Goal: Information Seeking & Learning: Learn about a topic

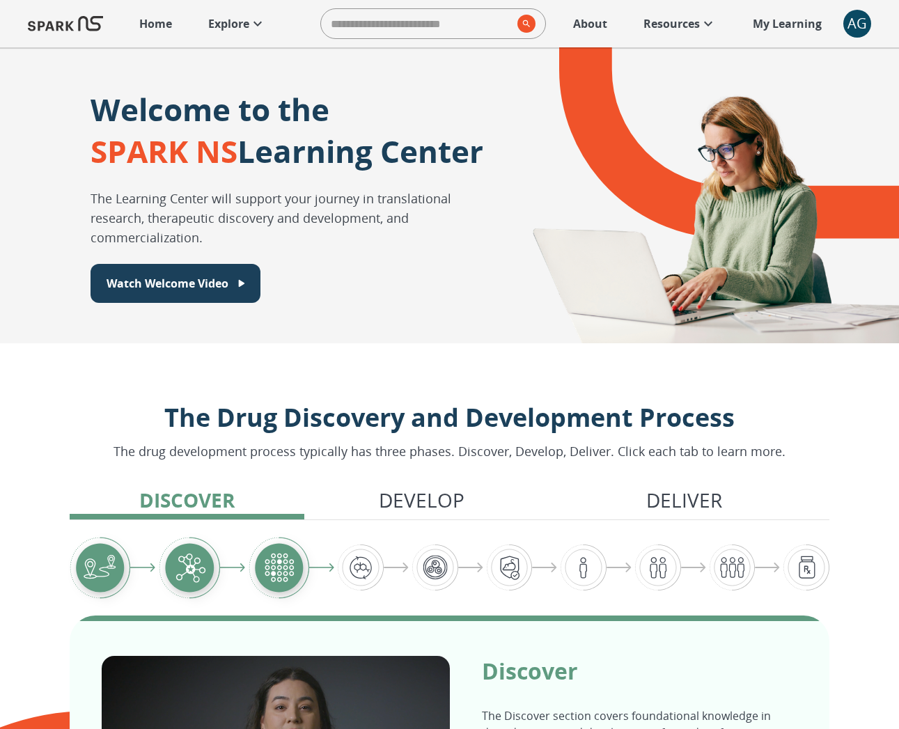
click at [247, 22] on p "Explore" at bounding box center [228, 23] width 41 height 17
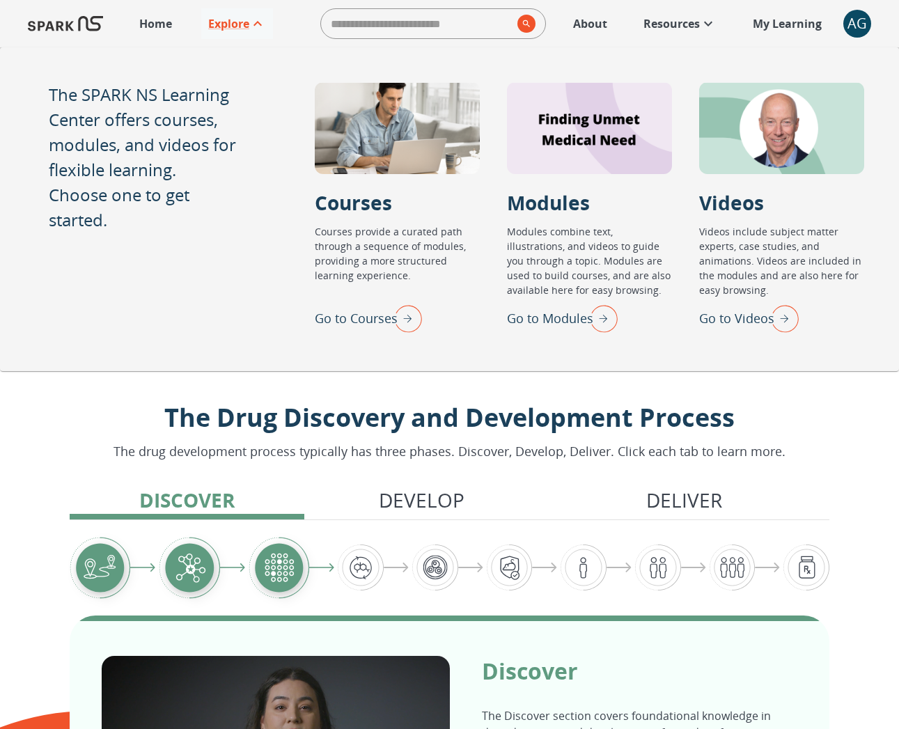
click at [608, 318] on img "Go to Modules" at bounding box center [600, 318] width 35 height 36
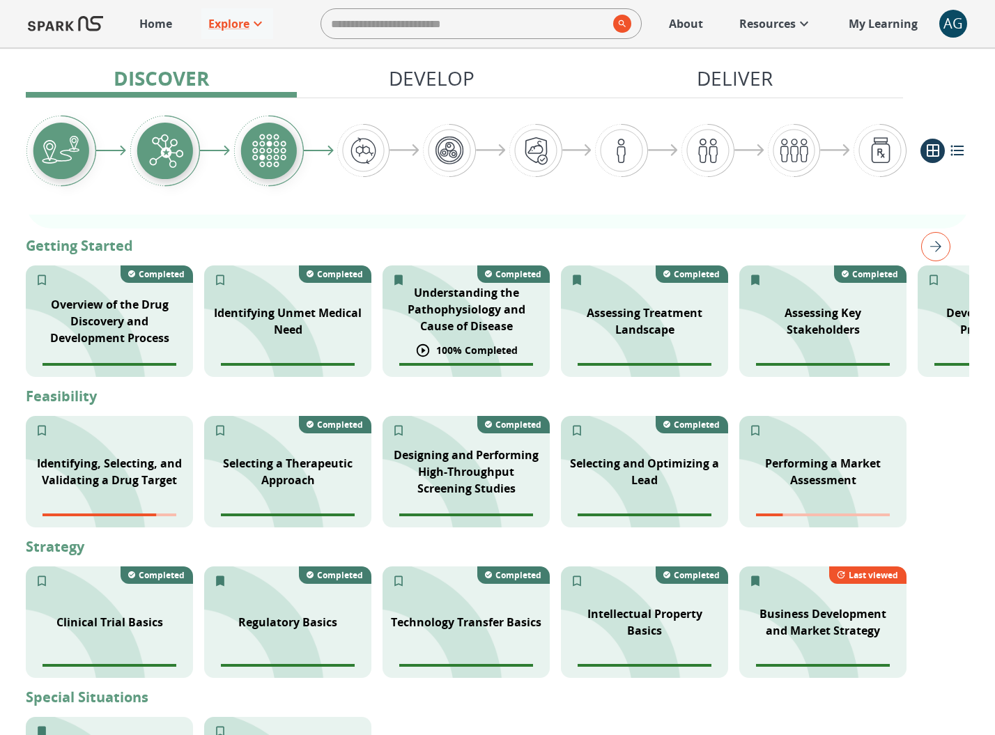
scroll to position [295, 0]
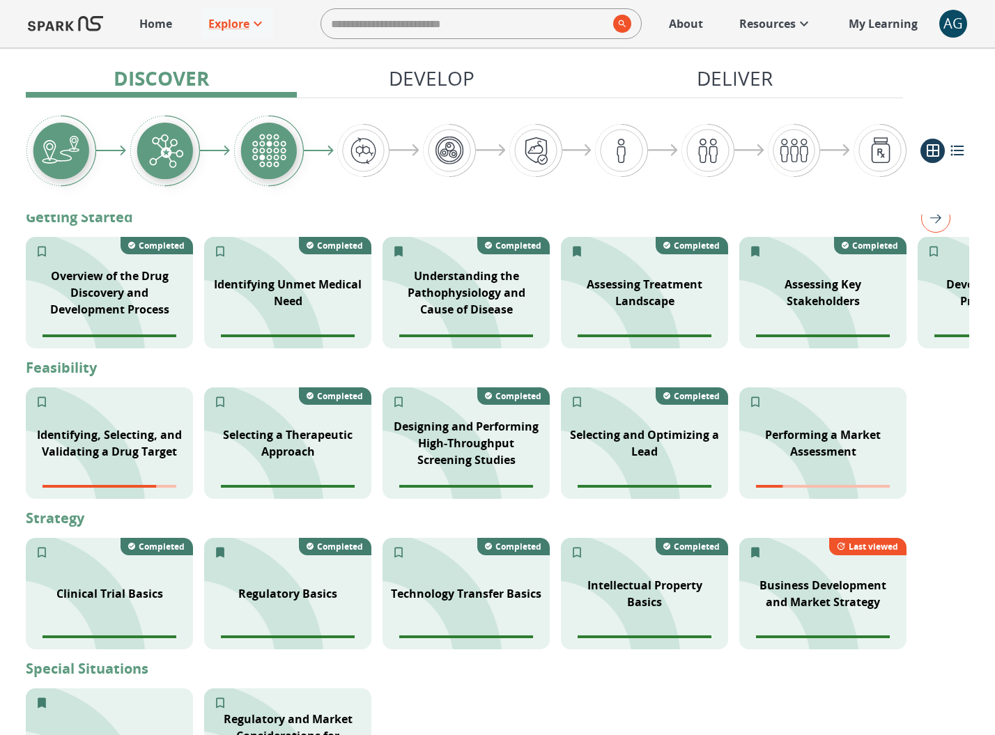
click at [898, 219] on img "right" at bounding box center [935, 217] width 29 height 29
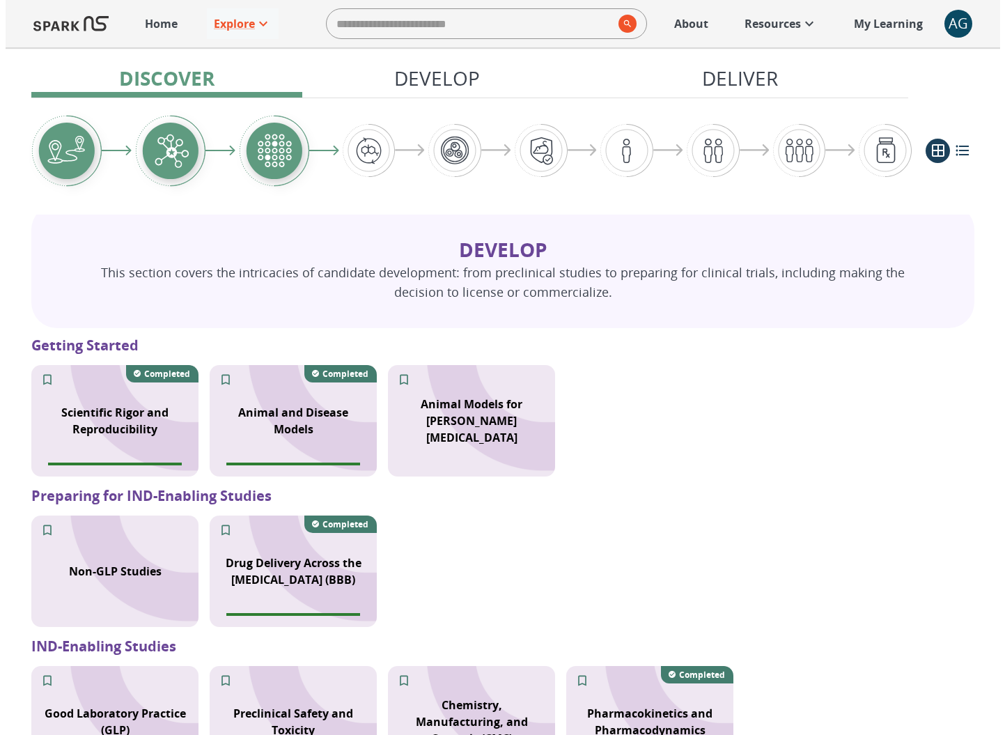
scroll to position [493, 0]
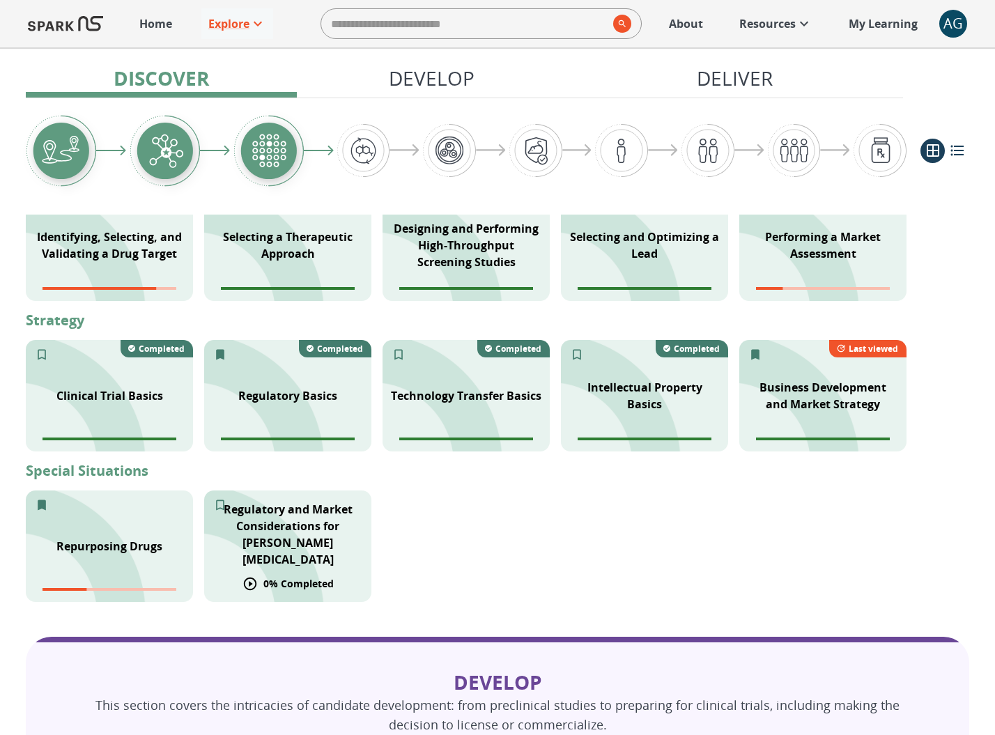
click at [287, 576] on p "0 % Completed" at bounding box center [298, 583] width 70 height 15
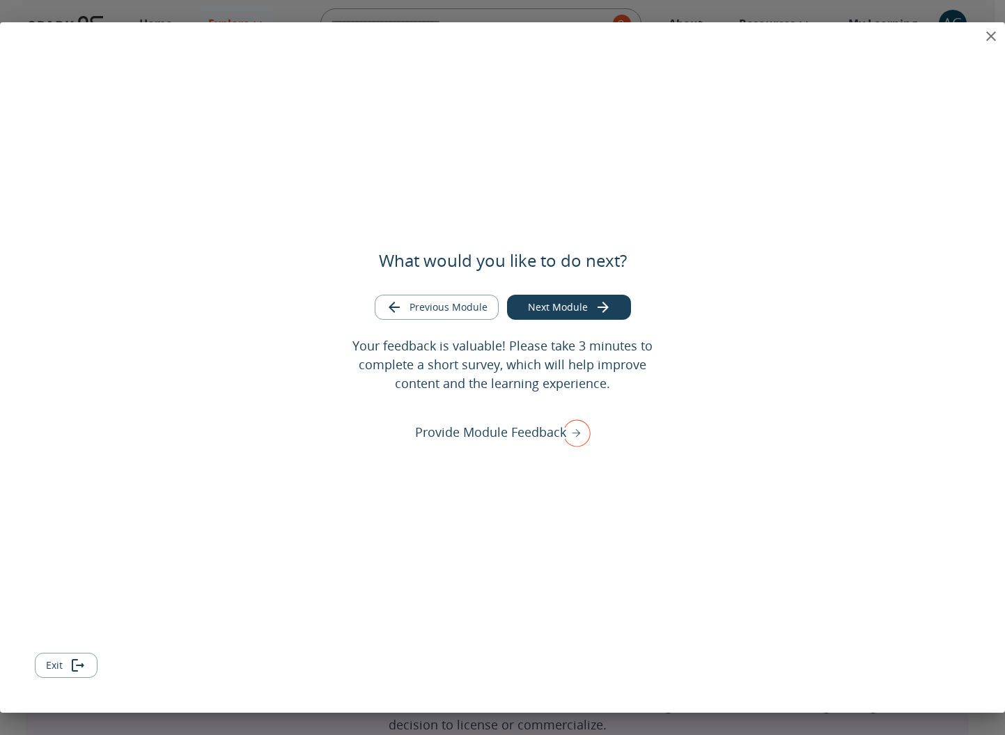
click at [898, 45] on div "What would you like to do next? Previous Module Next Module Your feedback is va…" at bounding box center [502, 367] width 1005 height 690
click at [898, 42] on button "close" at bounding box center [991, 36] width 28 height 28
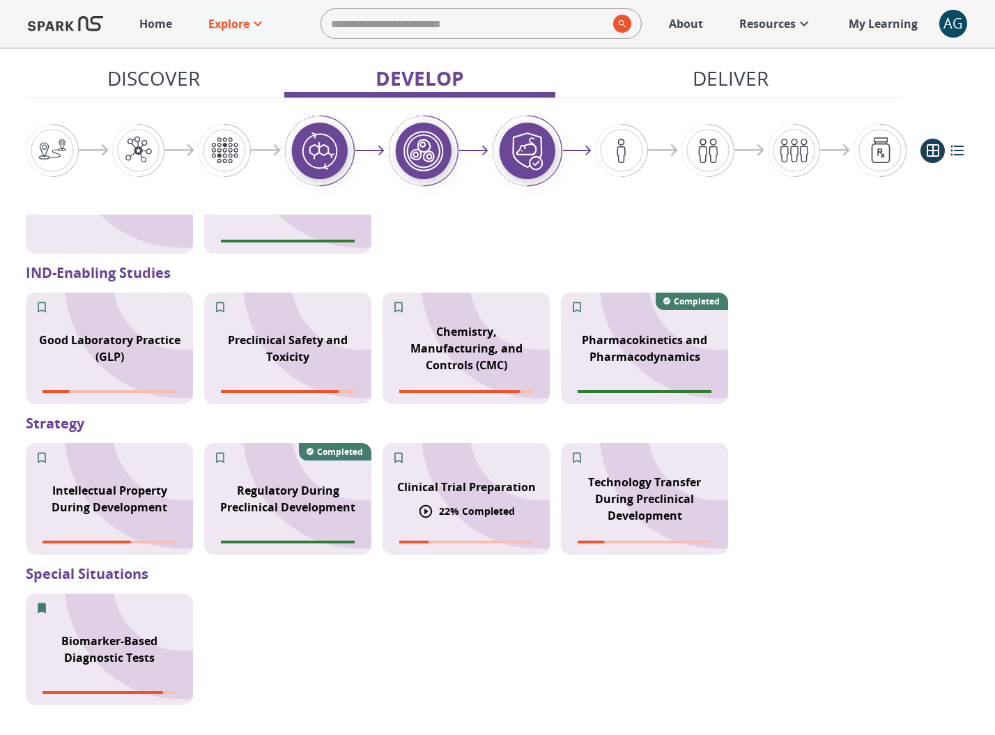
scroll to position [766, 0]
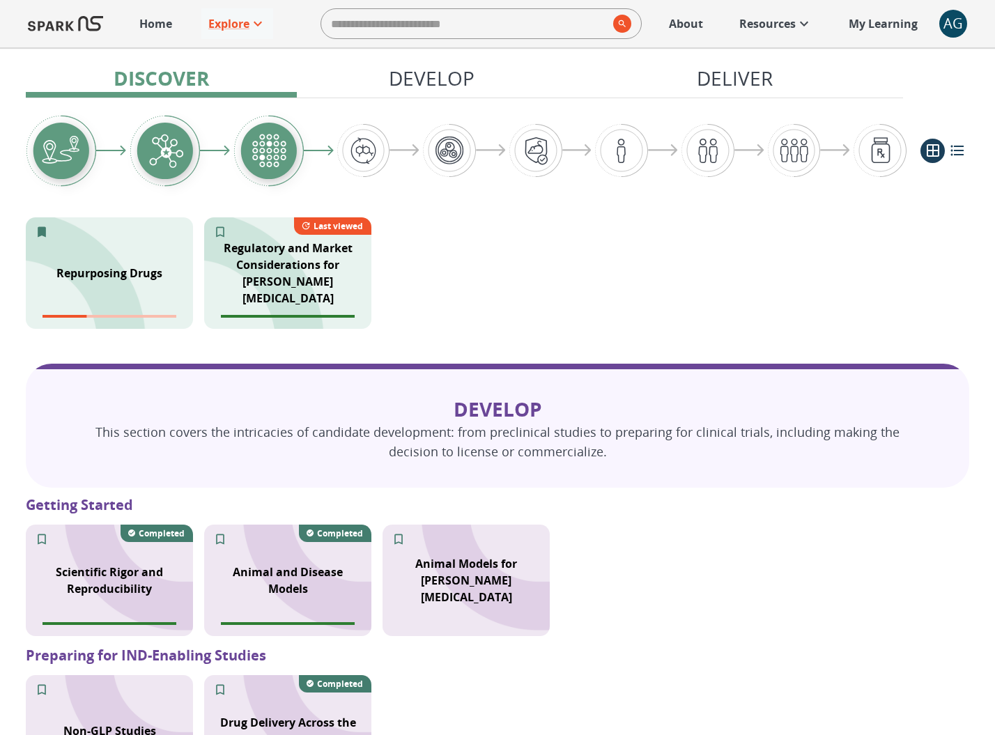
click at [898, 20] on div "AG" at bounding box center [953, 24] width 28 height 28
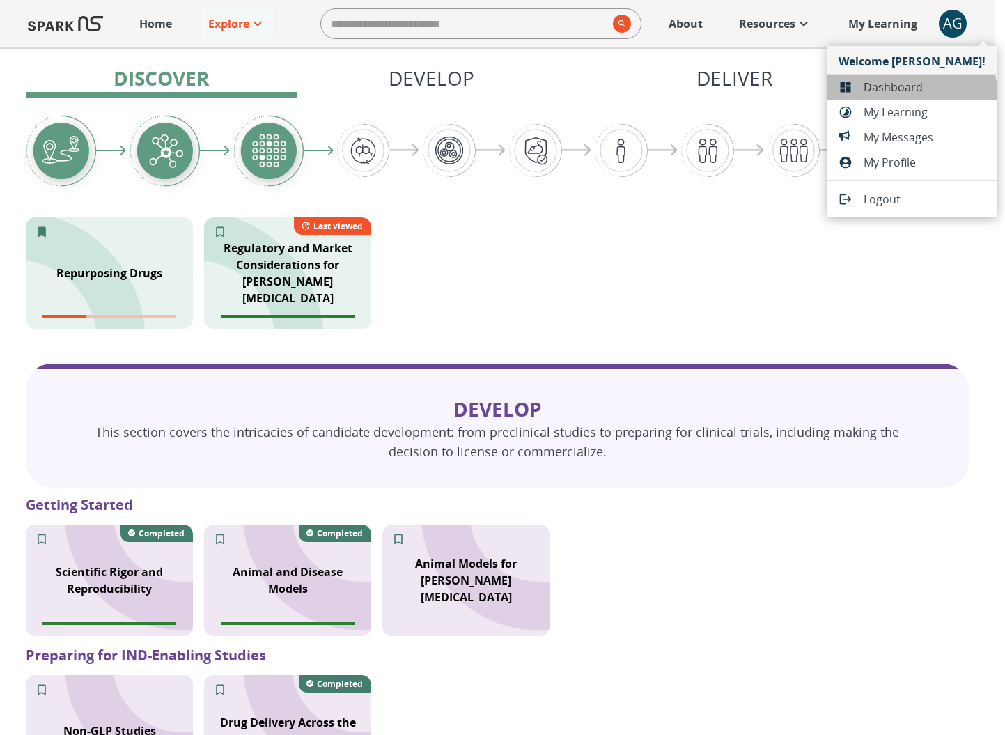
click at [898, 93] on span "Dashboard" at bounding box center [925, 87] width 122 height 17
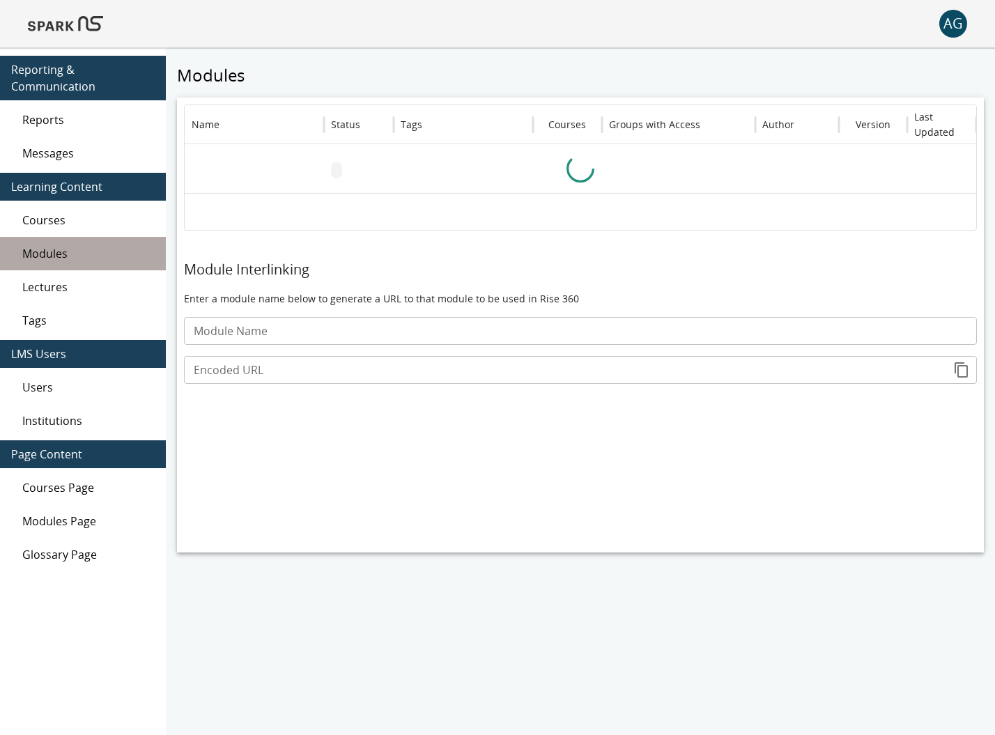
click at [67, 246] on div "Modules" at bounding box center [83, 253] width 166 height 33
click at [61, 251] on span "Modules" at bounding box center [88, 253] width 132 height 17
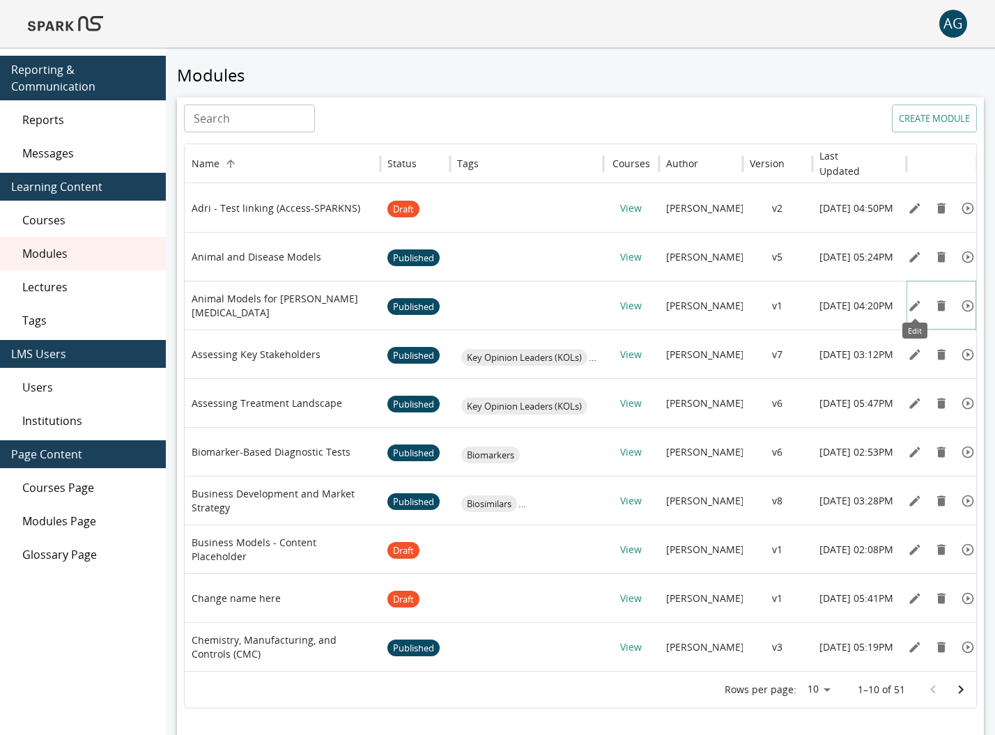
click at [898, 299] on icon "Edit" at bounding box center [915, 306] width 14 height 14
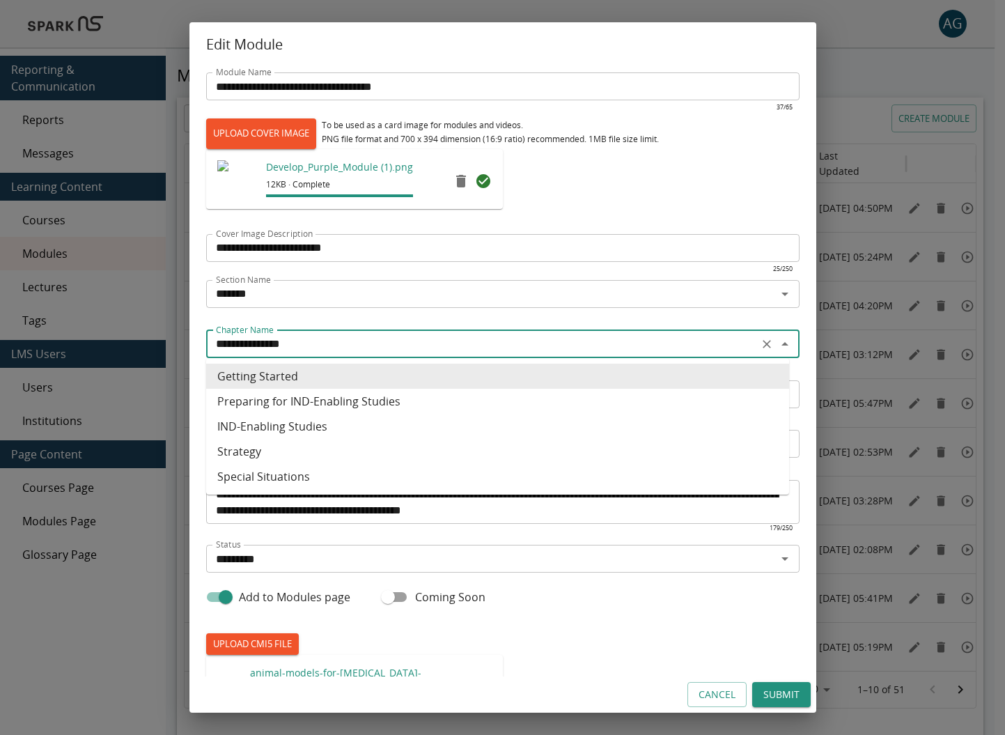
click at [304, 347] on input "**********" at bounding box center [482, 344] width 544 height 20
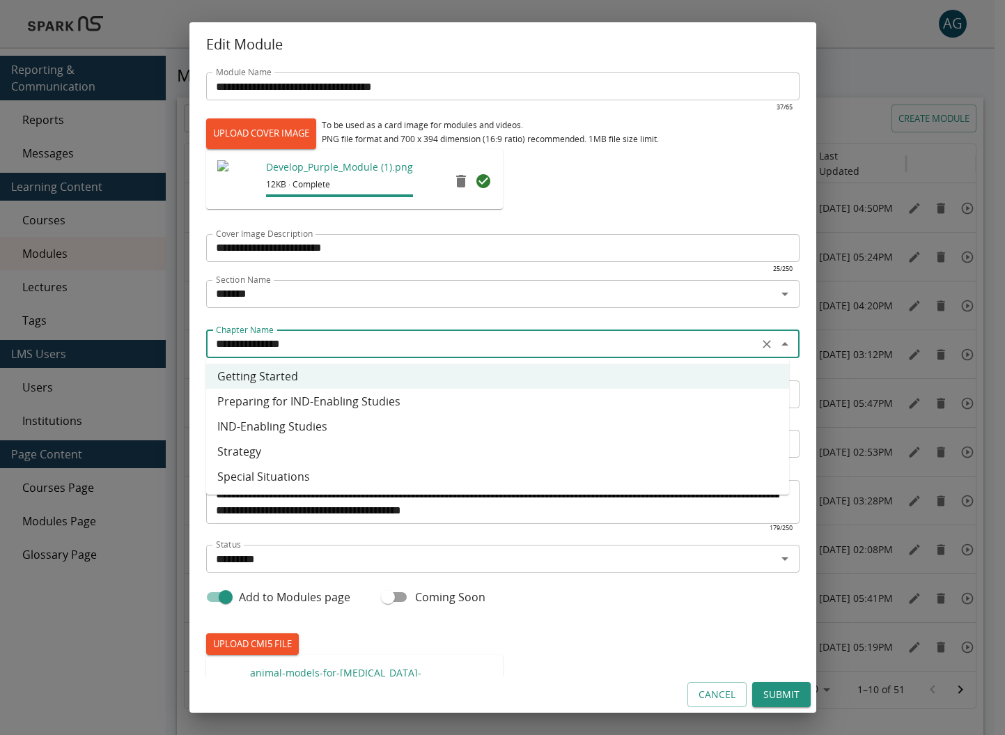
click at [306, 469] on li "Special Situations" at bounding box center [497, 476] width 583 height 25
type input "**********"
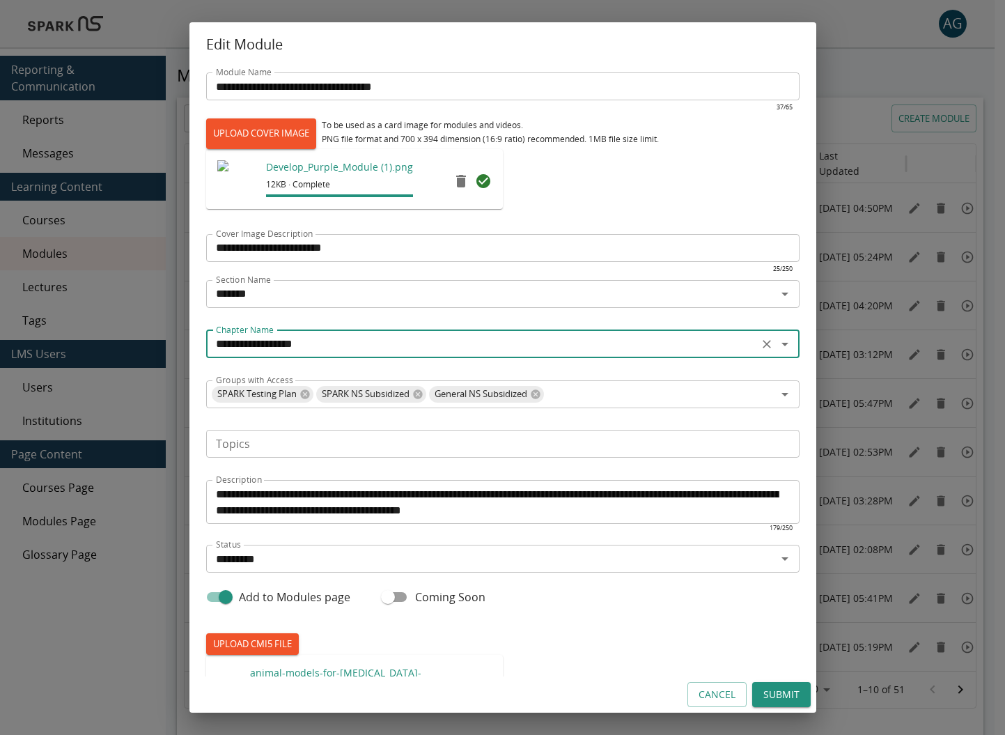
click at [766, 689] on button "Submit" at bounding box center [781, 695] width 59 height 26
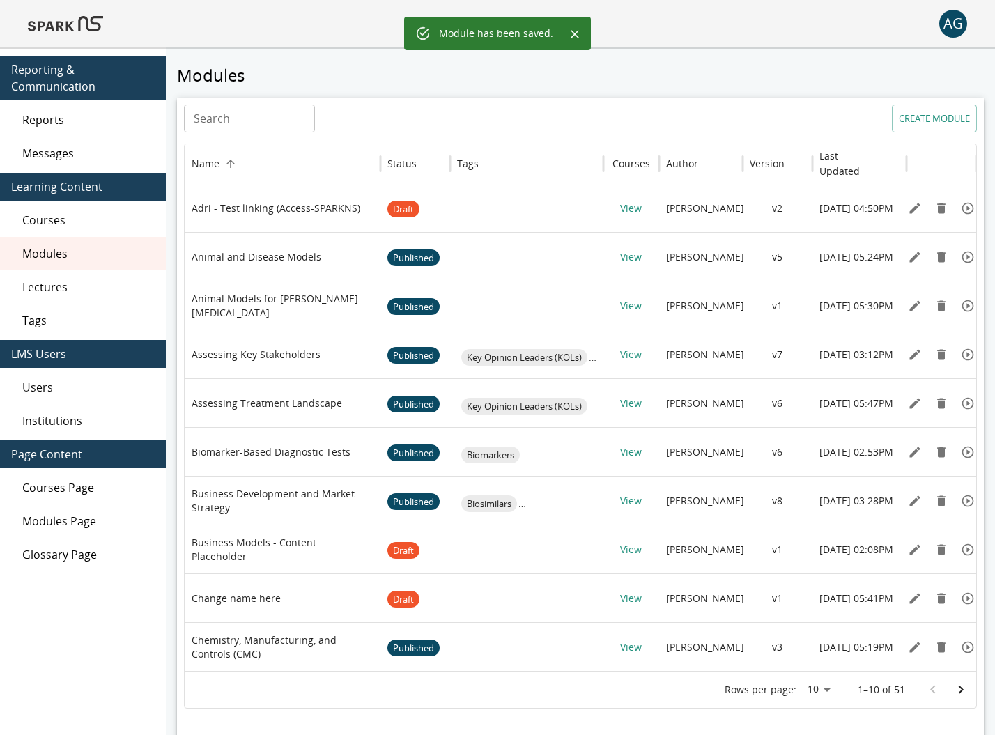
click at [76, 27] on img at bounding box center [65, 23] width 75 height 33
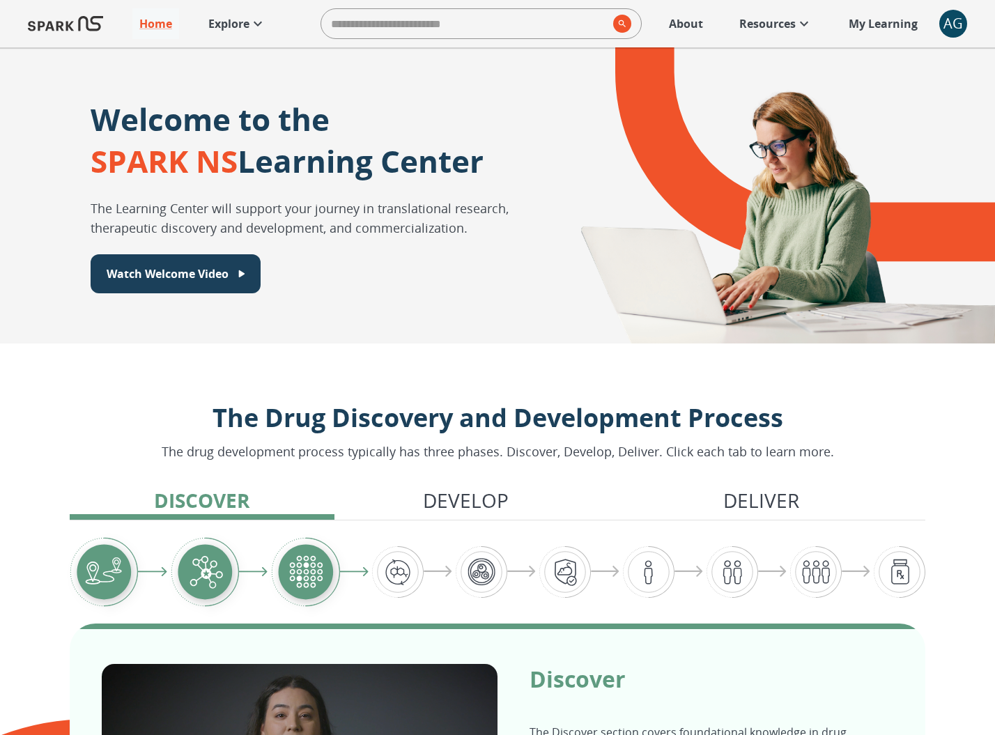
click at [215, 24] on p "Explore" at bounding box center [228, 23] width 41 height 17
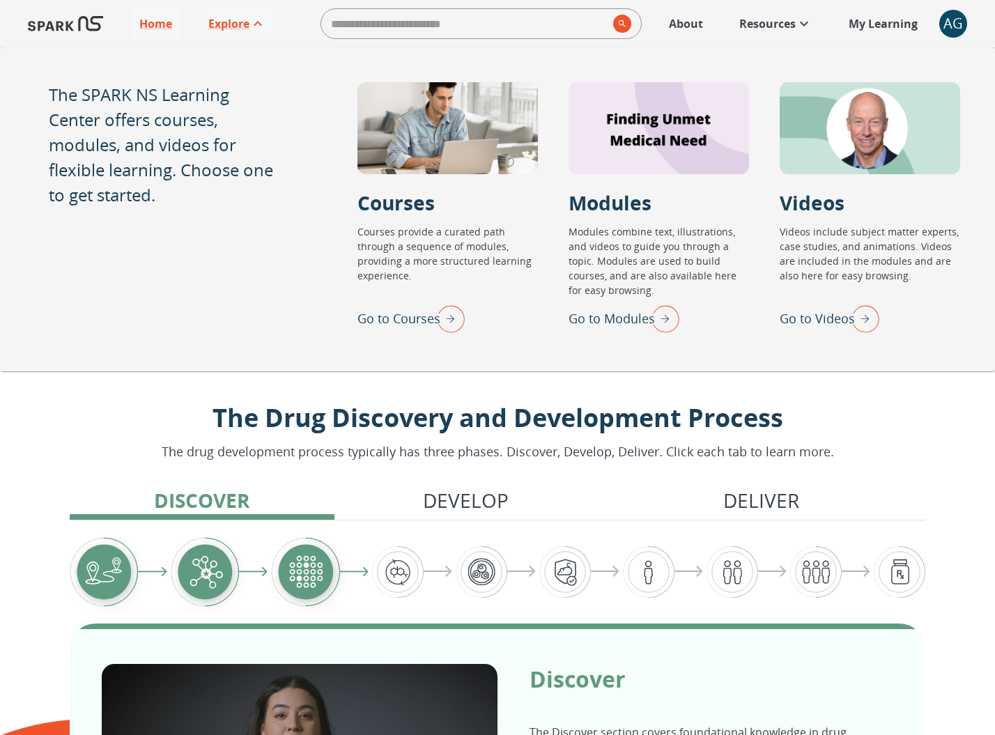
click at [669, 316] on img "Go to Modules" at bounding box center [661, 318] width 35 height 36
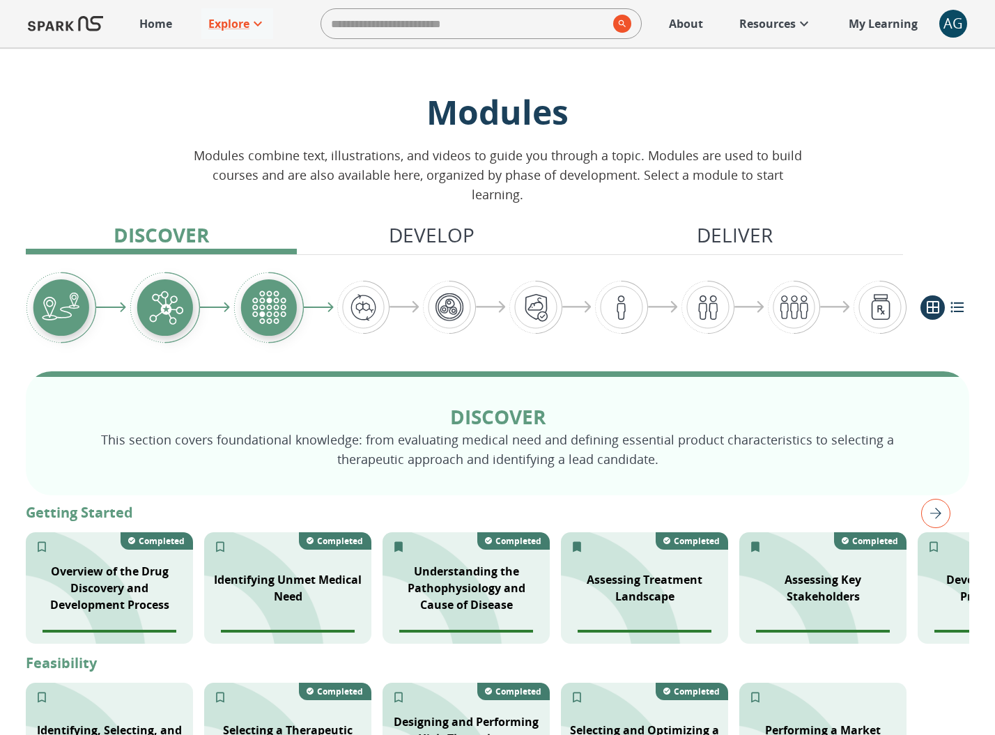
click at [898, 13] on div "AG" at bounding box center [953, 24] width 28 height 28
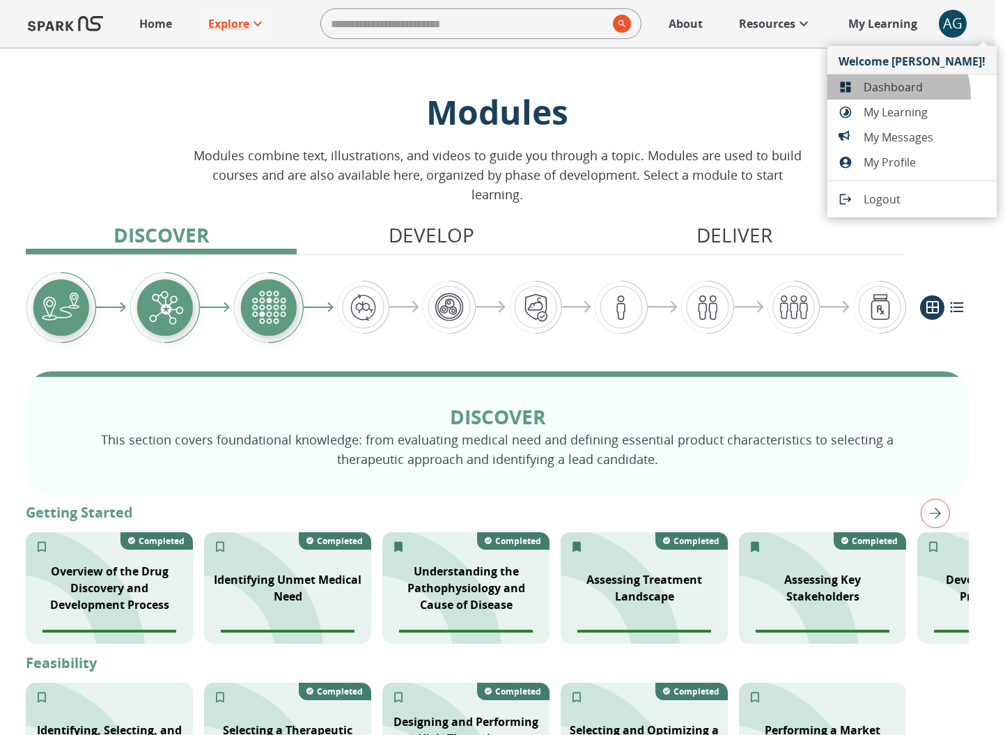
click at [880, 98] on li "Dashboard" at bounding box center [911, 87] width 169 height 25
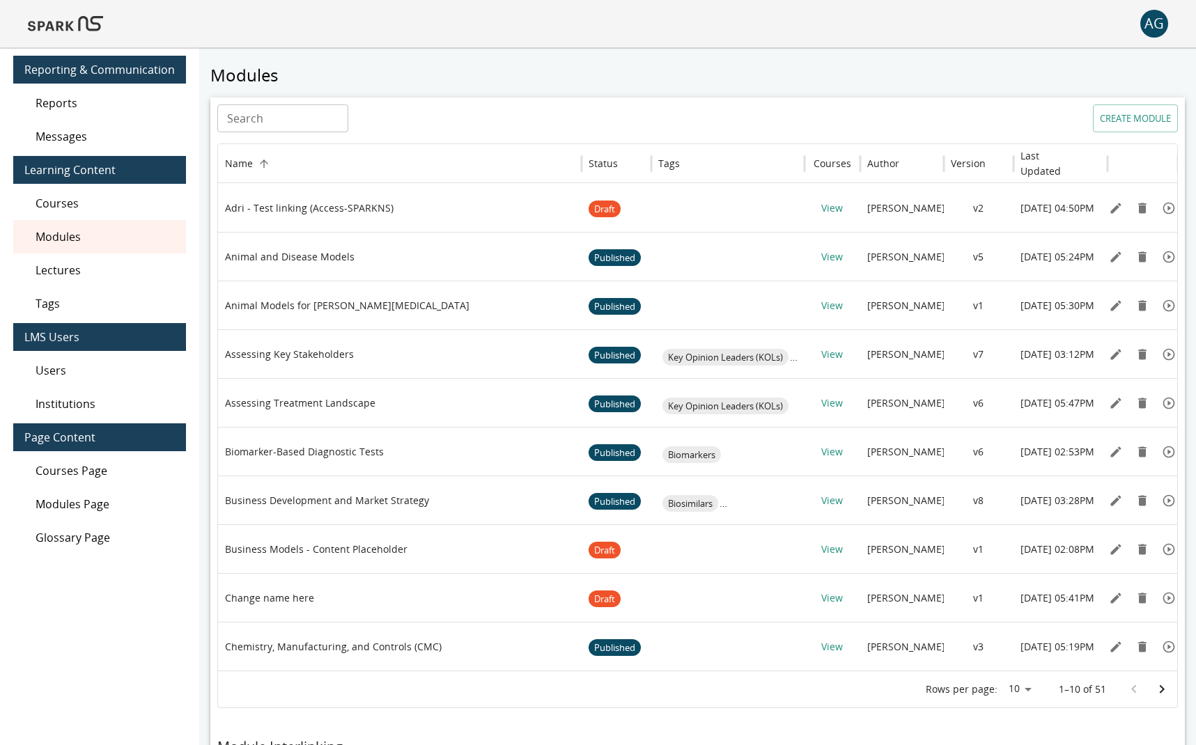
click at [329, 110] on input "Search" at bounding box center [282, 118] width 131 height 28
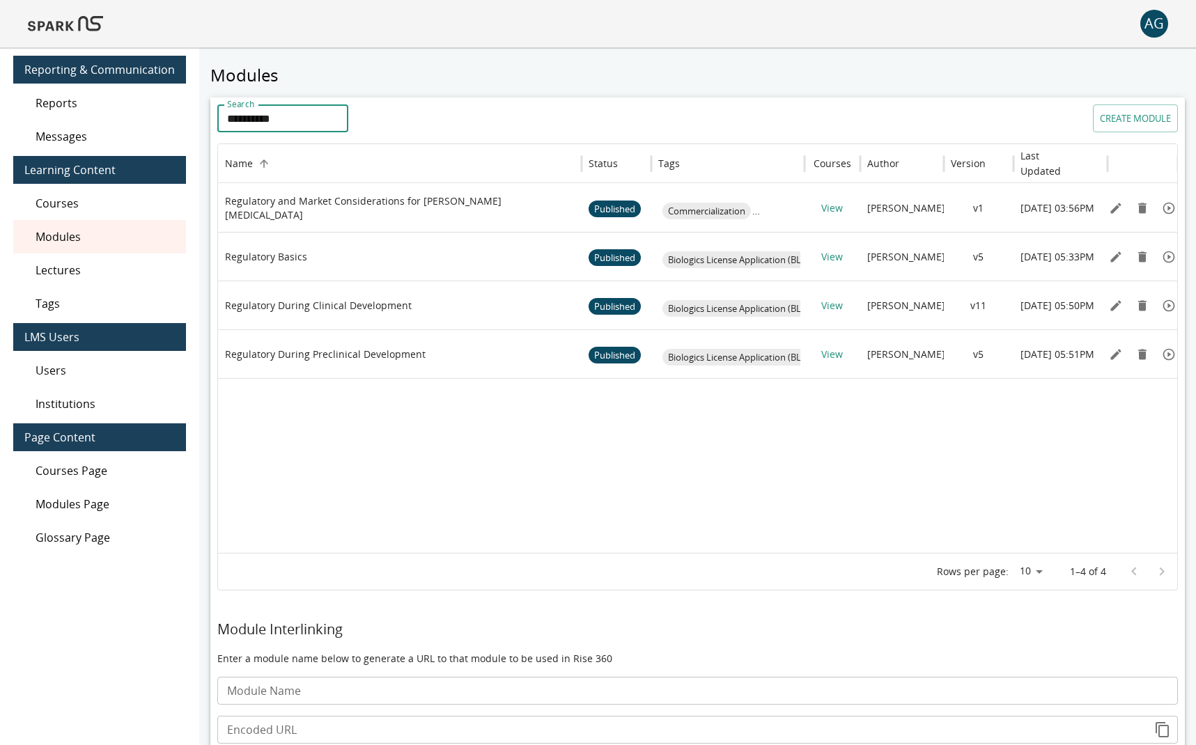
click at [286, 122] on input "**********" at bounding box center [282, 118] width 131 height 28
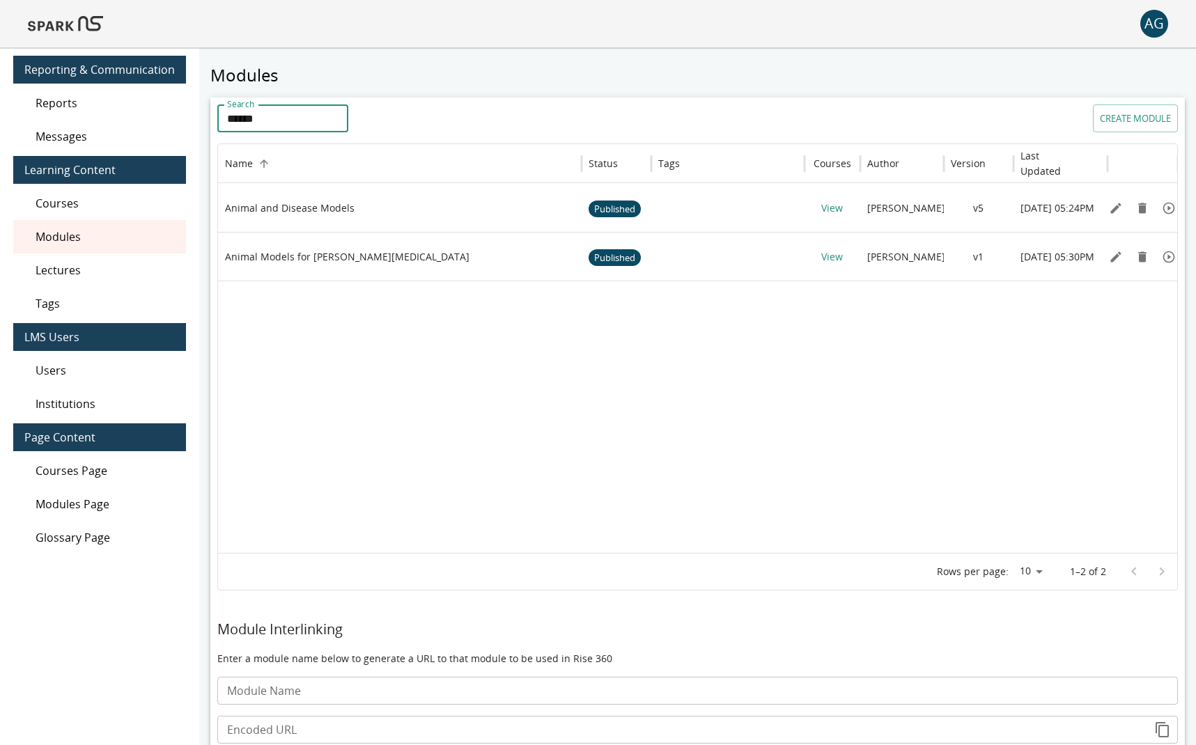
type input "******"
click at [898, 256] on icon "Edit" at bounding box center [1116, 257] width 14 height 14
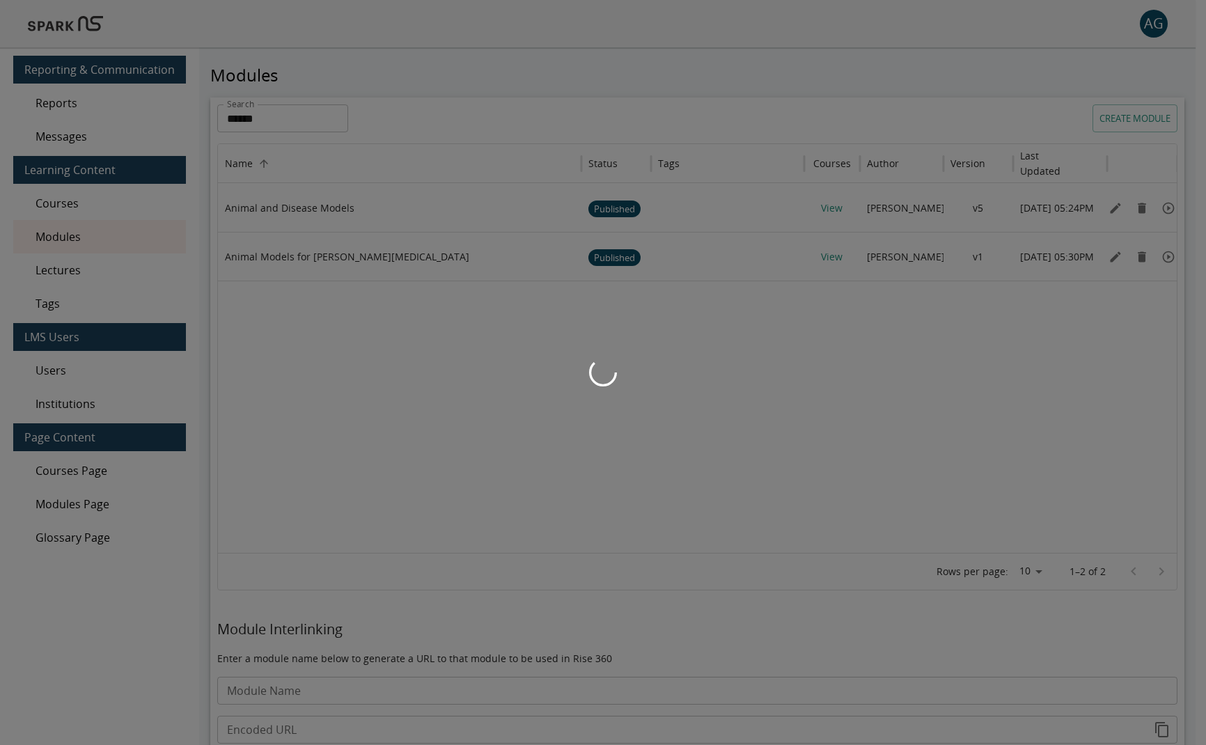
type input "*******"
type input "**********"
type input "*********"
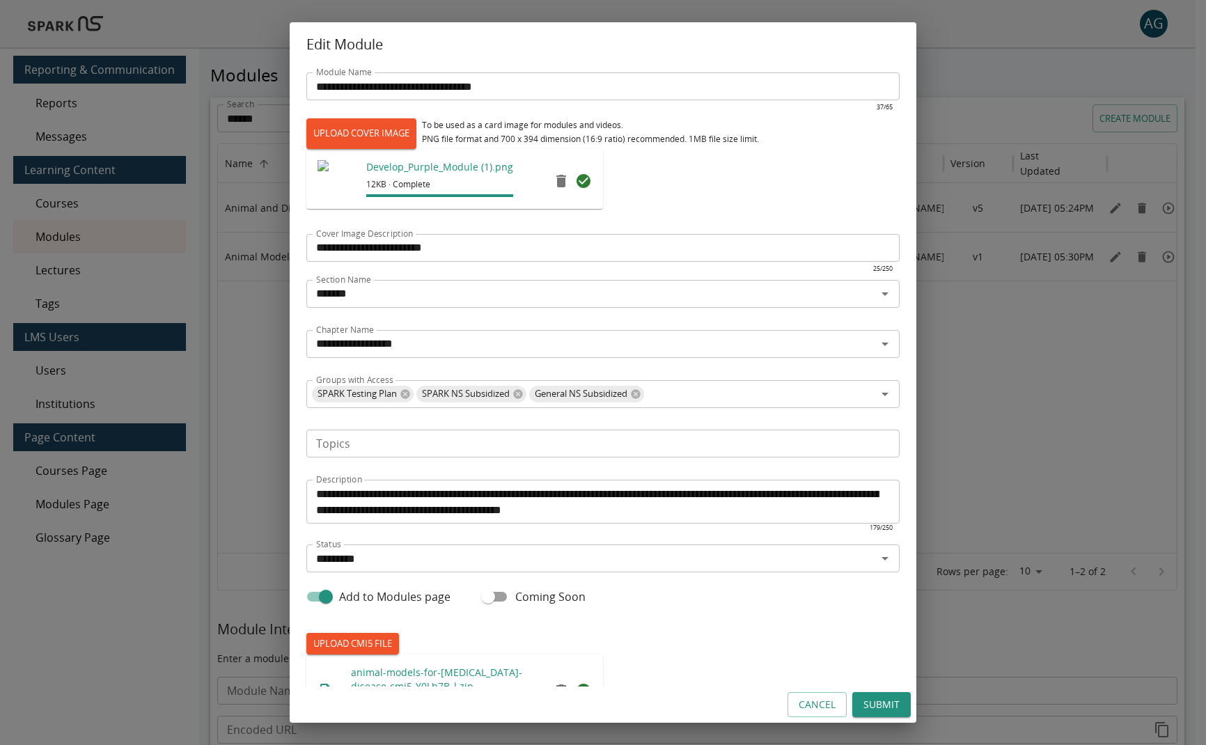
click at [359, 448] on input "Topics" at bounding box center [602, 444] width 583 height 20
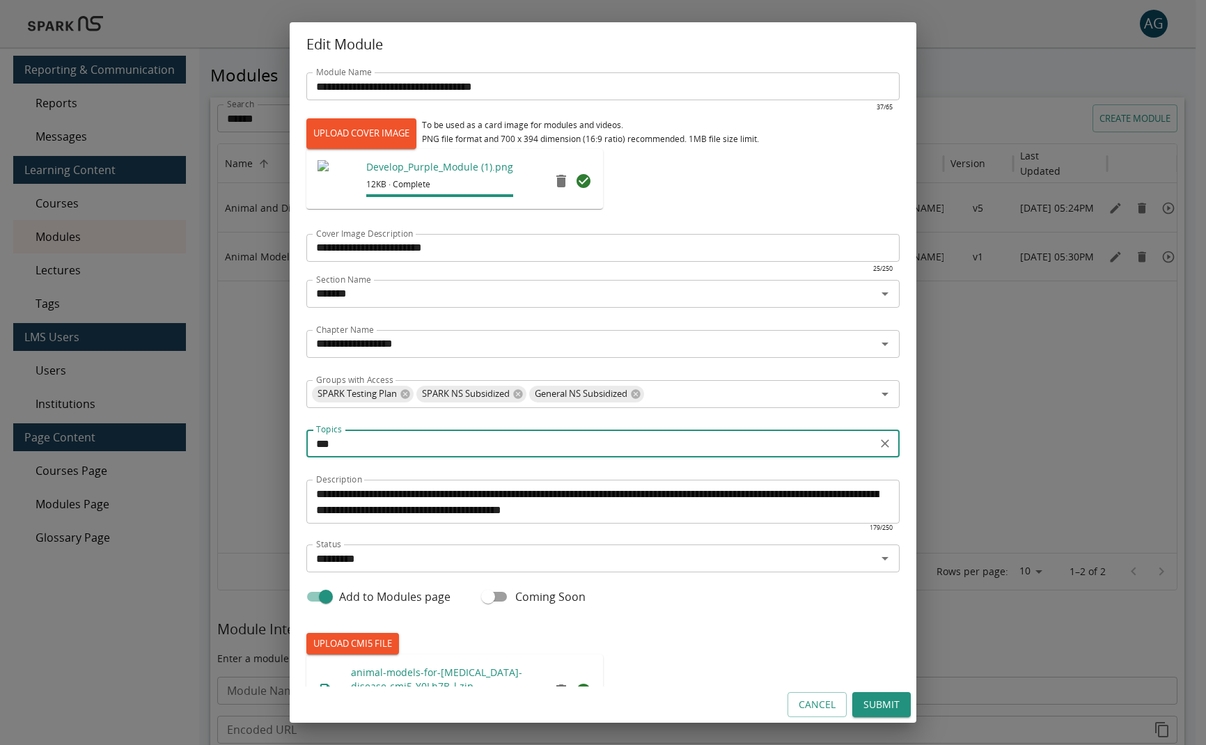
type input "***"
paste input "**********"
type input "**********"
paste input "**********"
type input "**********"
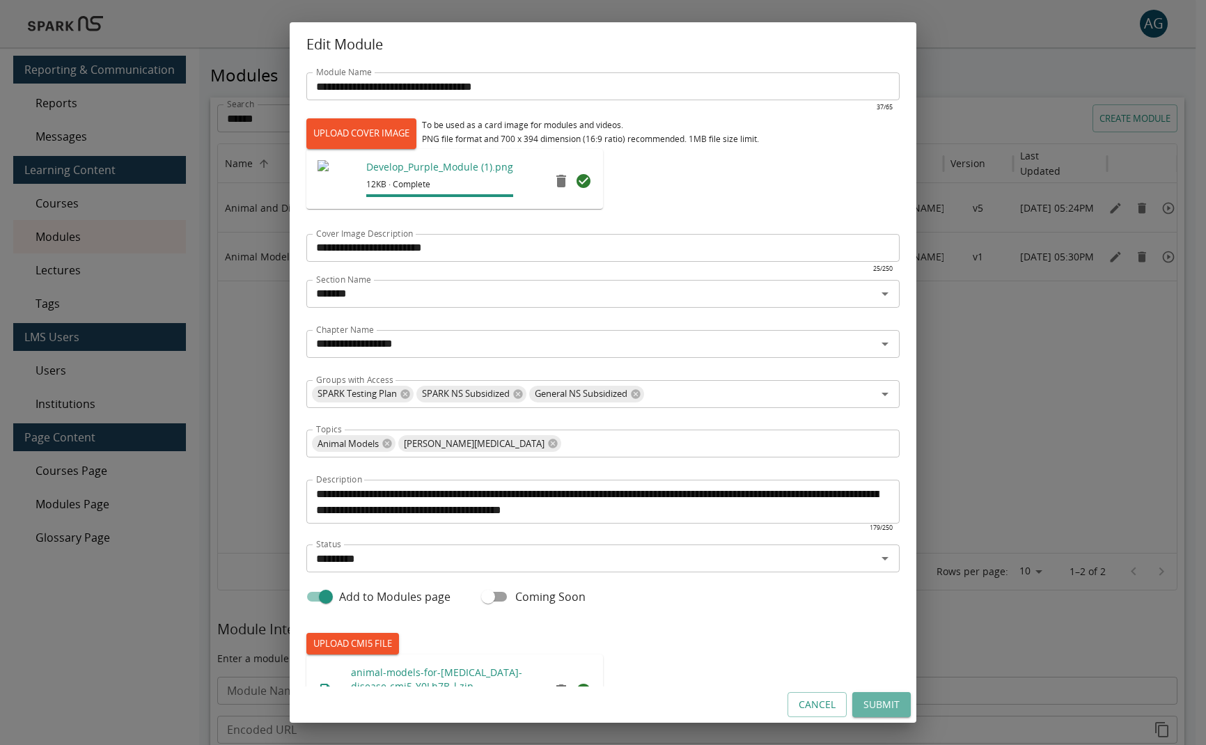
click at [883, 710] on button "Submit" at bounding box center [882, 705] width 59 height 26
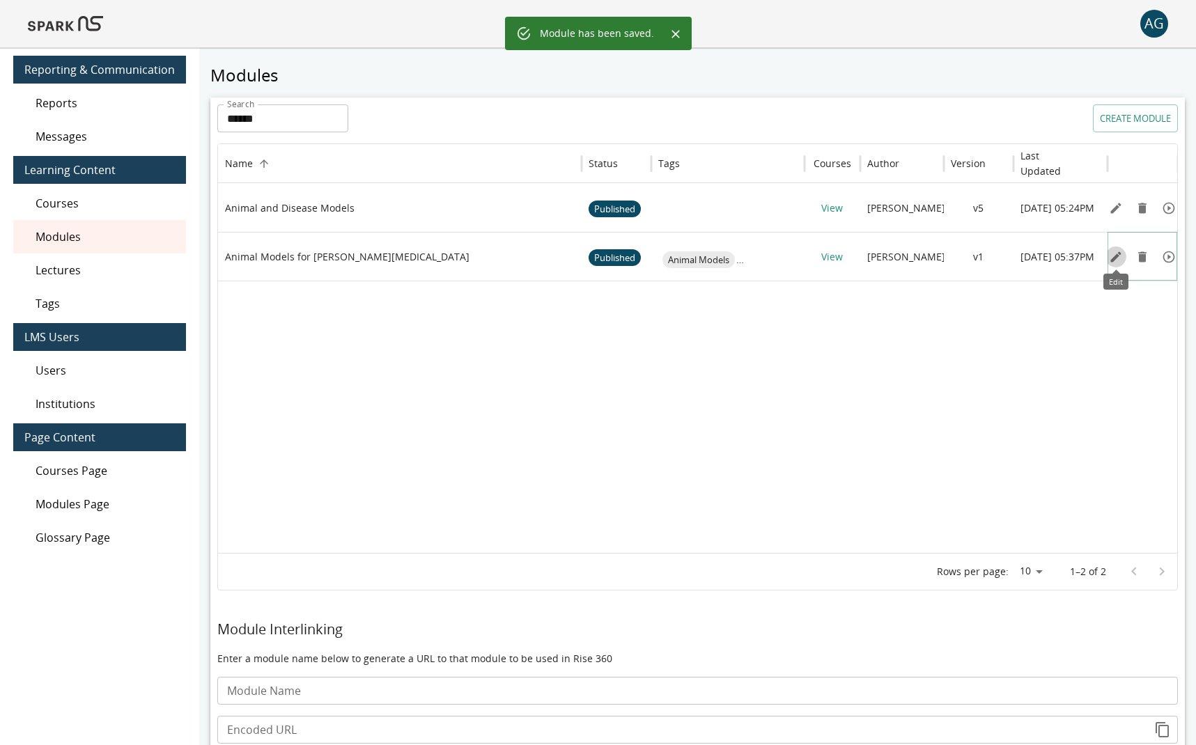
click at [898, 258] on icon "Edit" at bounding box center [1116, 257] width 14 height 14
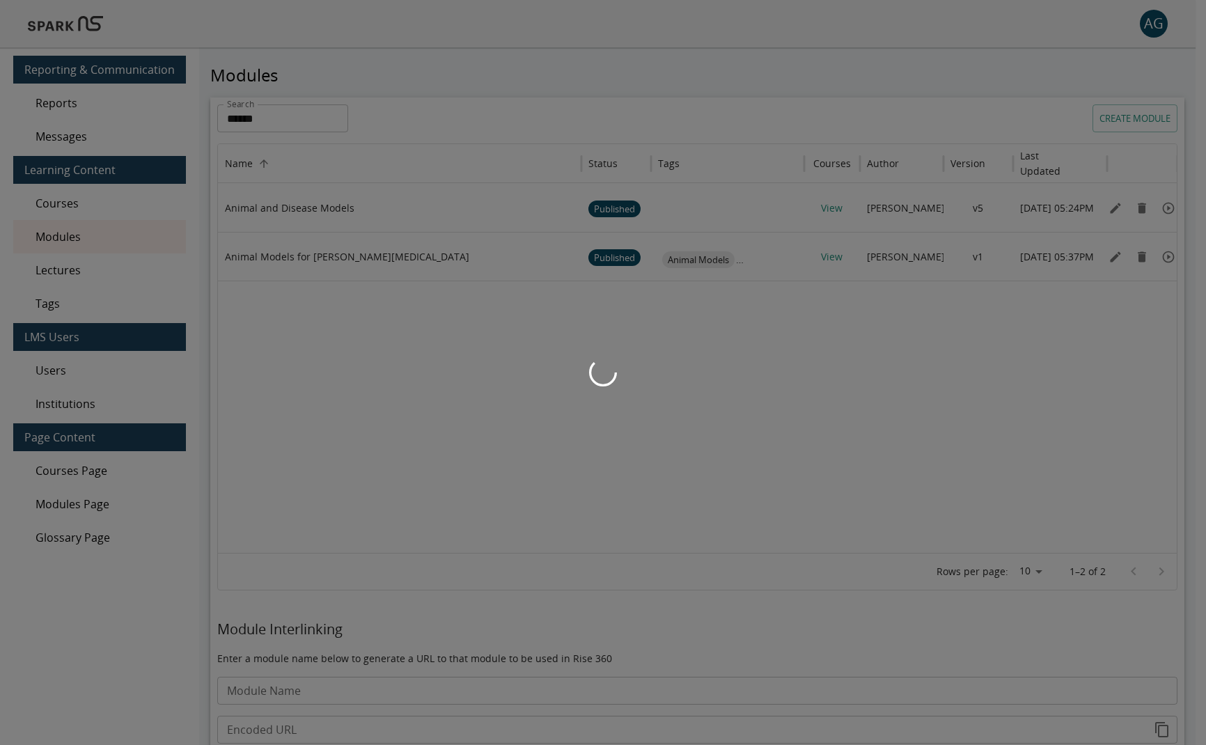
type input "*******"
type input "**********"
type input "*********"
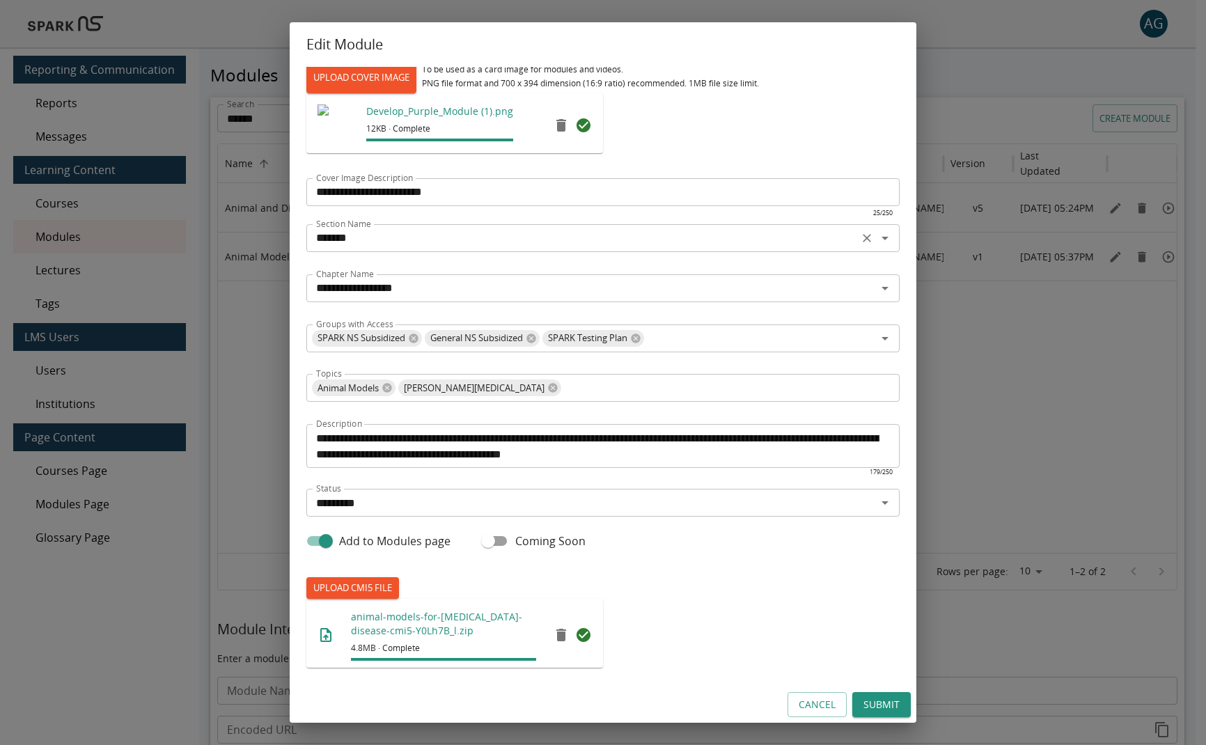
scroll to position [59, 0]
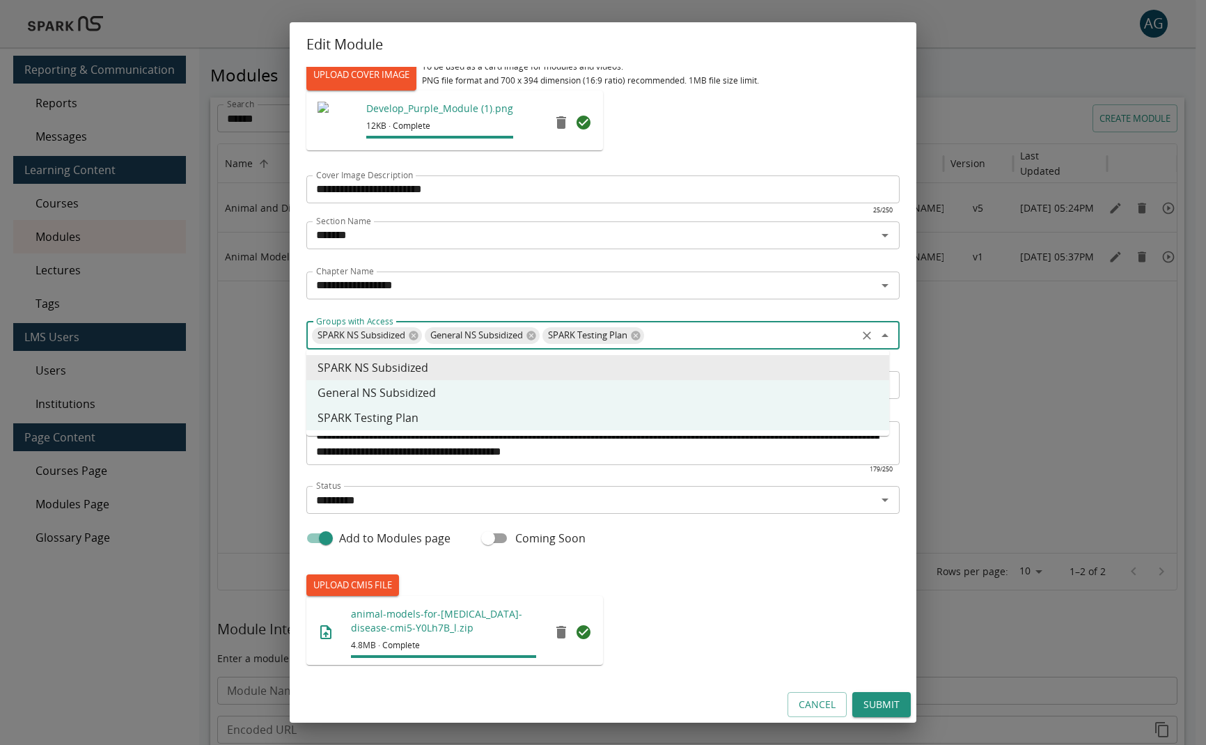
click at [694, 341] on input "Groups with Access" at bounding box center [750, 336] width 209 height 20
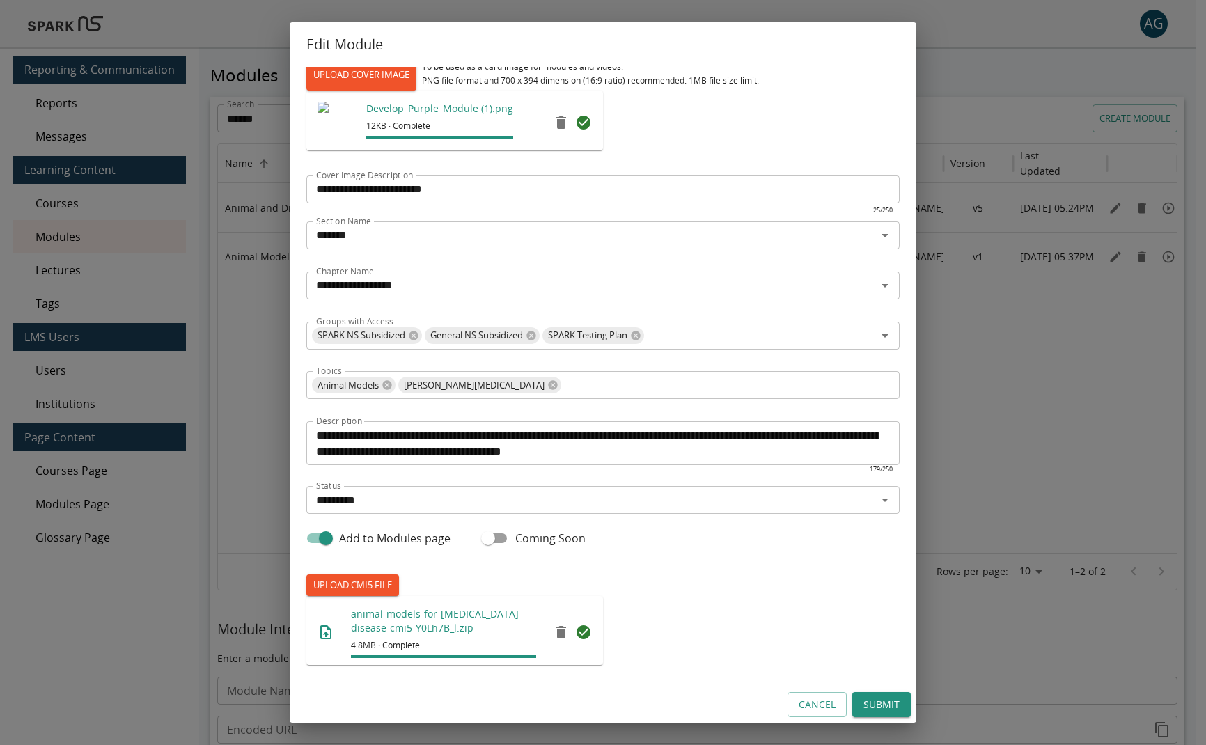
click at [791, 316] on div "**********" at bounding box center [602, 343] width 593 height 671
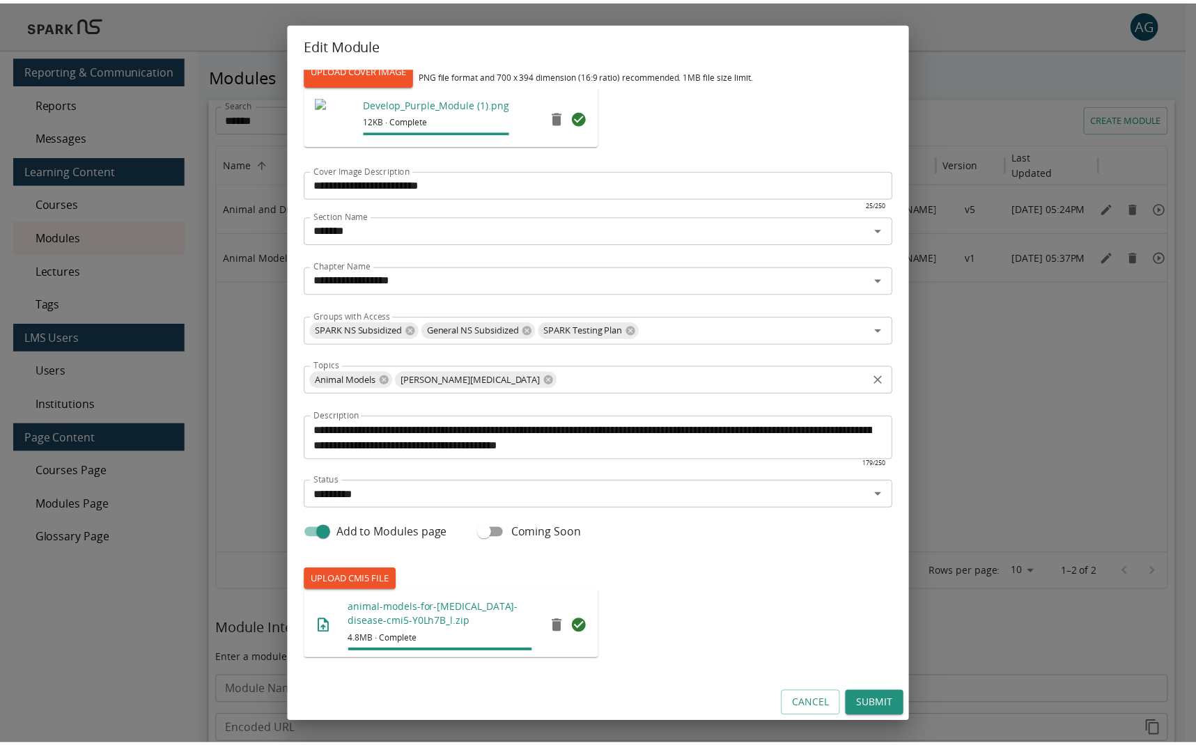
scroll to position [65, 0]
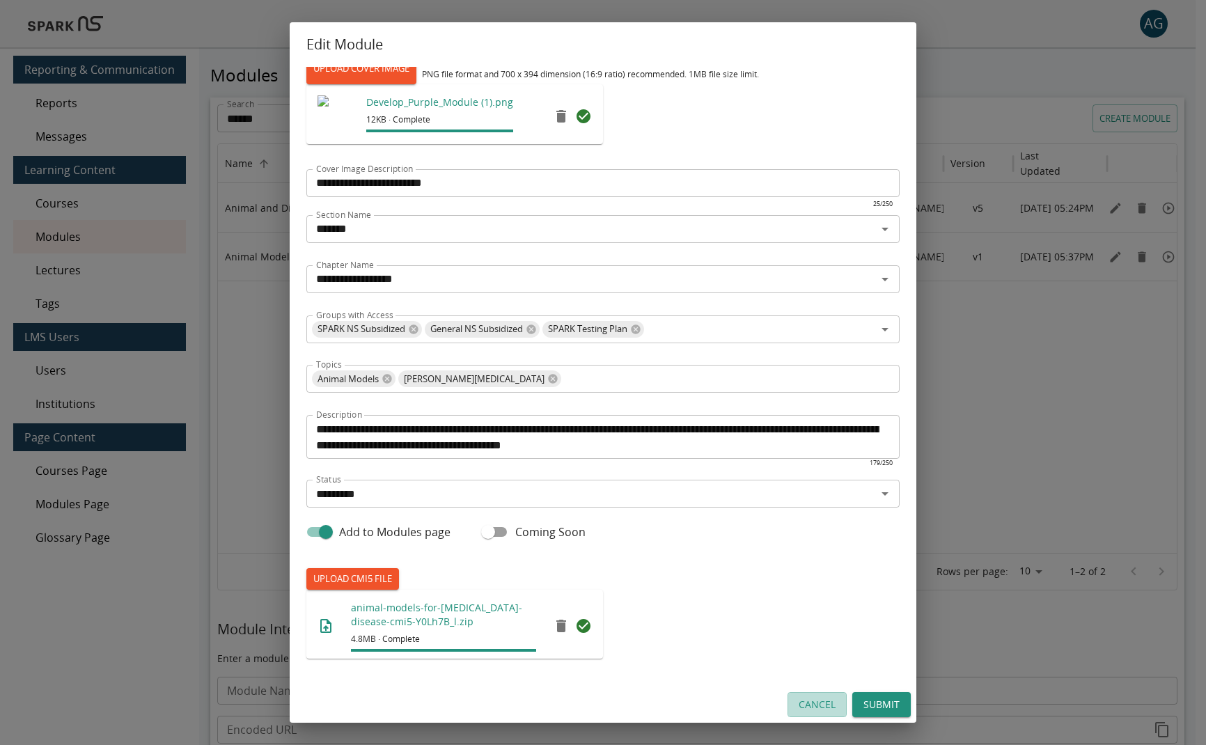
click at [814, 703] on button "Cancel" at bounding box center [817, 705] width 59 height 26
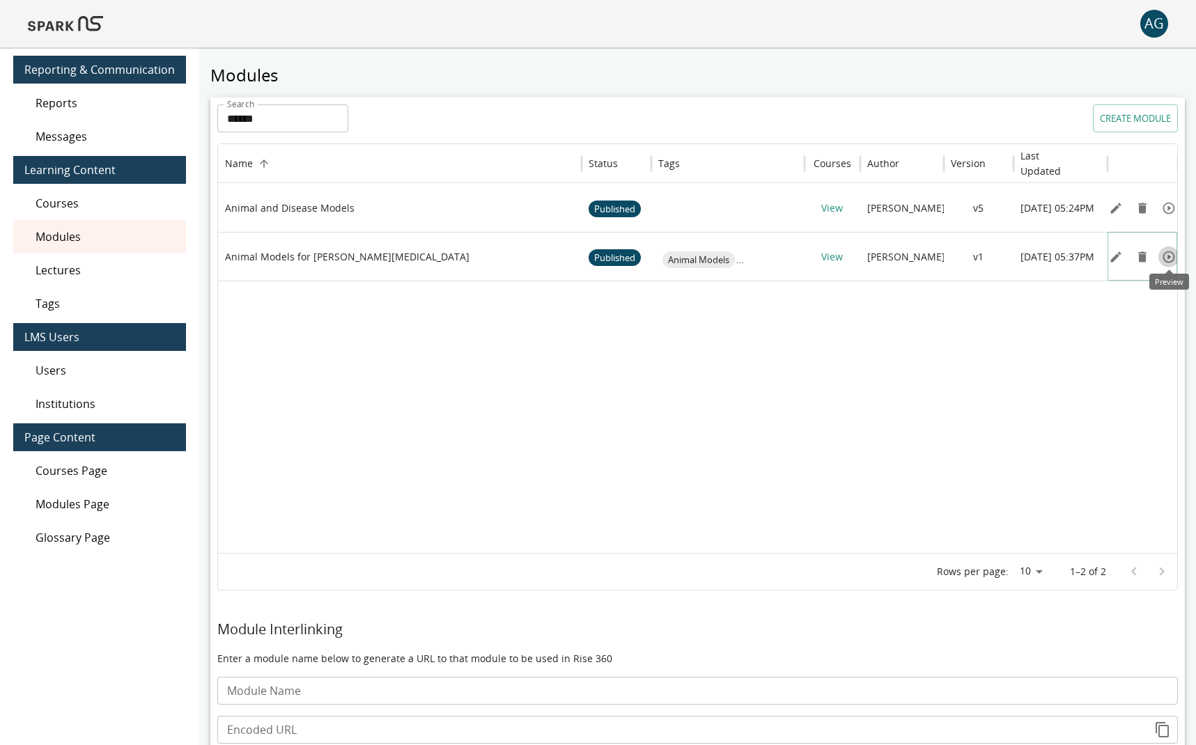
click at [898, 254] on icon "Preview" at bounding box center [1169, 257] width 14 height 14
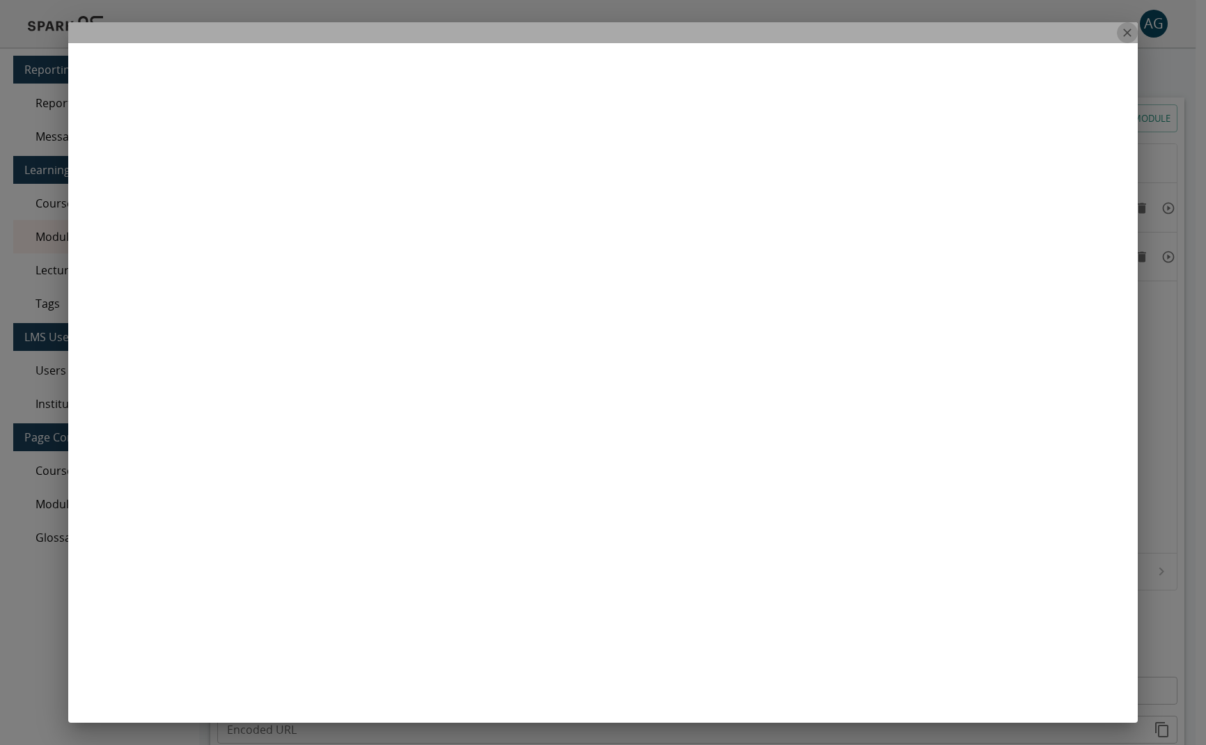
click at [898, 31] on icon "close" at bounding box center [1128, 33] width 14 height 14
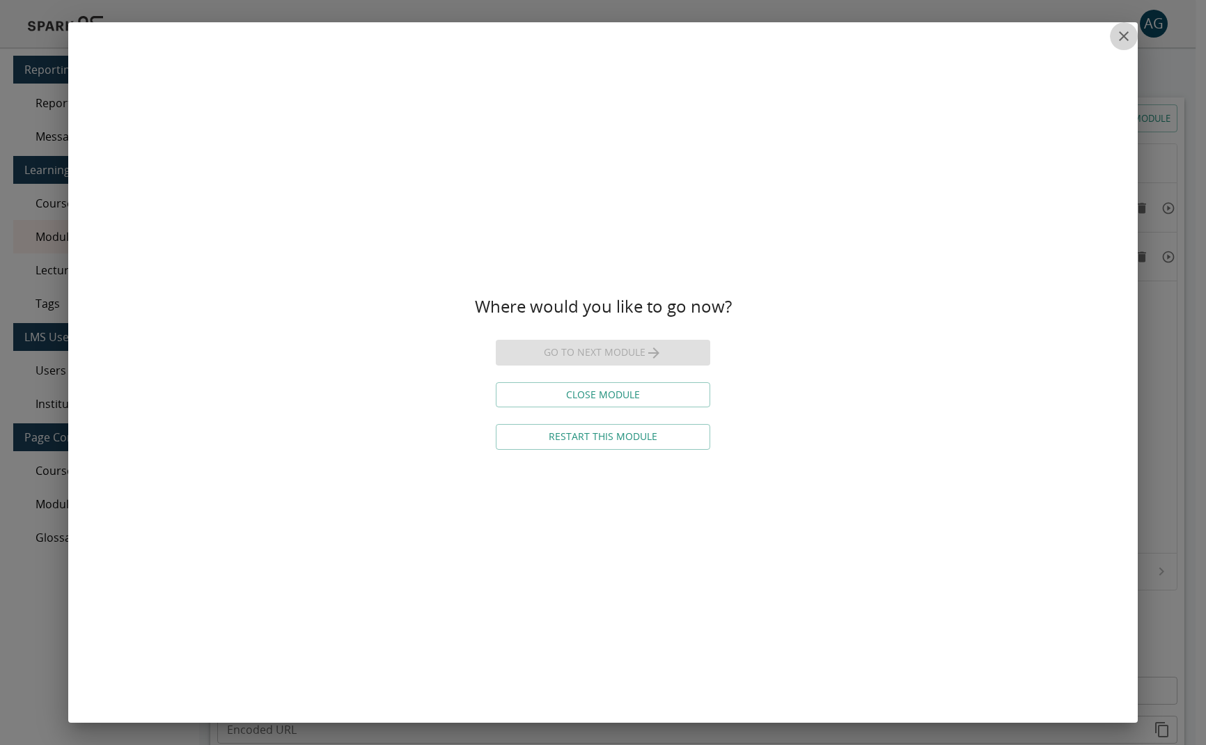
click at [898, 40] on icon "close" at bounding box center [1124, 36] width 10 height 10
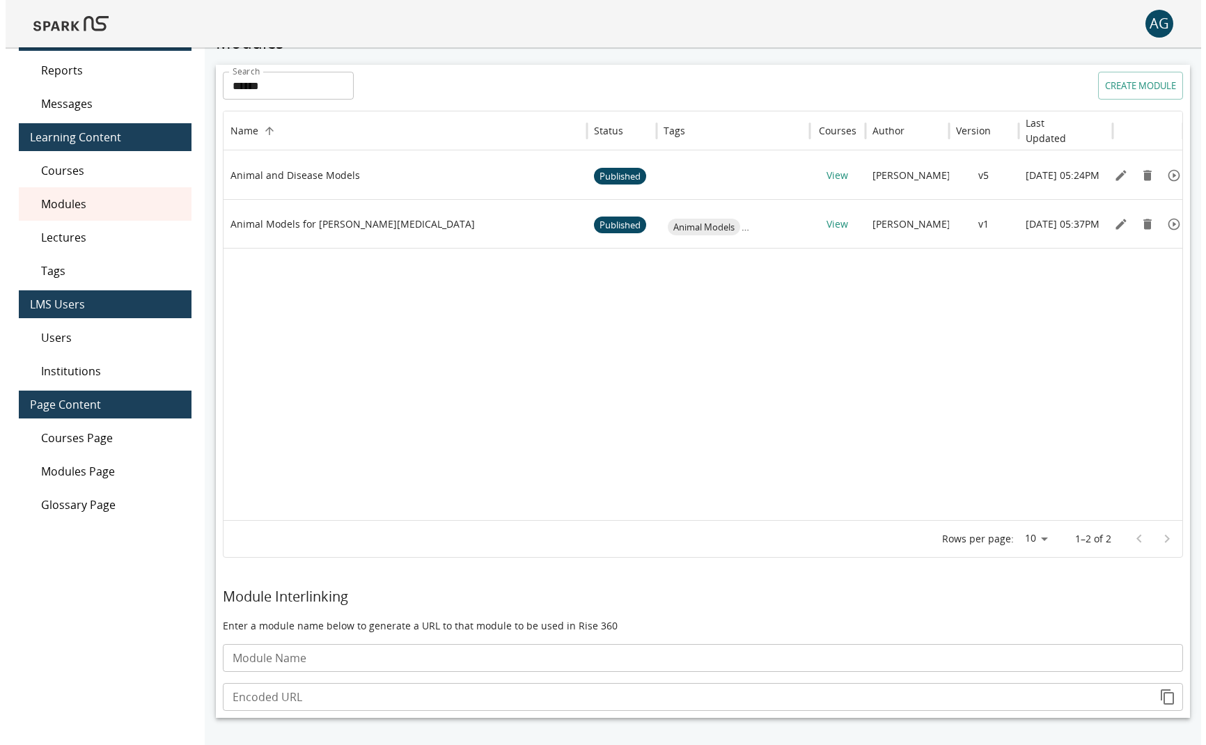
scroll to position [0, 0]
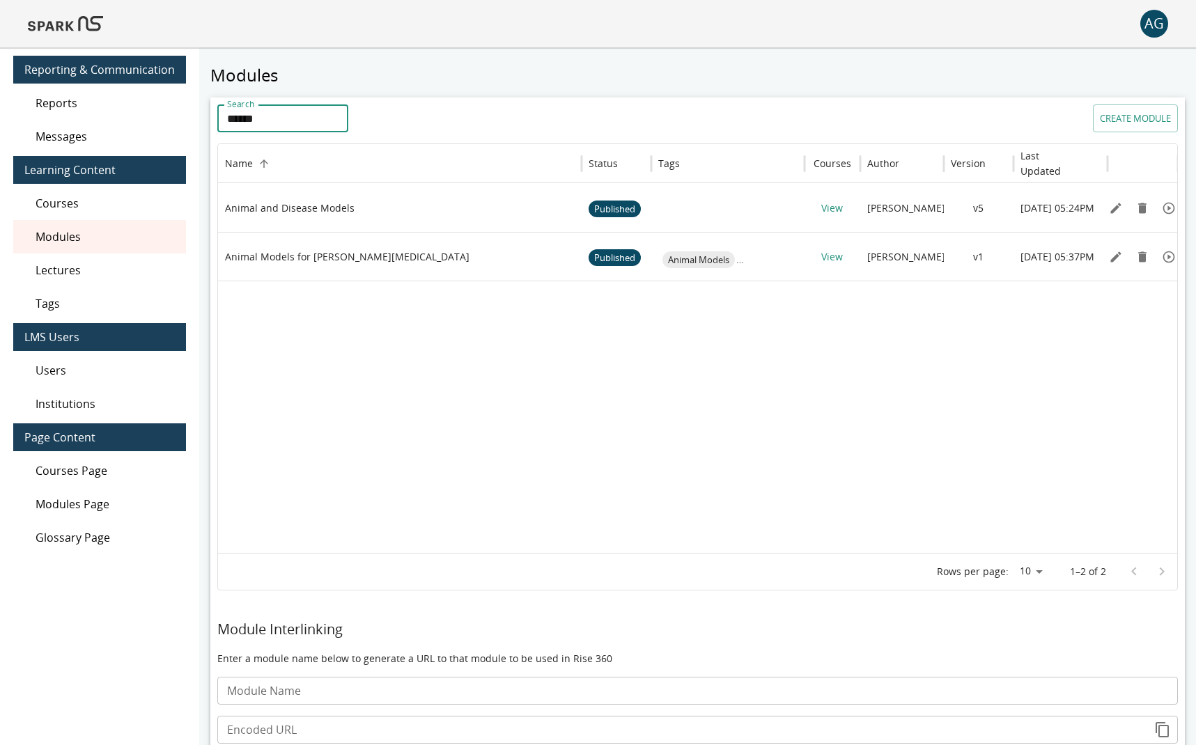
click at [267, 119] on input "******" at bounding box center [282, 118] width 131 height 28
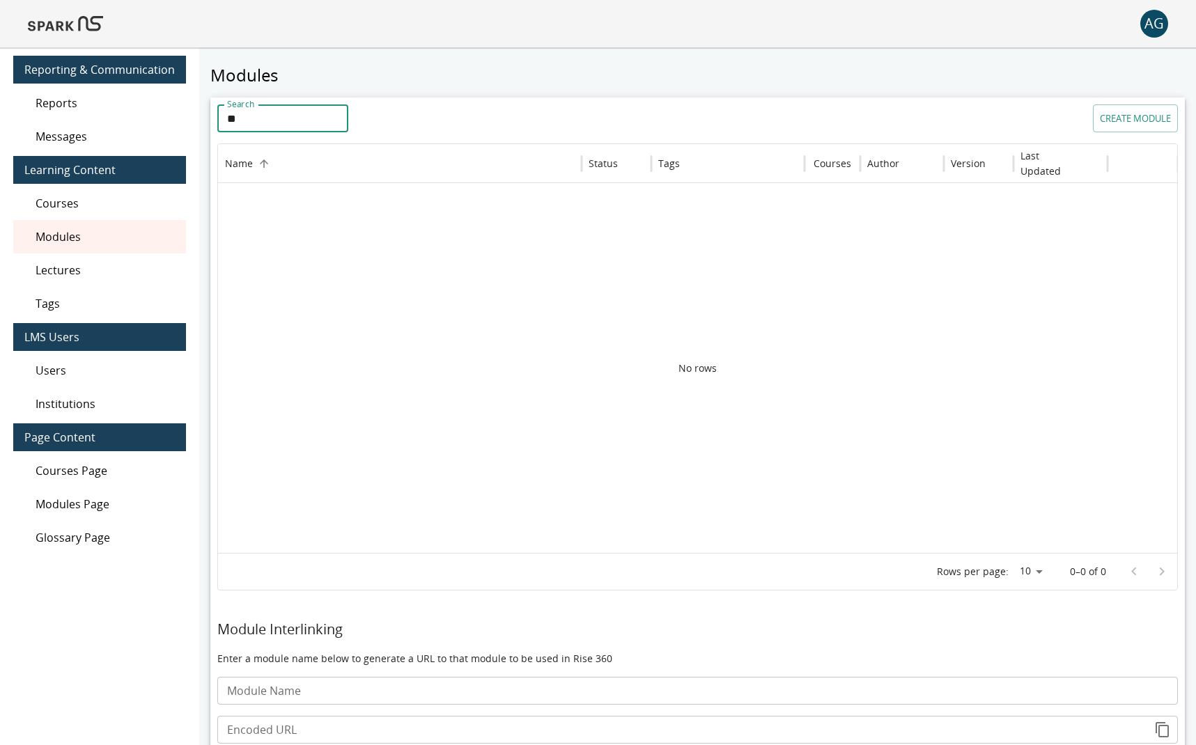
type input "*"
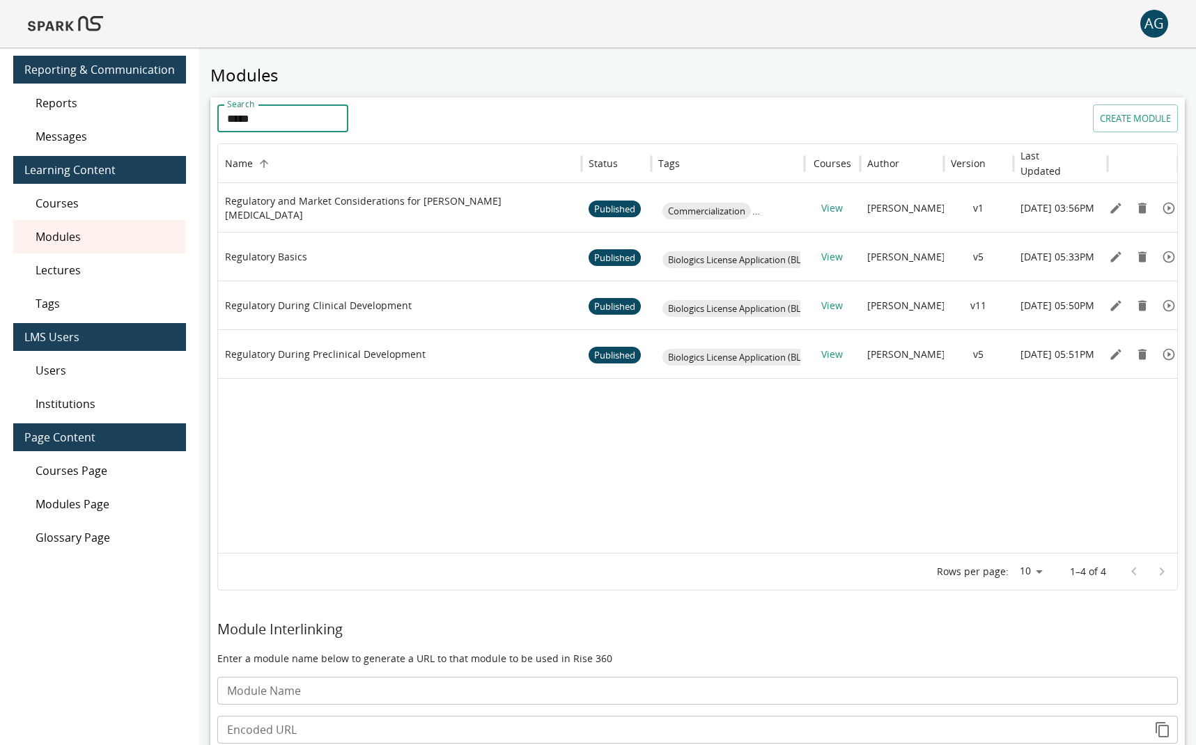
type input "*****"
click at [898, 208] on icon "Edit" at bounding box center [1116, 208] width 14 height 14
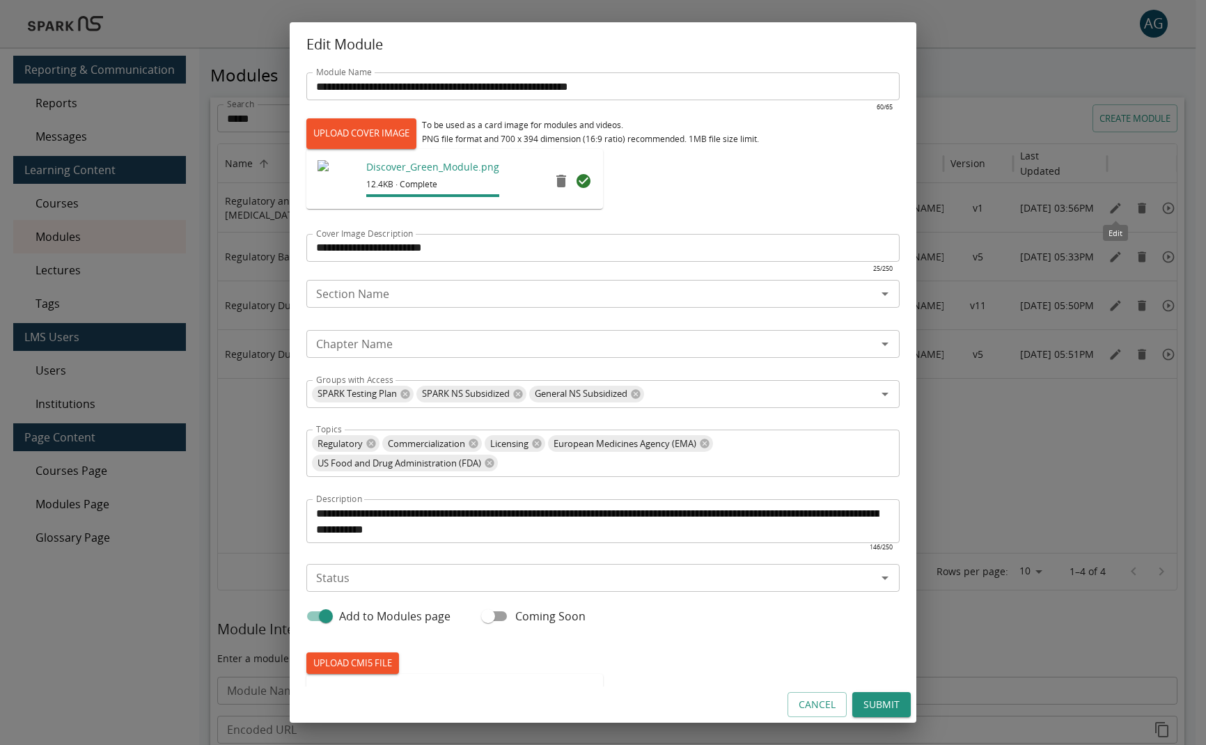
type input "********"
type input "**********"
type input "*********"
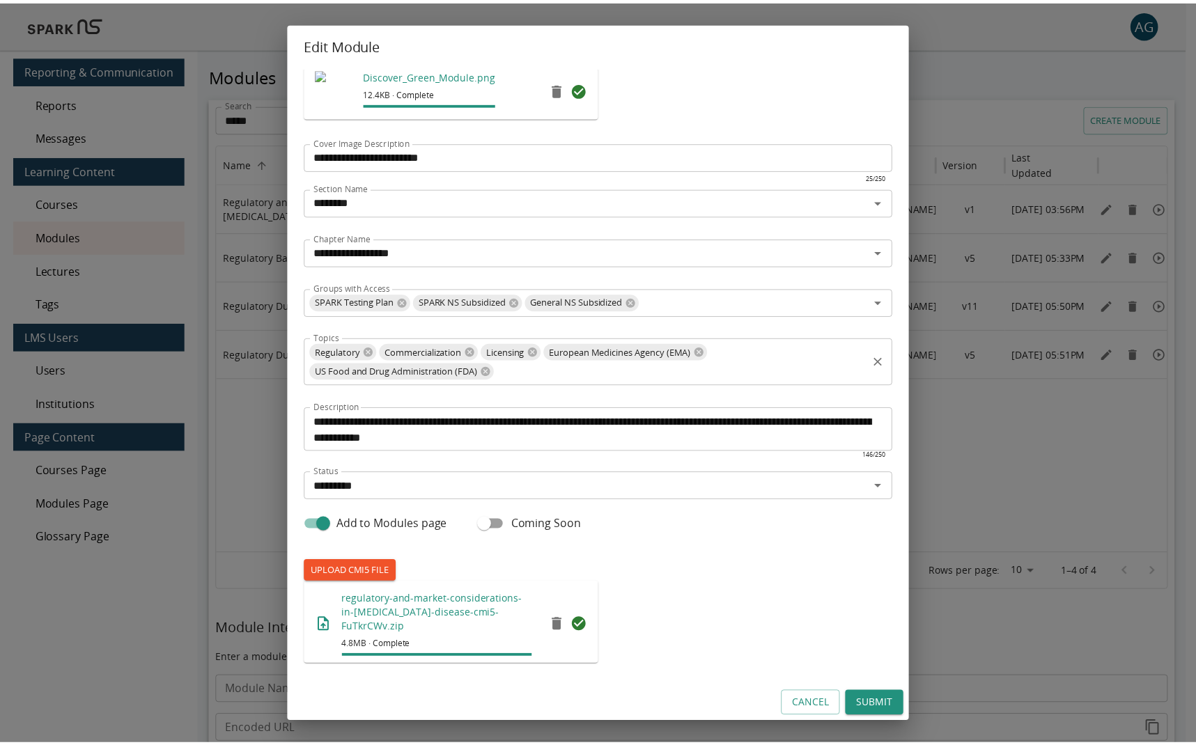
scroll to position [93, 0]
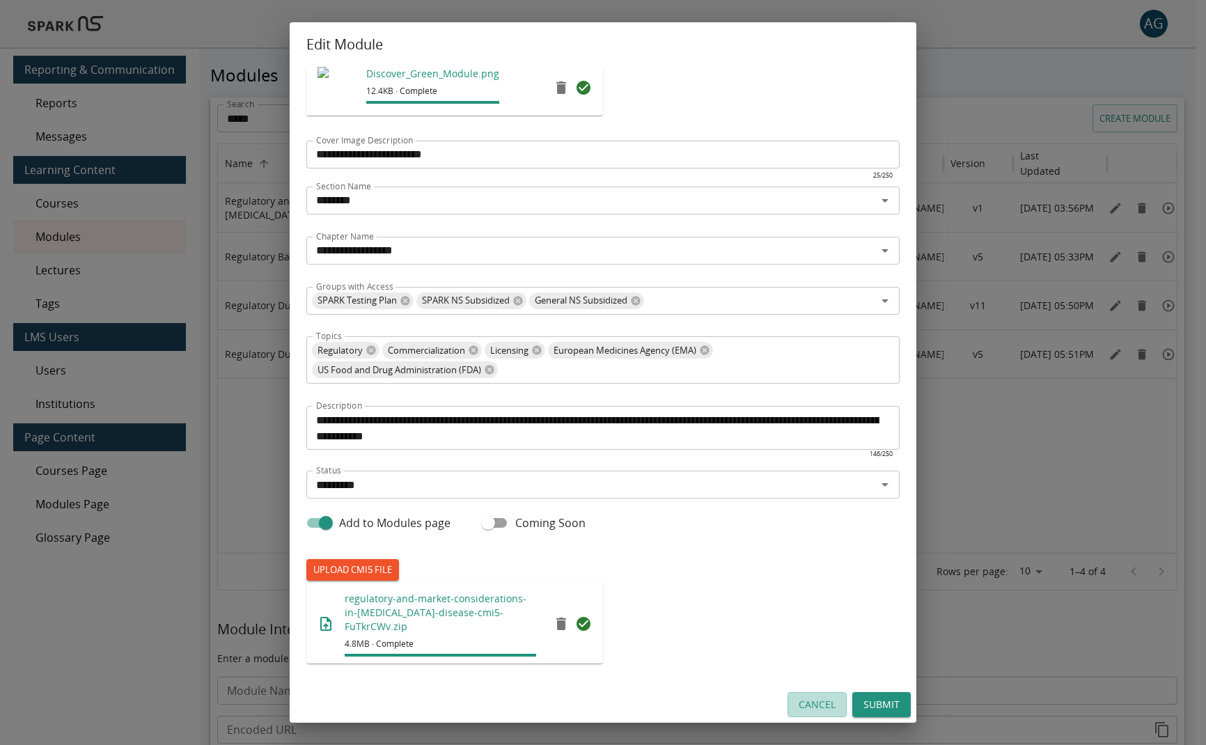
click at [824, 708] on button "Cancel" at bounding box center [817, 705] width 59 height 26
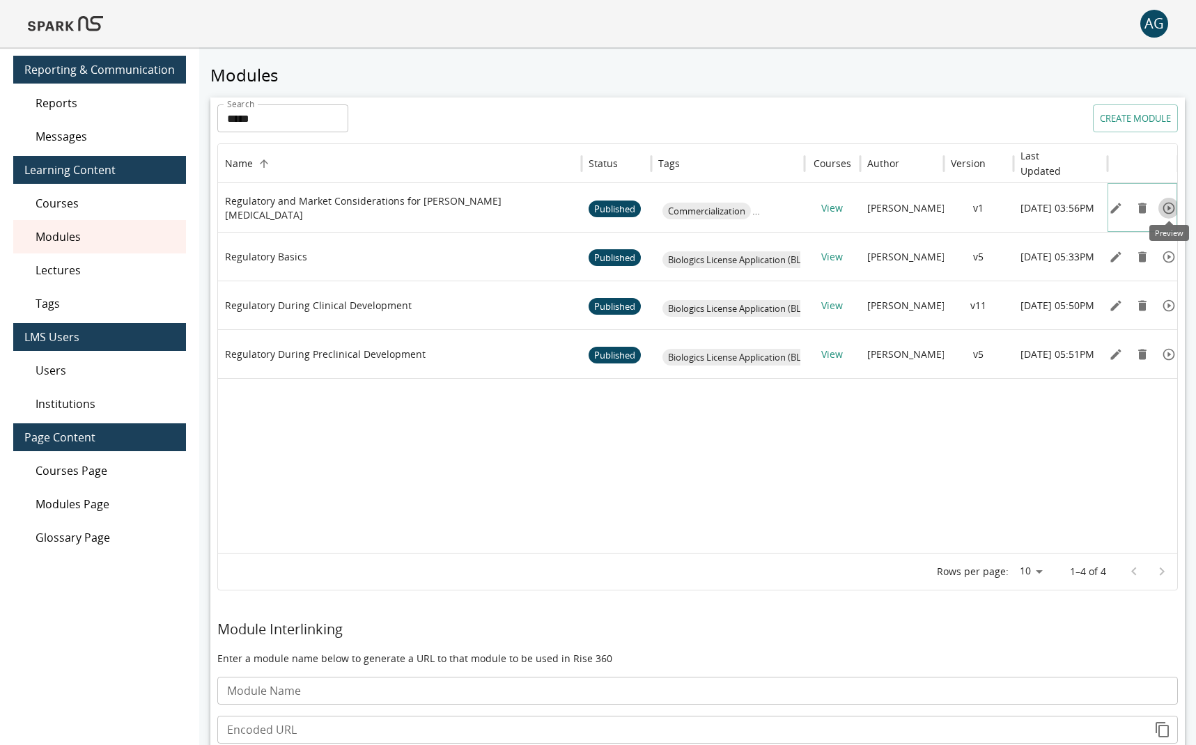
click at [898, 208] on icon "Preview" at bounding box center [1169, 208] width 12 height 12
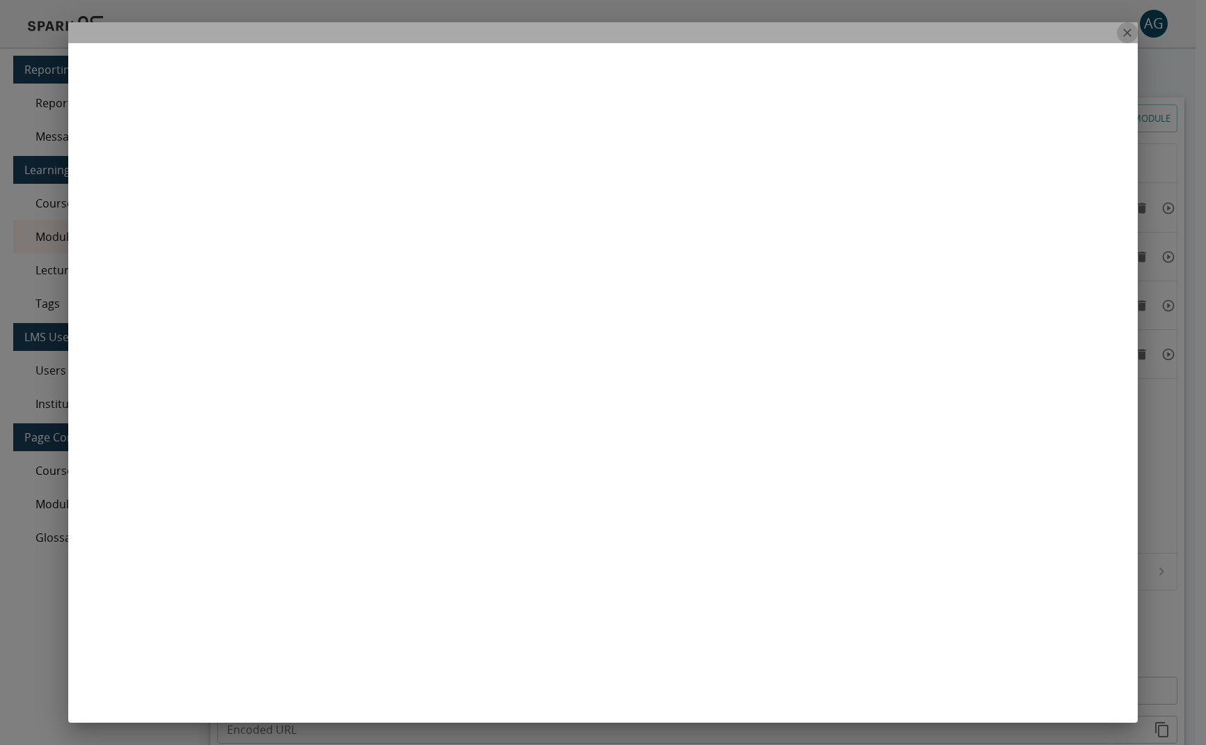
click at [898, 33] on icon "close" at bounding box center [1128, 33] width 14 height 14
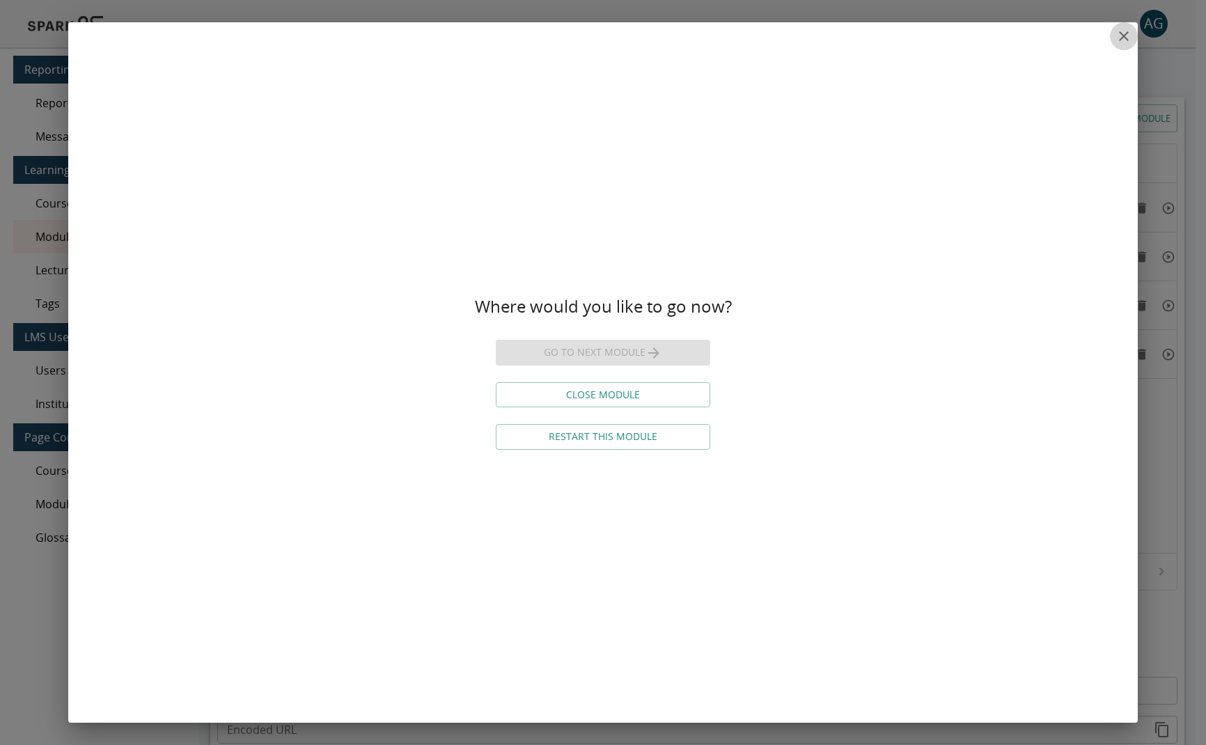
click at [898, 35] on icon "close" at bounding box center [1124, 36] width 10 height 10
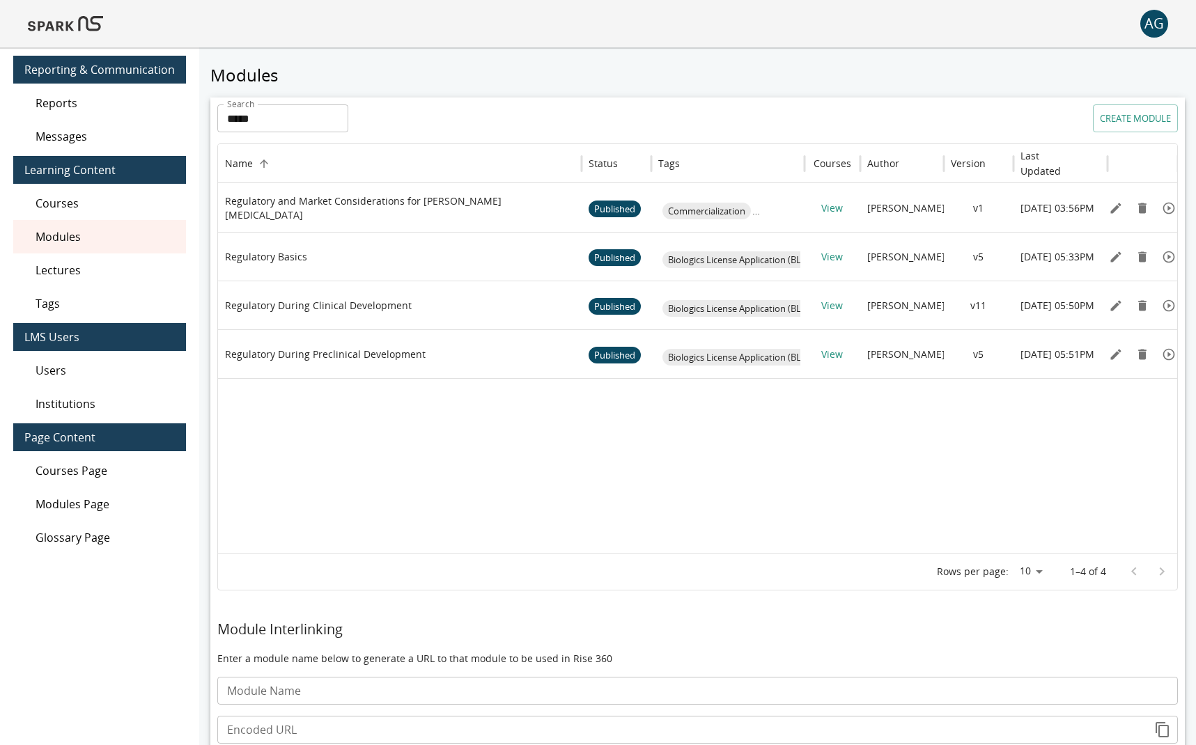
click at [732, 465] on div at bounding box center [697, 465] width 959 height 175
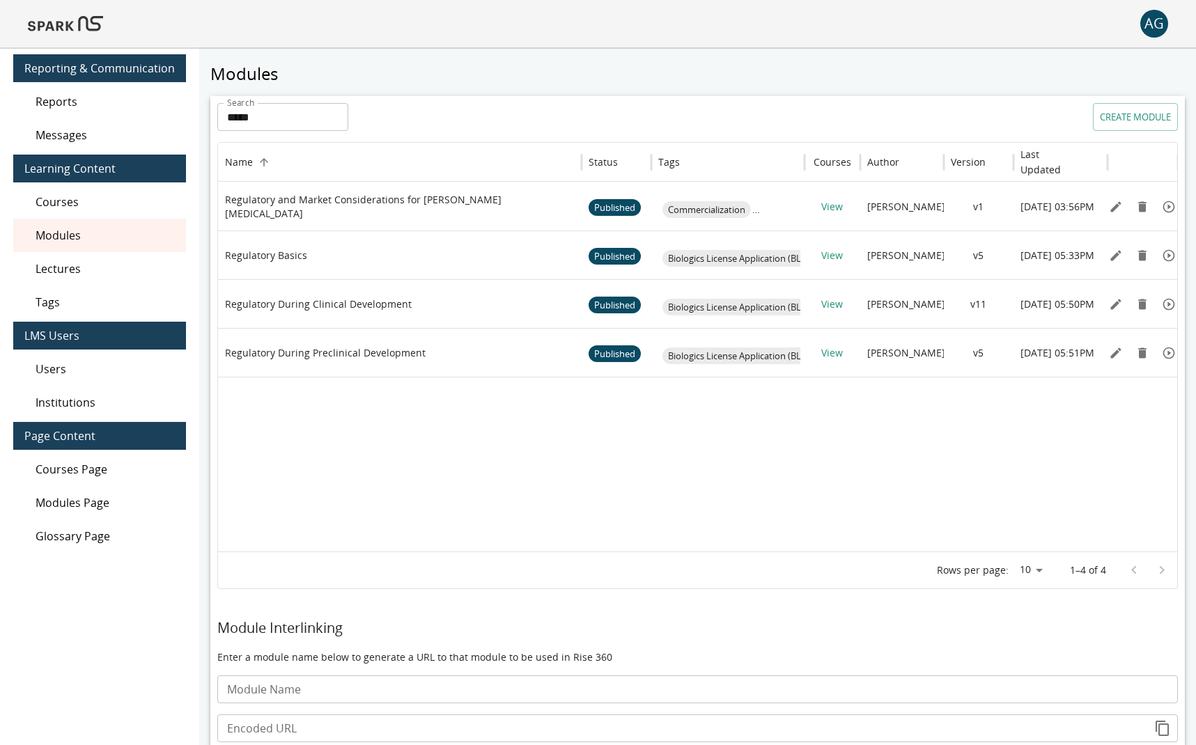
scroll to position [0, 0]
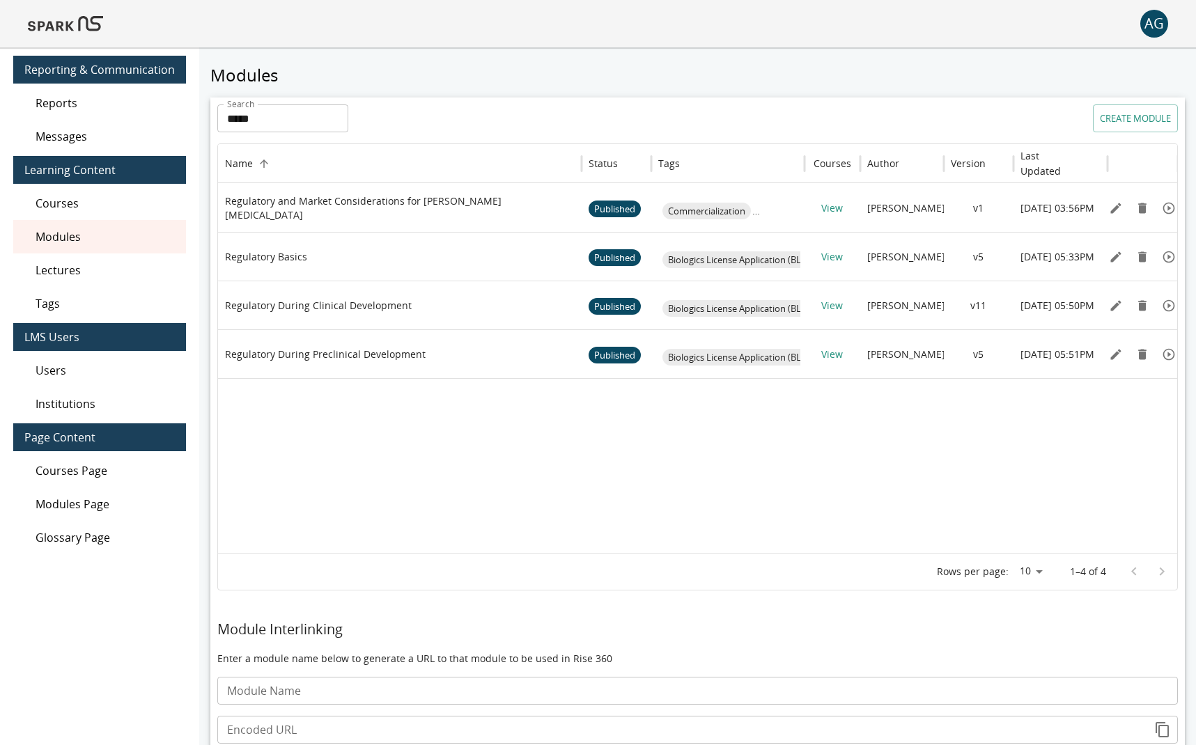
click at [56, 8] on img at bounding box center [65, 23] width 75 height 33
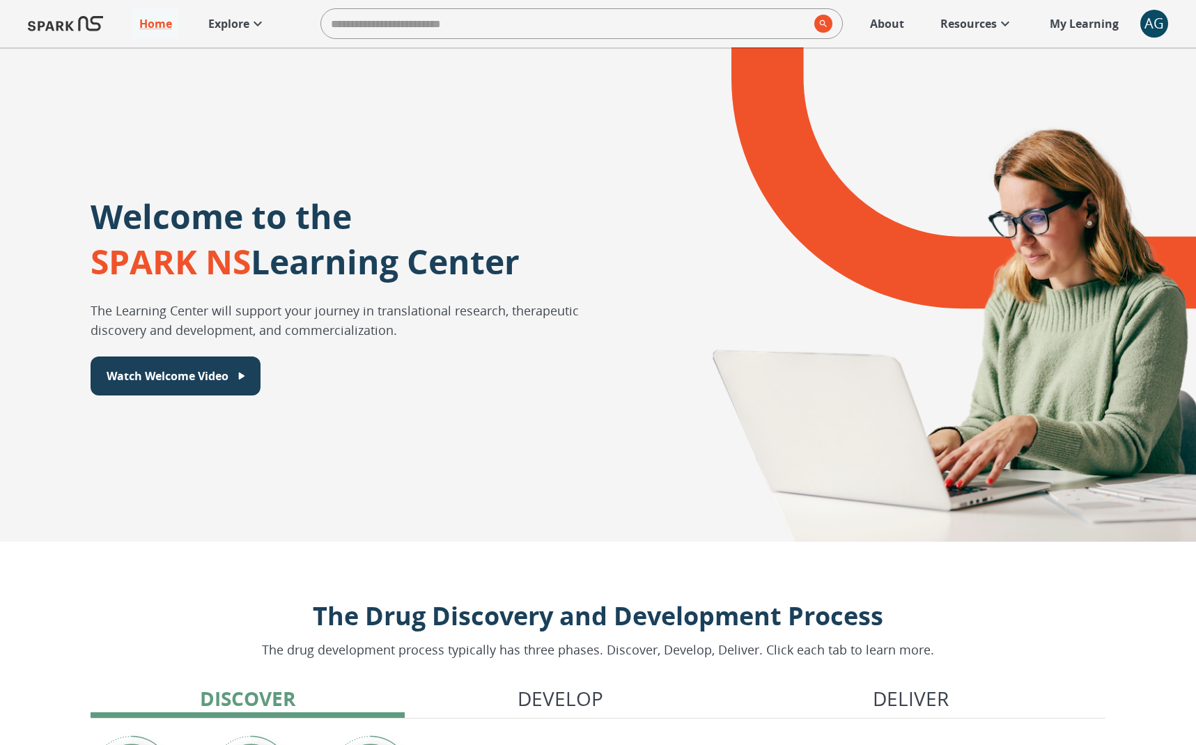
click at [244, 20] on p "Explore" at bounding box center [228, 23] width 41 height 17
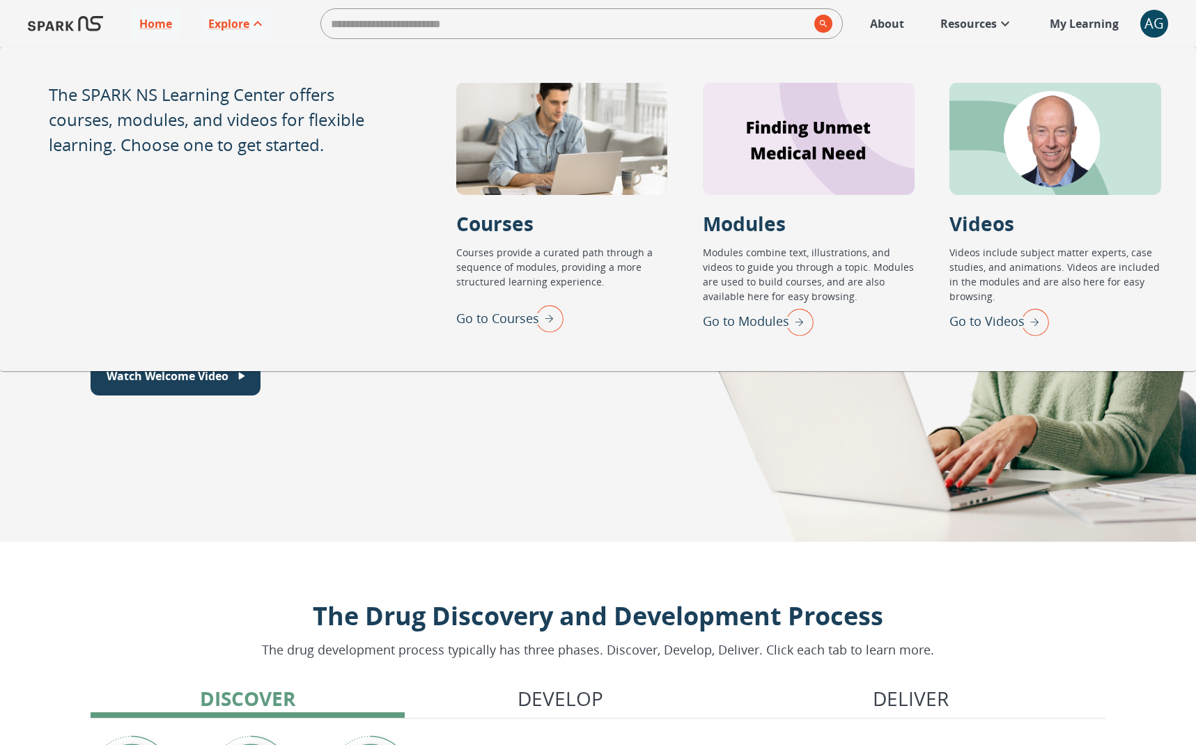
click at [898, 323] on img "Go to Videos" at bounding box center [1031, 322] width 35 height 36
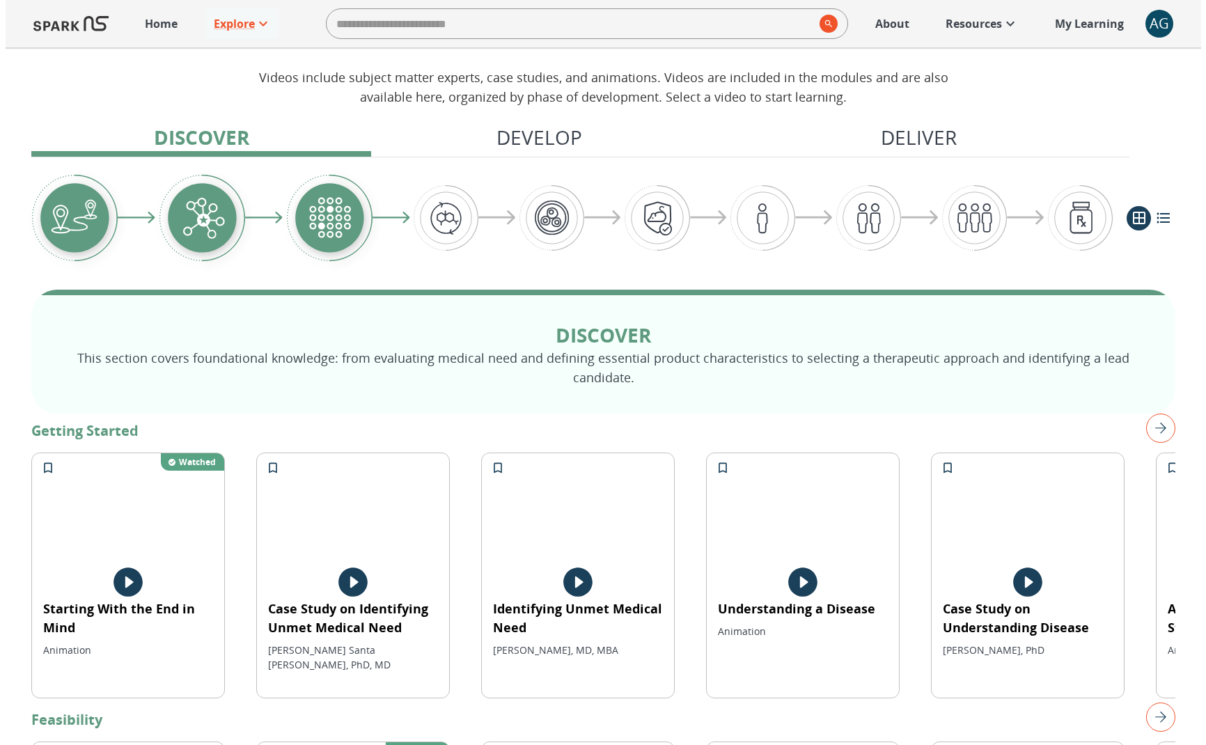
scroll to position [100, 0]
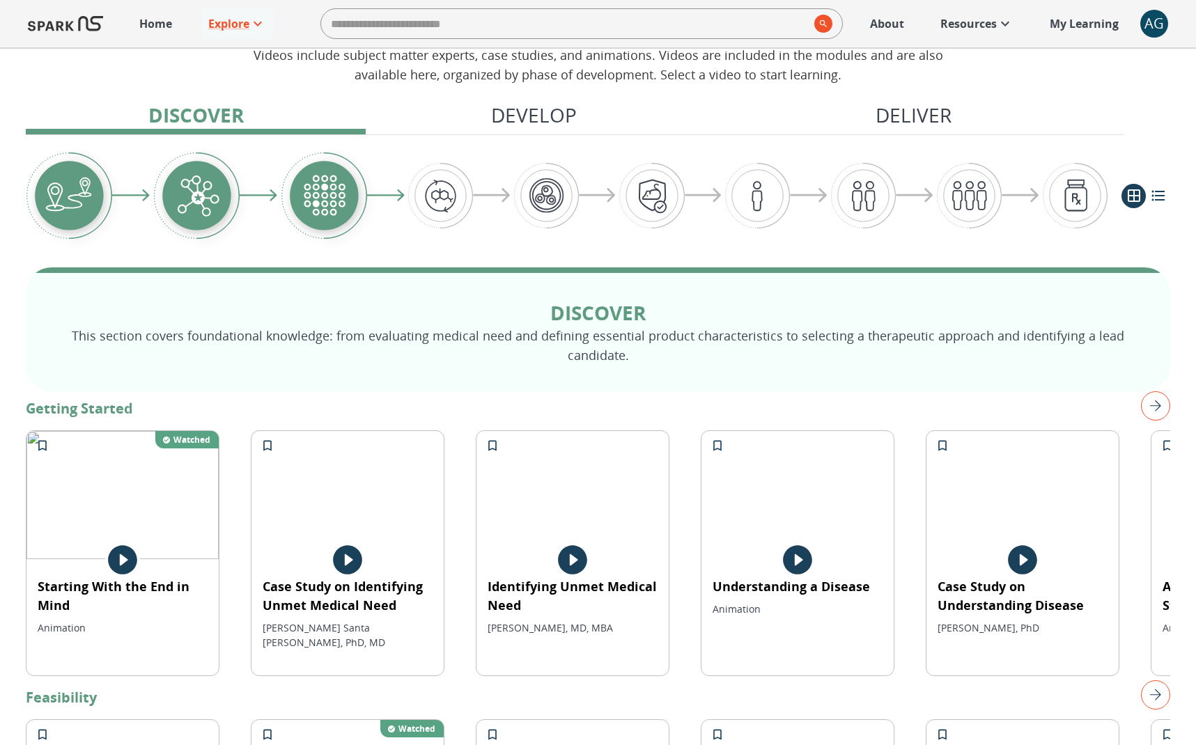
click at [219, 488] on img at bounding box center [122, 495] width 192 height 128
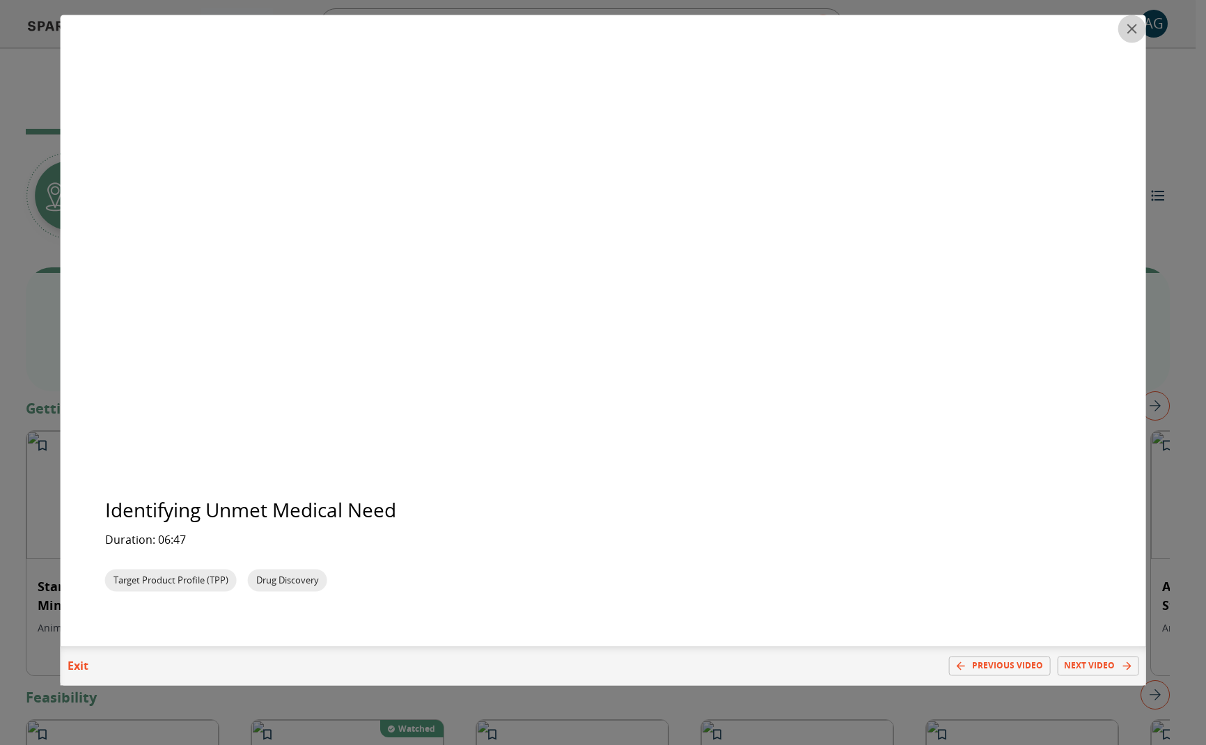
click at [898, 30] on icon "close" at bounding box center [1131, 28] width 17 height 17
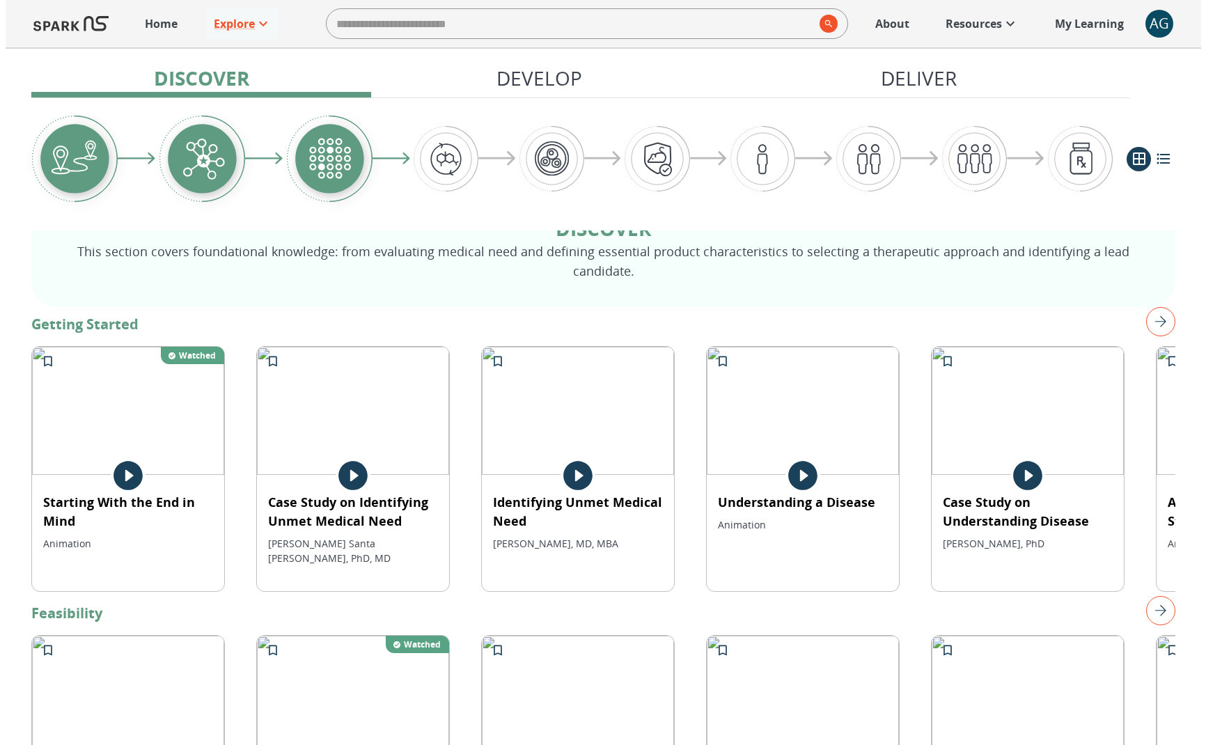
scroll to position [289, 0]
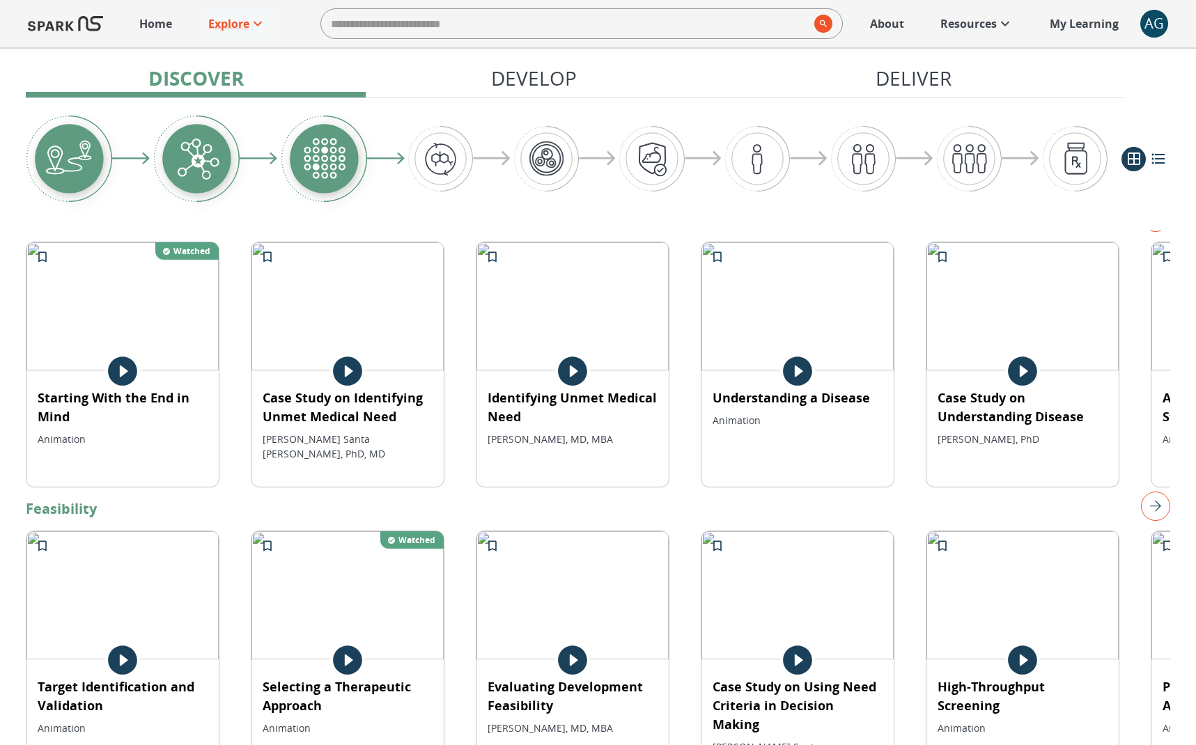
click at [208, 411] on p "Case Study on Understanding Disease" at bounding box center [123, 408] width 170 height 38
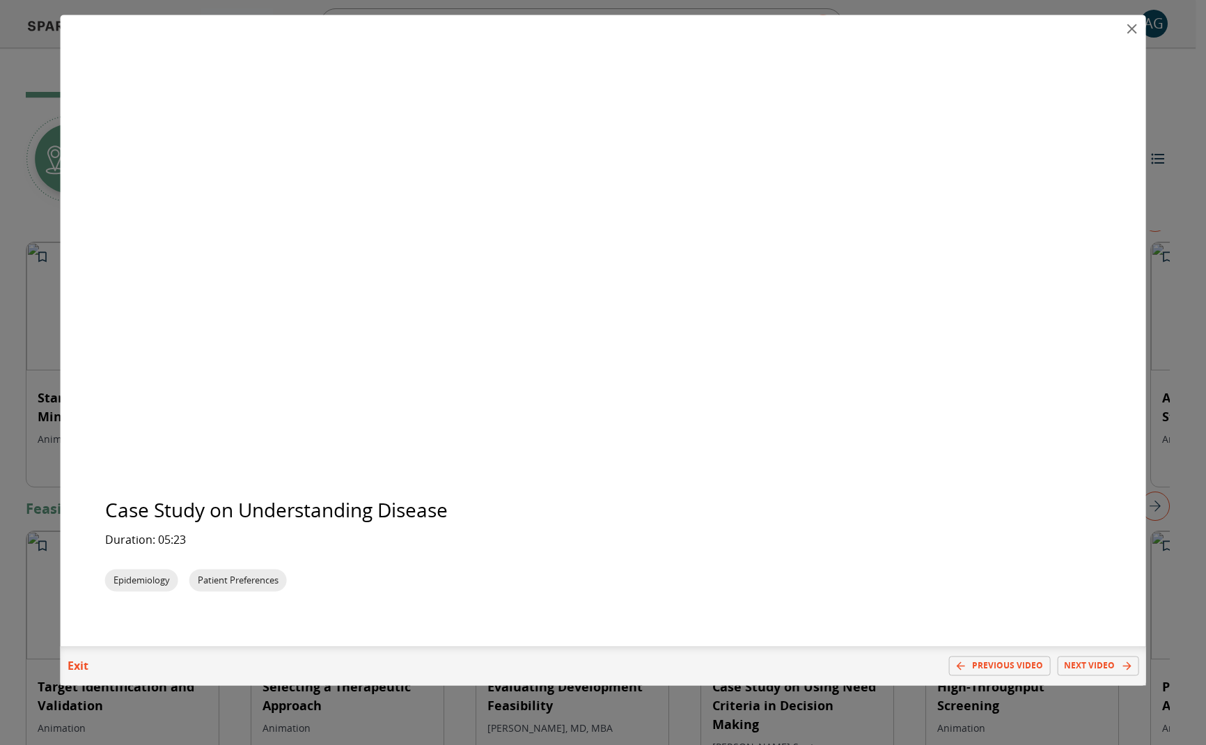
click at [898, 26] on icon "close" at bounding box center [1132, 29] width 10 height 10
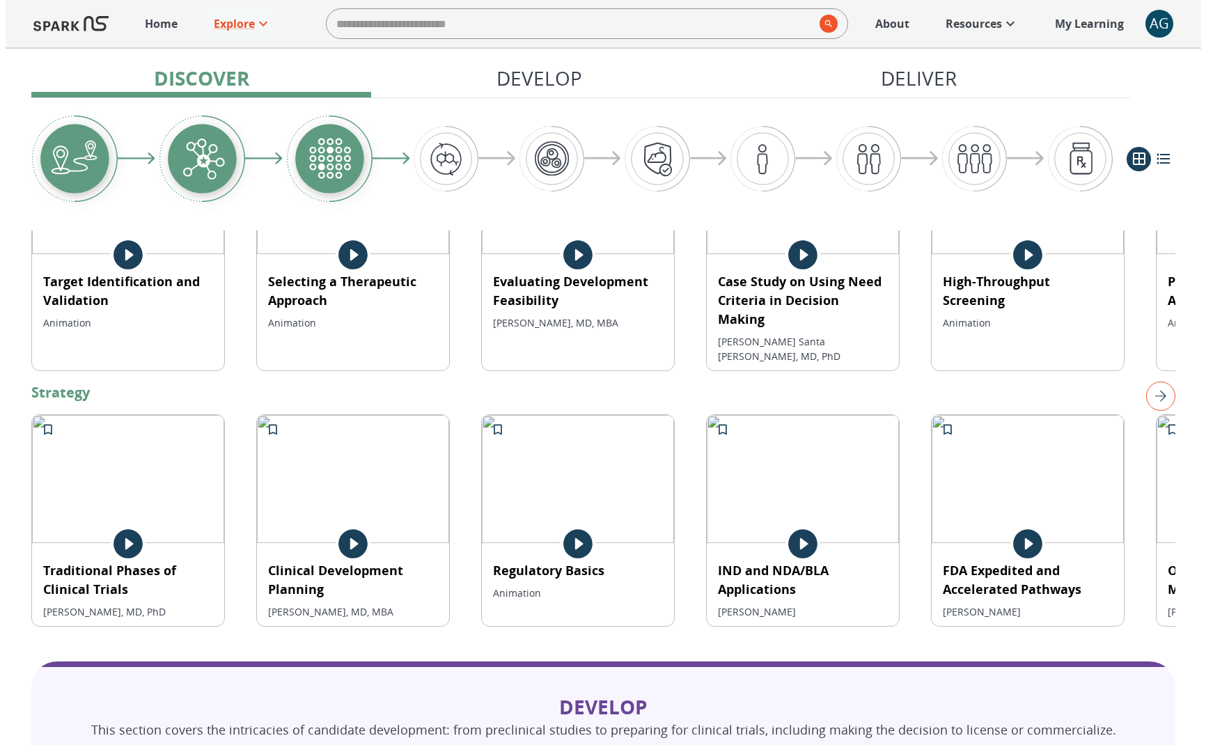
scroll to position [807, 0]
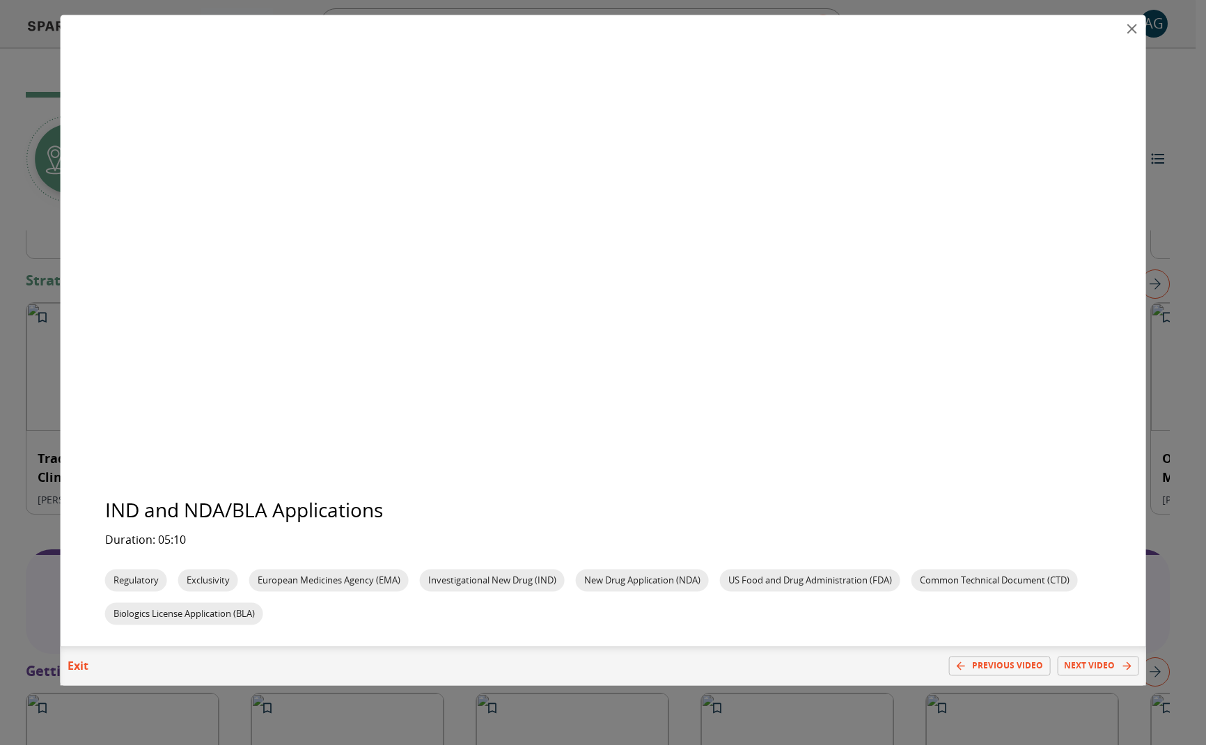
click at [898, 31] on icon "close" at bounding box center [1131, 28] width 17 height 17
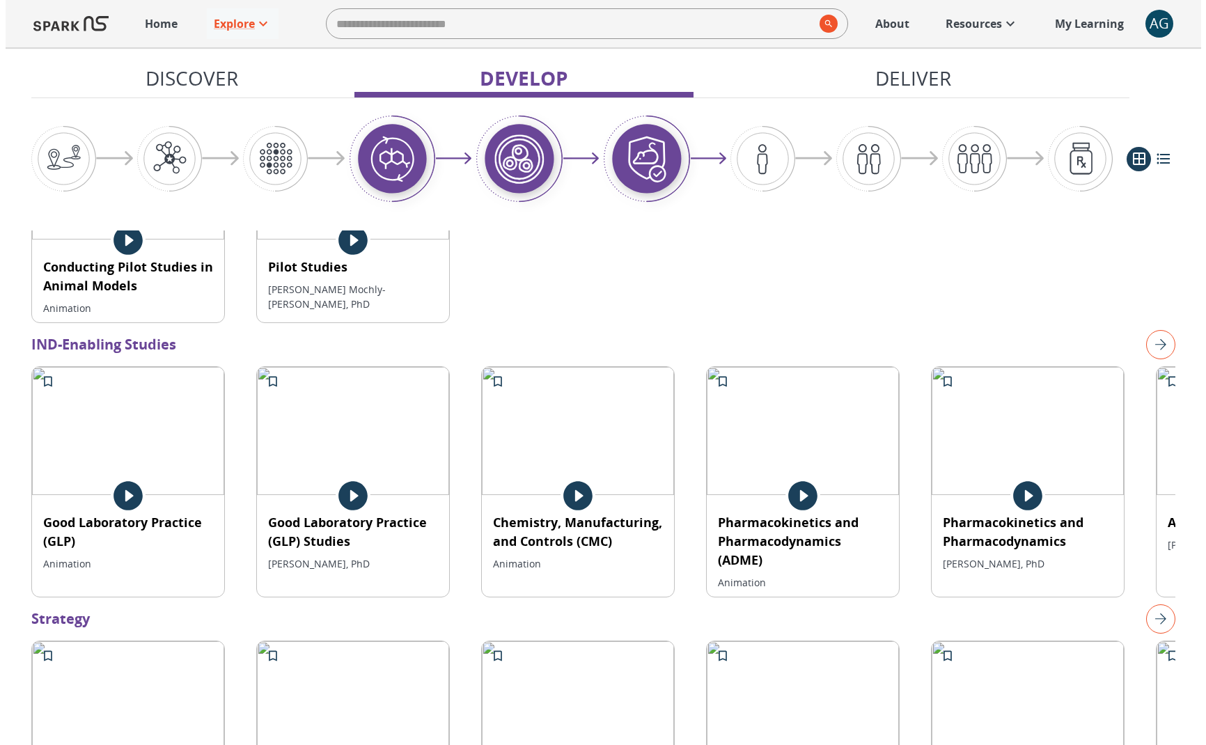
scroll to position [1681, 0]
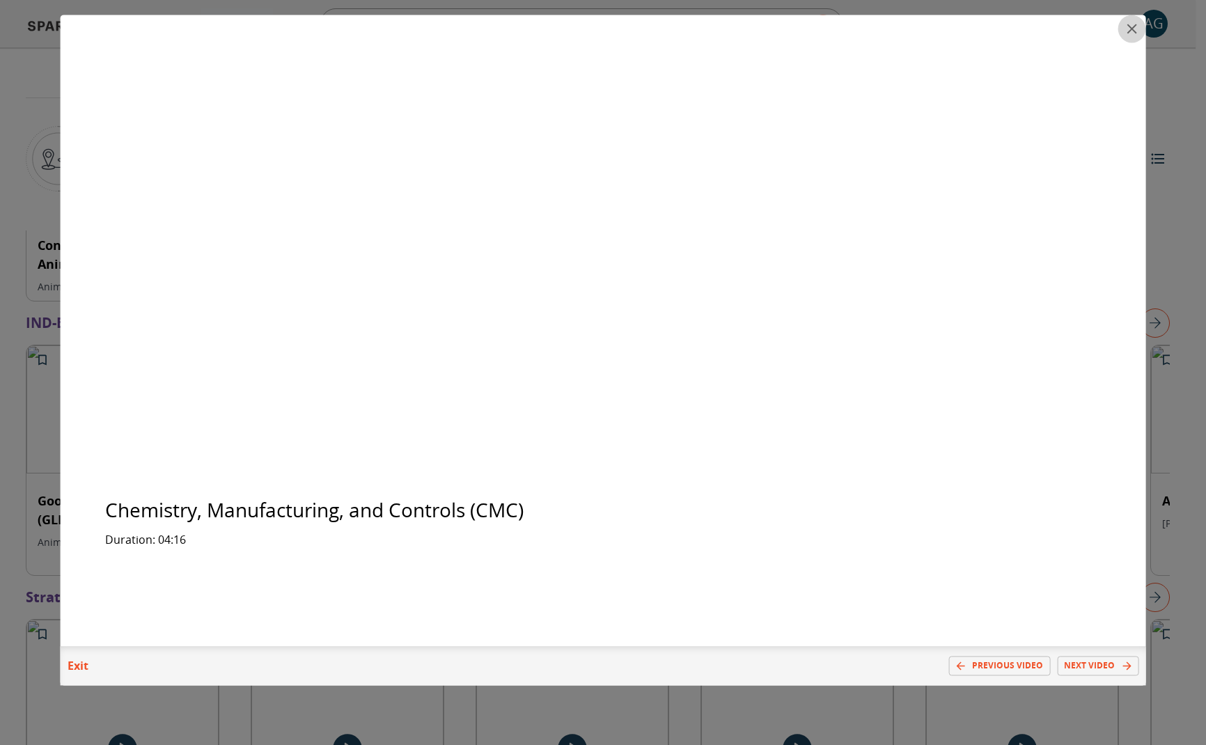
click at [898, 33] on icon "close" at bounding box center [1131, 28] width 17 height 17
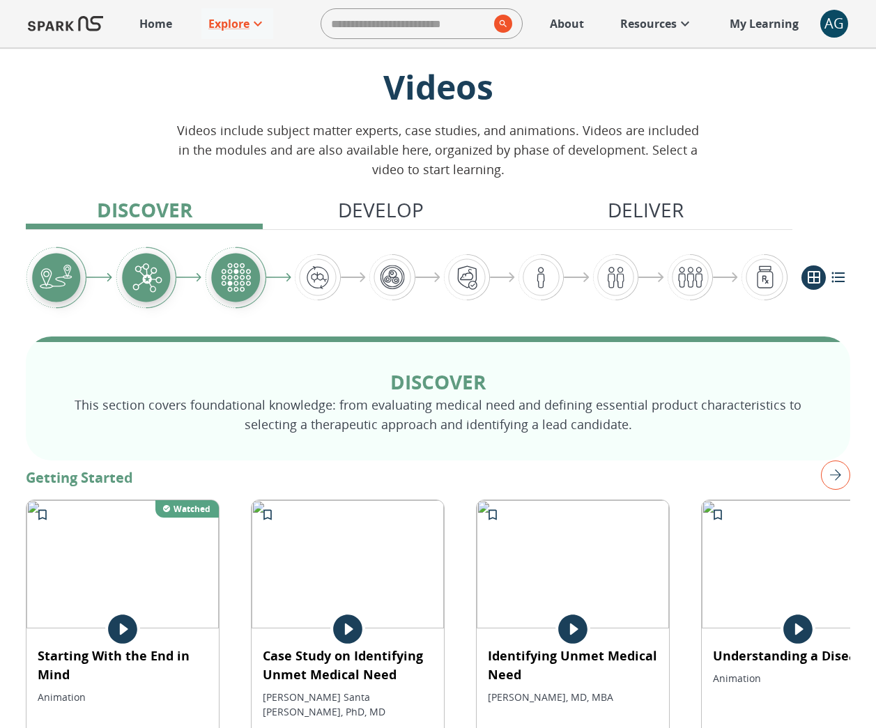
scroll to position [0, 0]
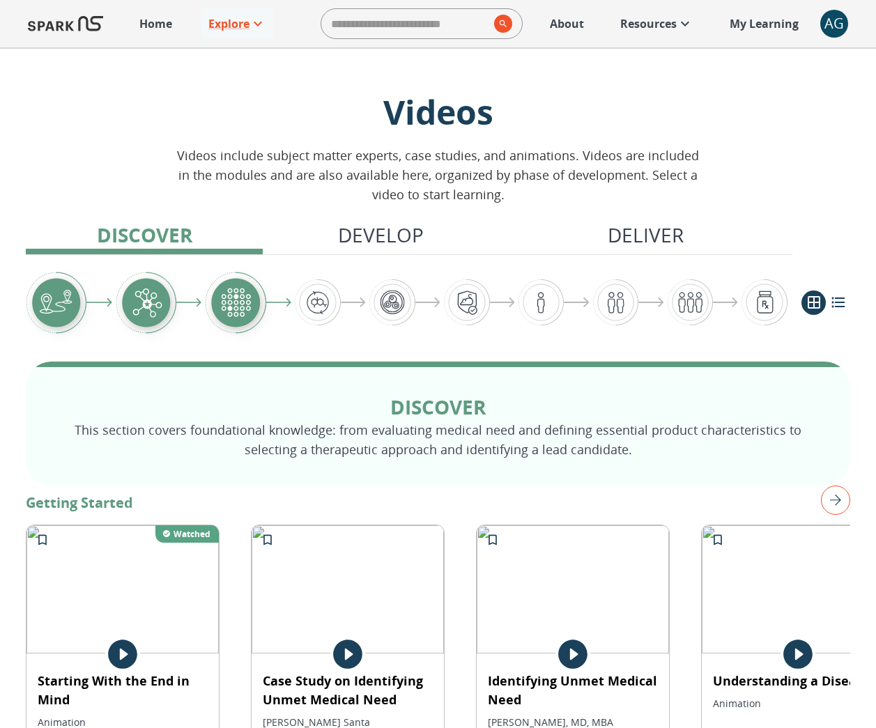
click at [161, 25] on p "Home" at bounding box center [155, 23] width 33 height 17
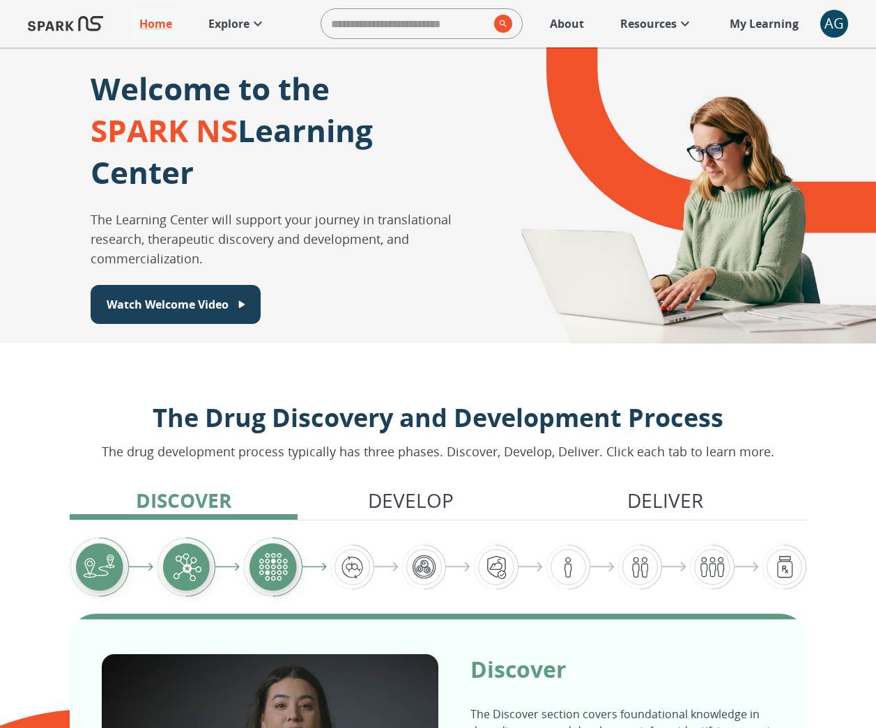
click at [228, 28] on p "Explore" at bounding box center [228, 23] width 41 height 17
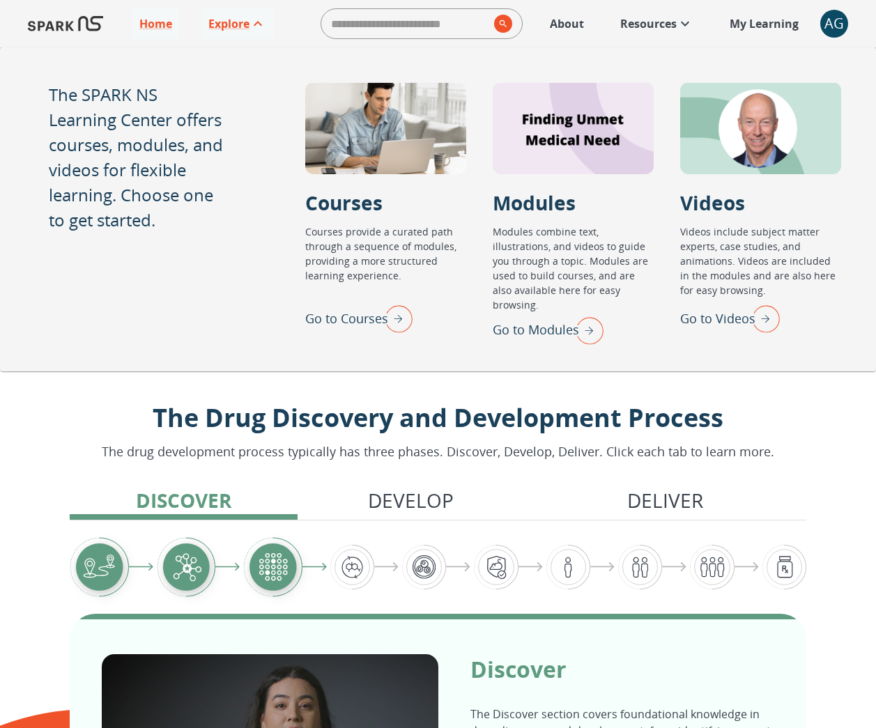
click at [582, 459] on p "The drug development process typically has three phases. Discover, Develop, Del…" at bounding box center [438, 451] width 672 height 19
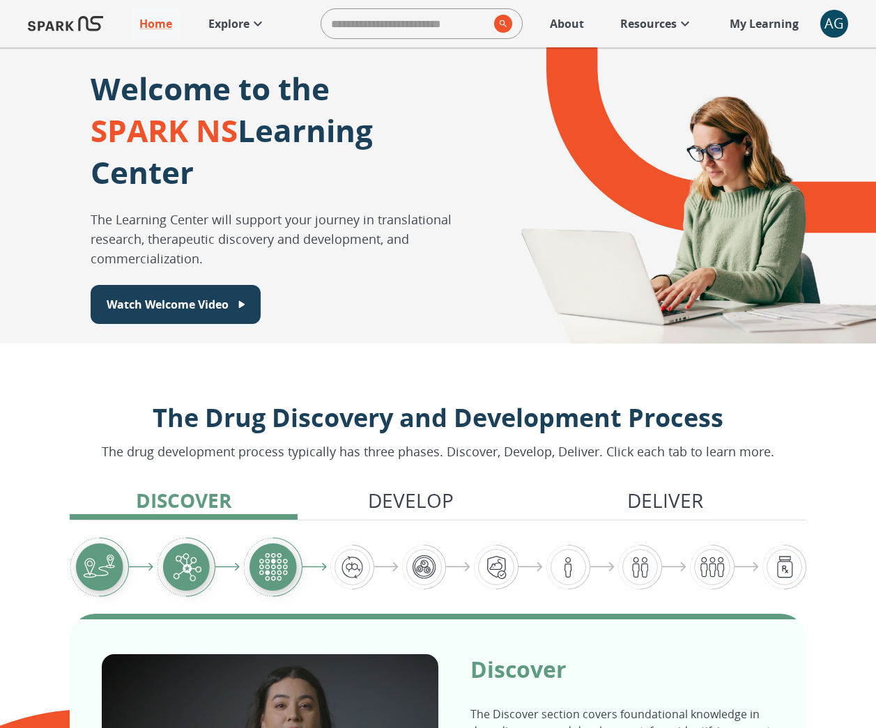
click at [648, 26] on p "Resources" at bounding box center [648, 23] width 56 height 17
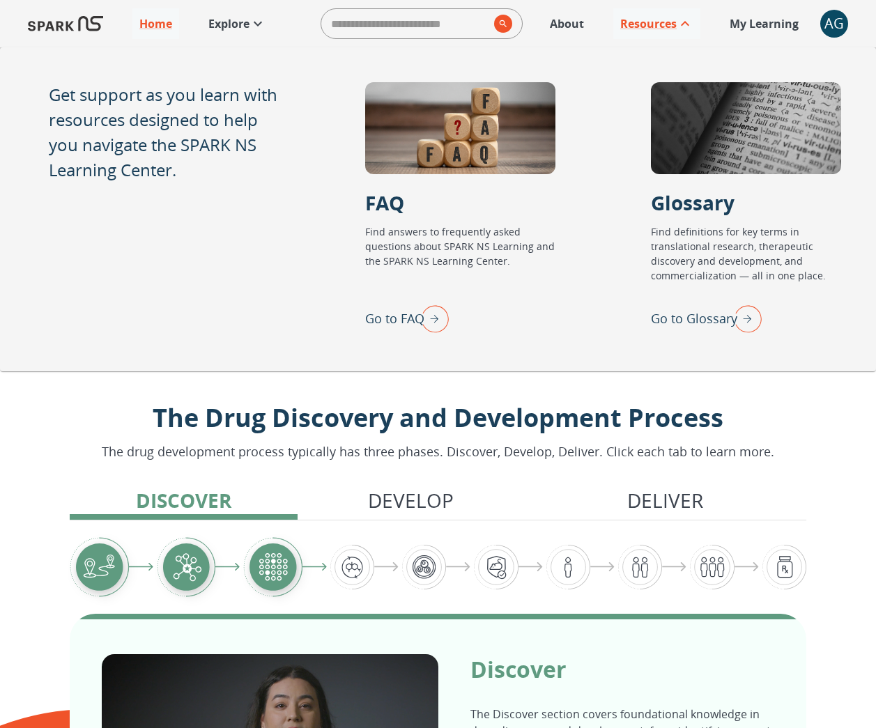
click at [747, 326] on img "Go to Glossary" at bounding box center [743, 318] width 35 height 36
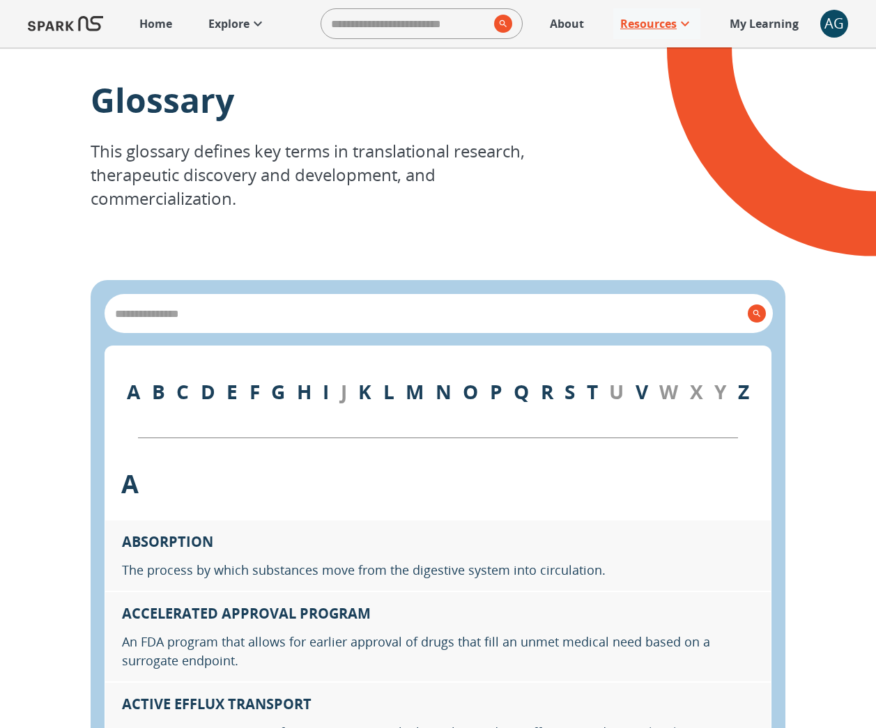
click at [644, 24] on p "Resources" at bounding box center [648, 23] width 56 height 17
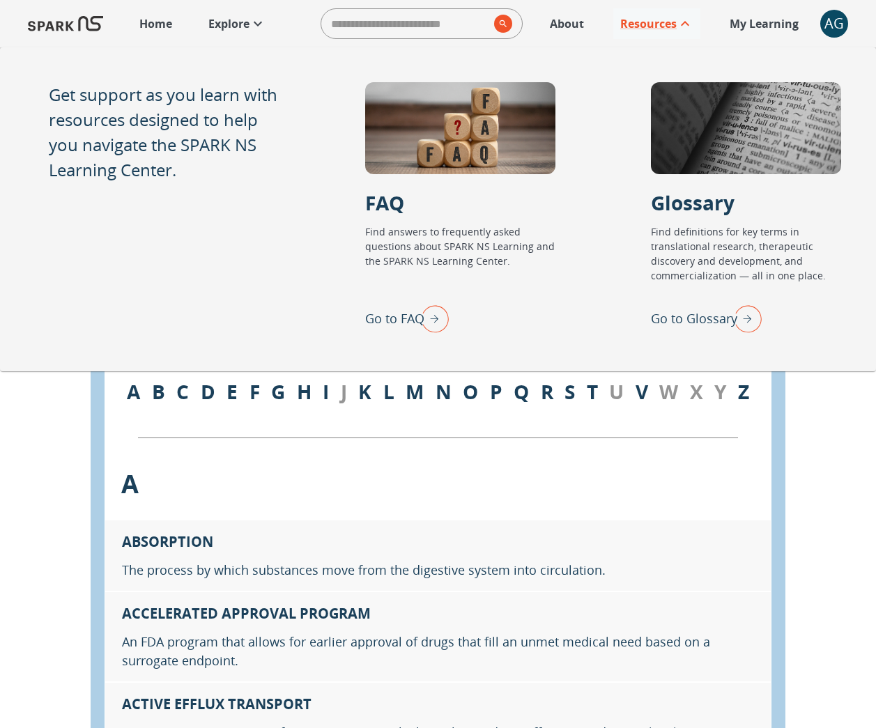
click at [428, 316] on img "Go to FAQ" at bounding box center [431, 318] width 35 height 36
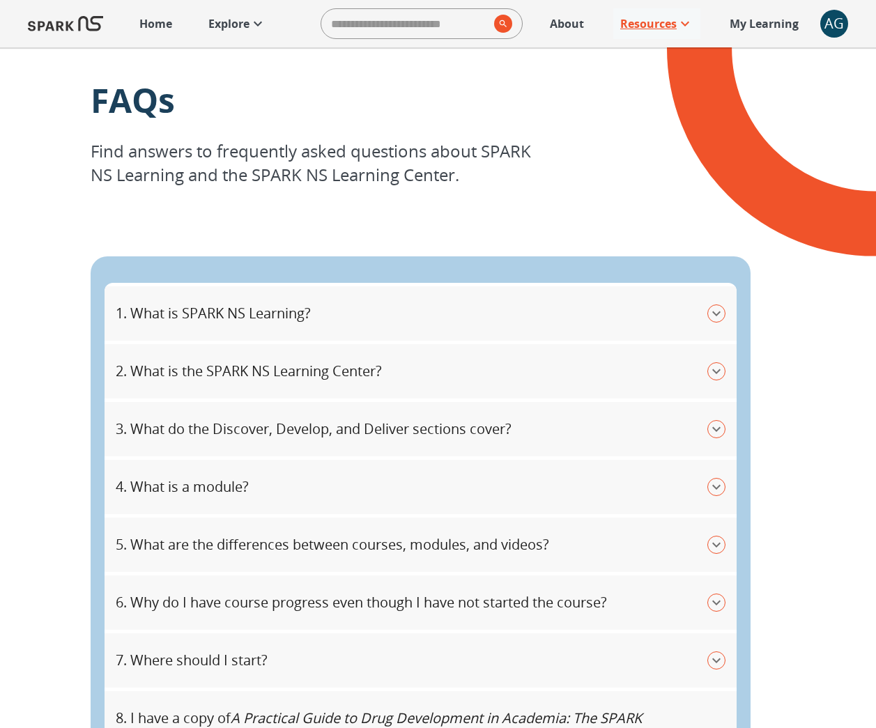
click at [663, 29] on p "Resources" at bounding box center [648, 23] width 56 height 17
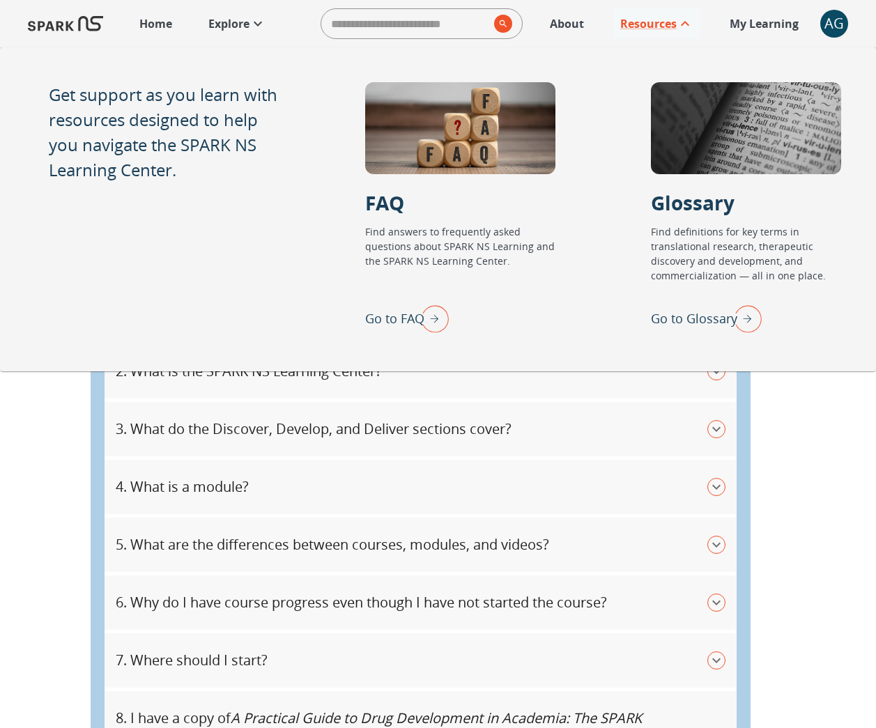
click at [752, 320] on img "Go to Glossary" at bounding box center [743, 318] width 35 height 36
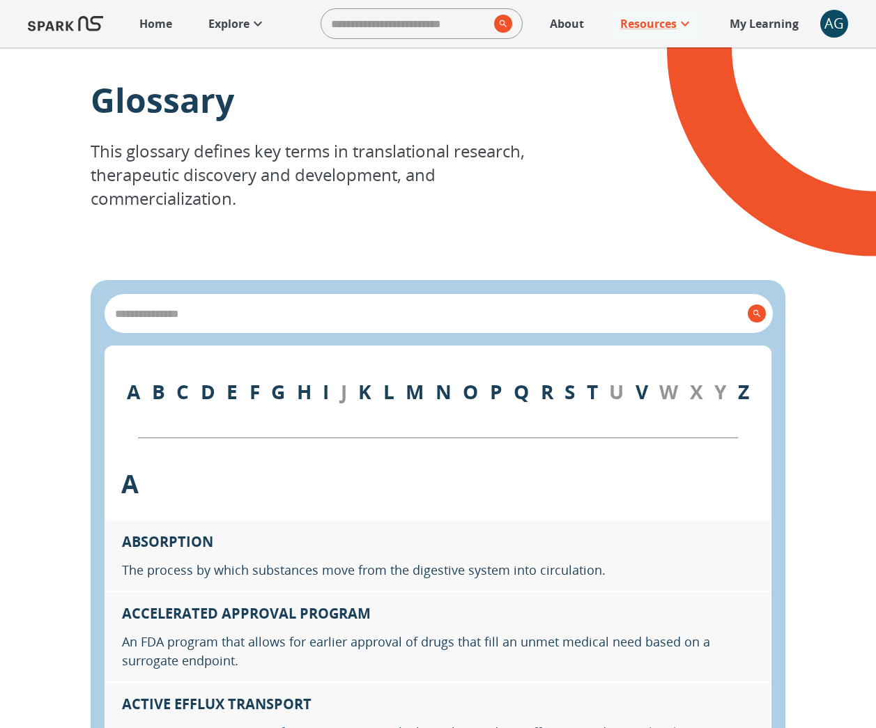
click at [573, 26] on p "About" at bounding box center [567, 23] width 34 height 17
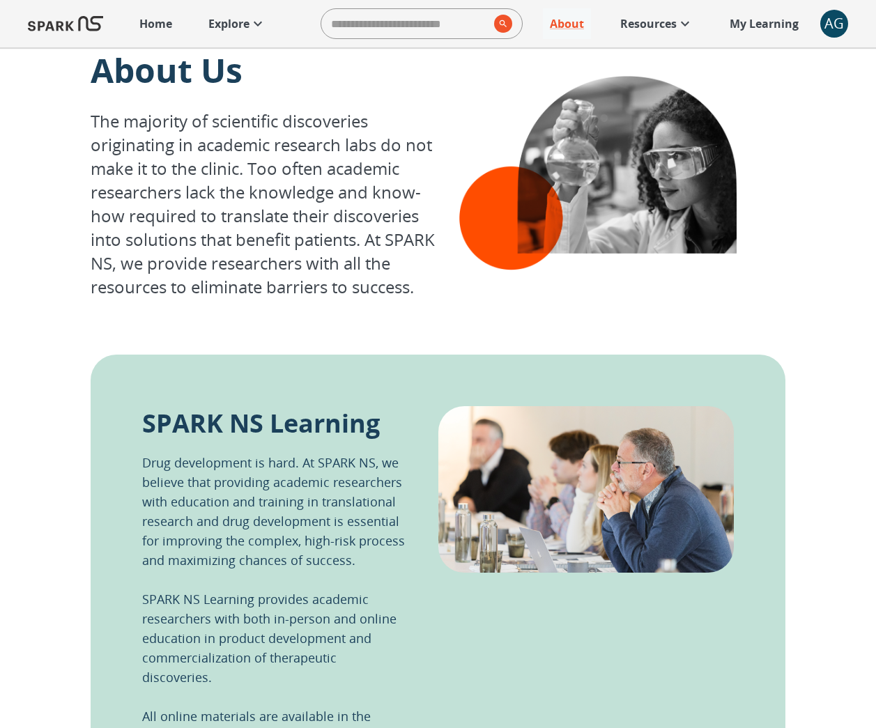
click at [236, 16] on p "Explore" at bounding box center [228, 23] width 41 height 17
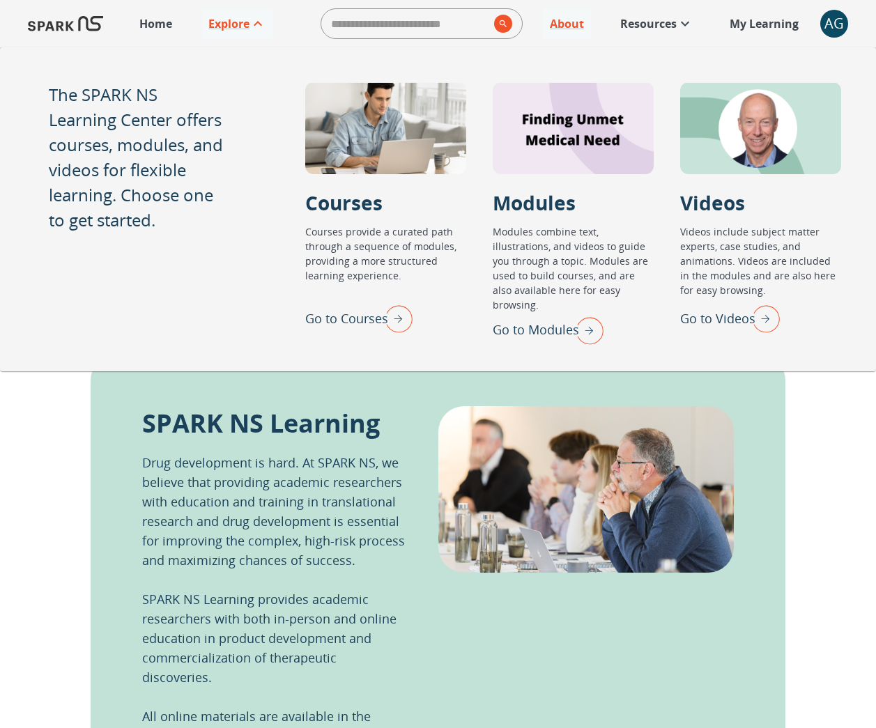
click at [161, 23] on p "Home" at bounding box center [155, 23] width 33 height 17
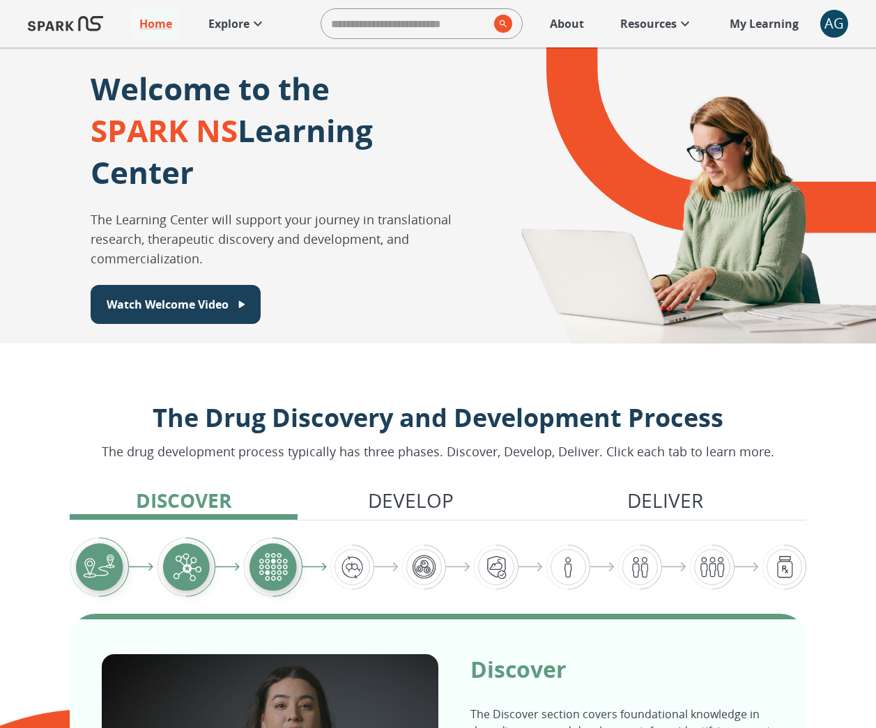
click at [742, 25] on p "My Learning" at bounding box center [763, 23] width 69 height 17
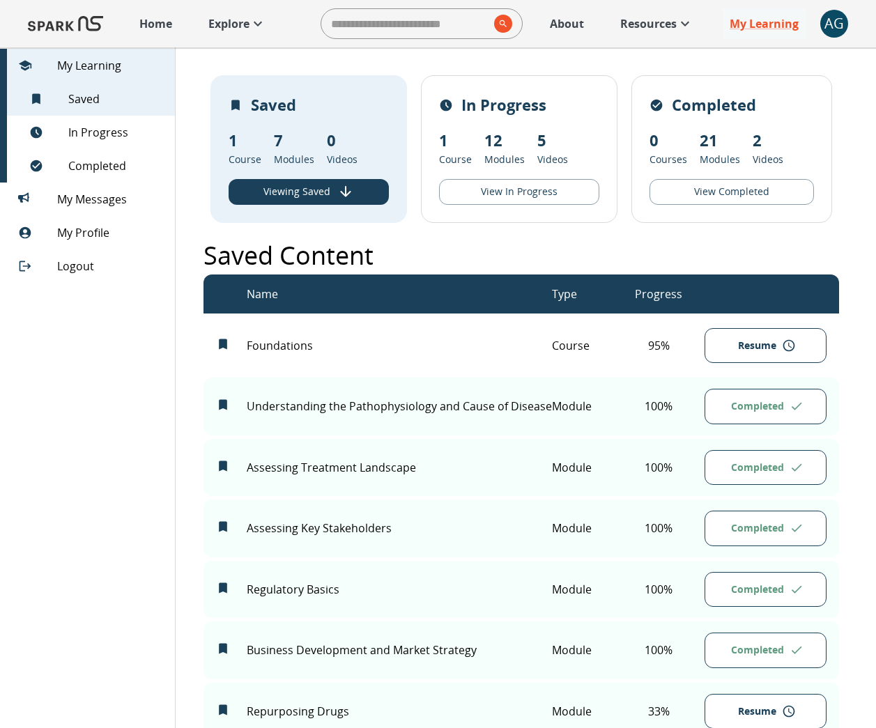
click at [824, 21] on div "AG" at bounding box center [834, 24] width 28 height 28
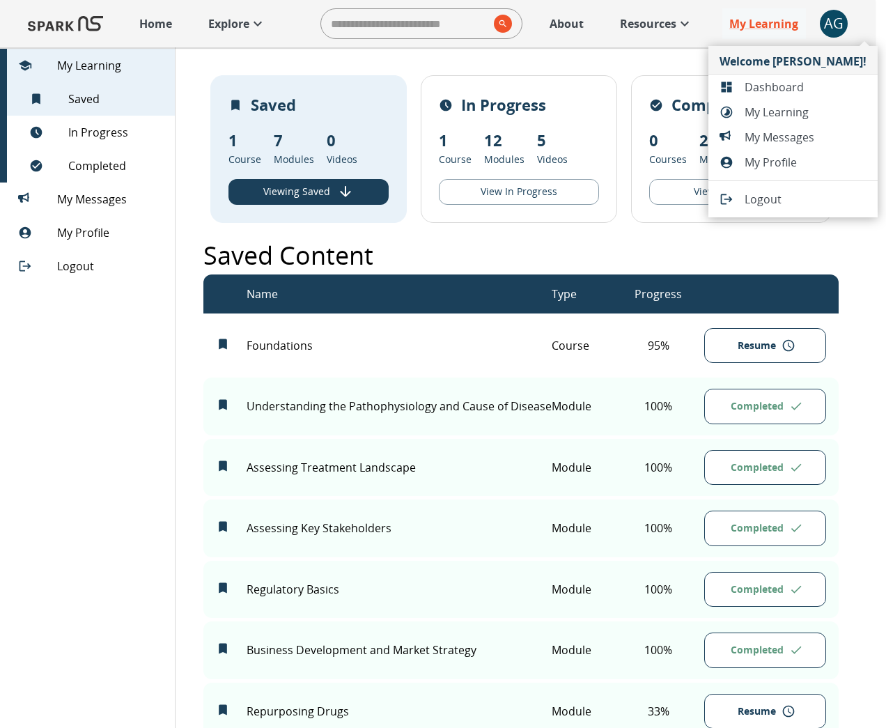
click at [509, 208] on div at bounding box center [443, 364] width 886 height 728
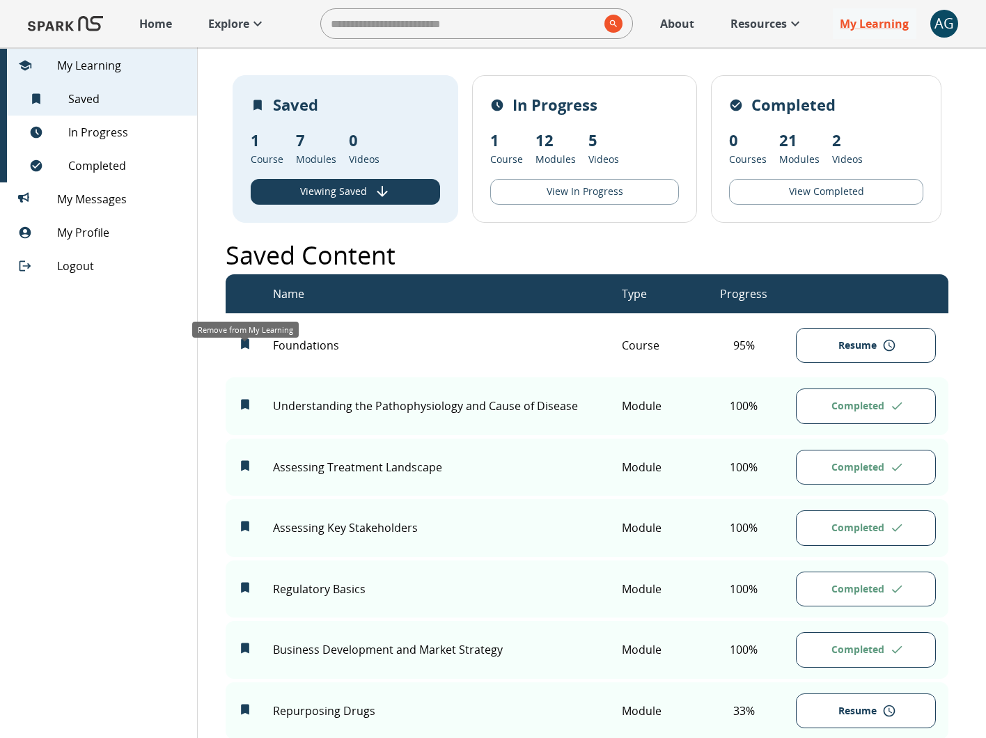
click at [246, 349] on icon "Remove from My Learning" at bounding box center [245, 343] width 8 height 10
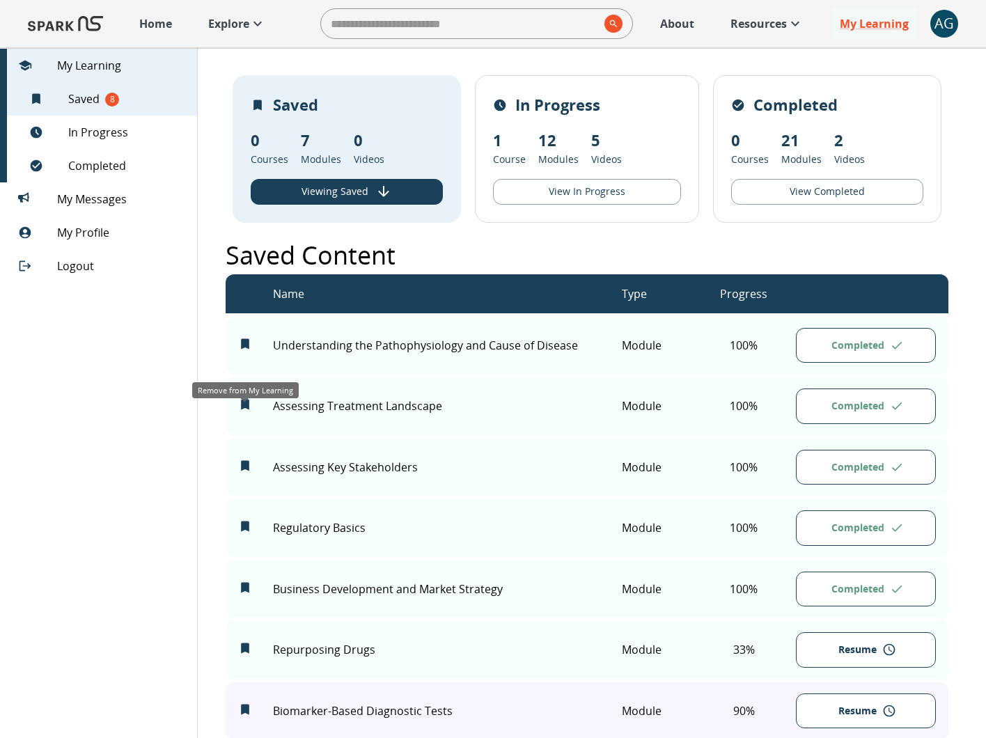
click at [243, 409] on icon "Remove from My Learning" at bounding box center [245, 405] width 14 height 14
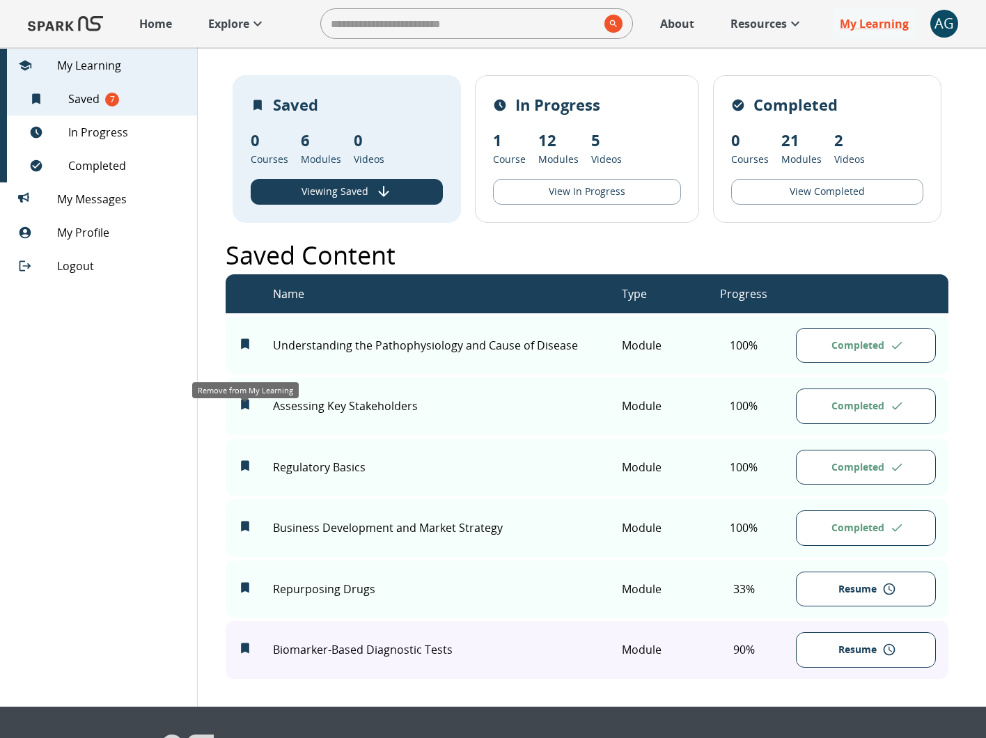
click at [243, 409] on icon "Remove from My Learning" at bounding box center [245, 405] width 14 height 14
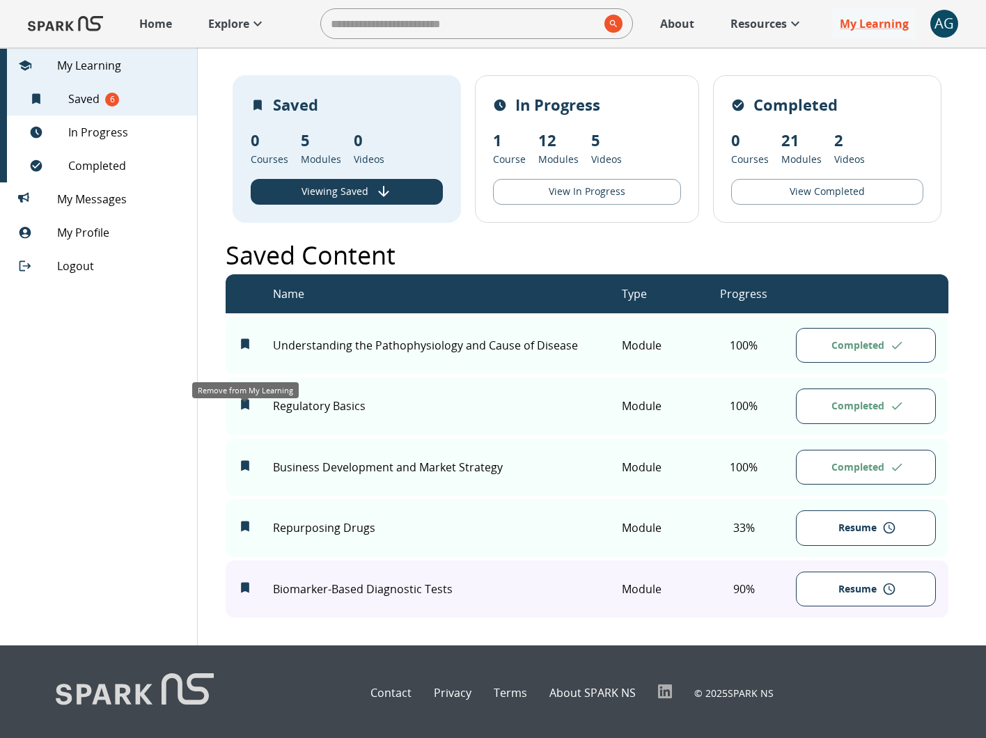
click at [243, 409] on icon "Remove from My Learning" at bounding box center [245, 405] width 14 height 14
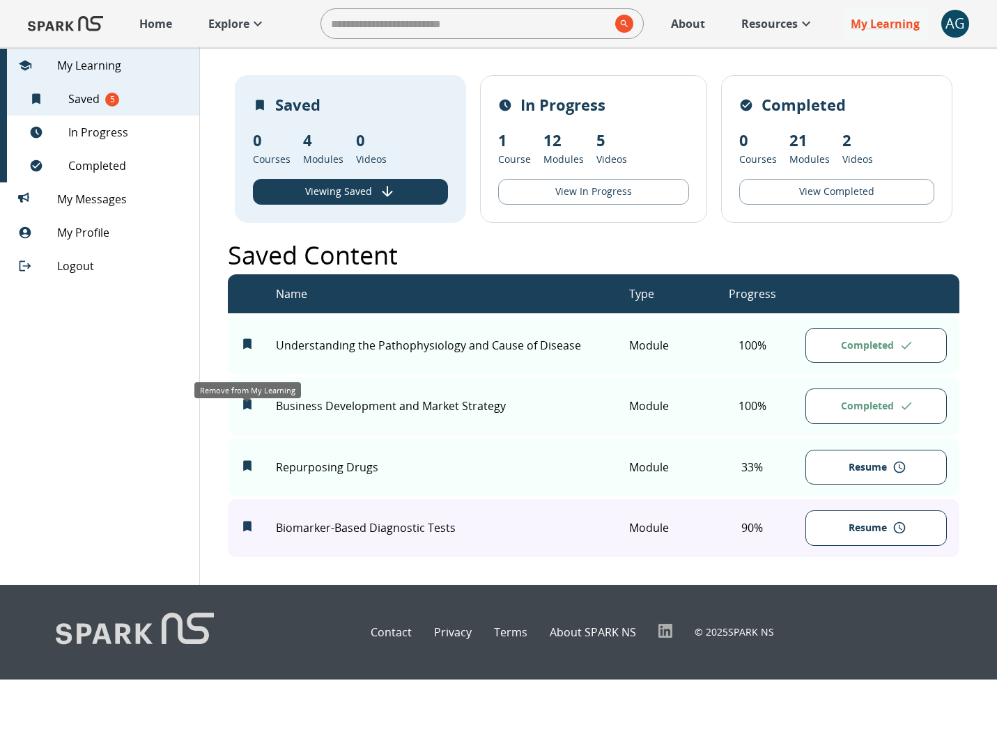
click at [243, 409] on icon "Remove from My Learning" at bounding box center [247, 405] width 14 height 14
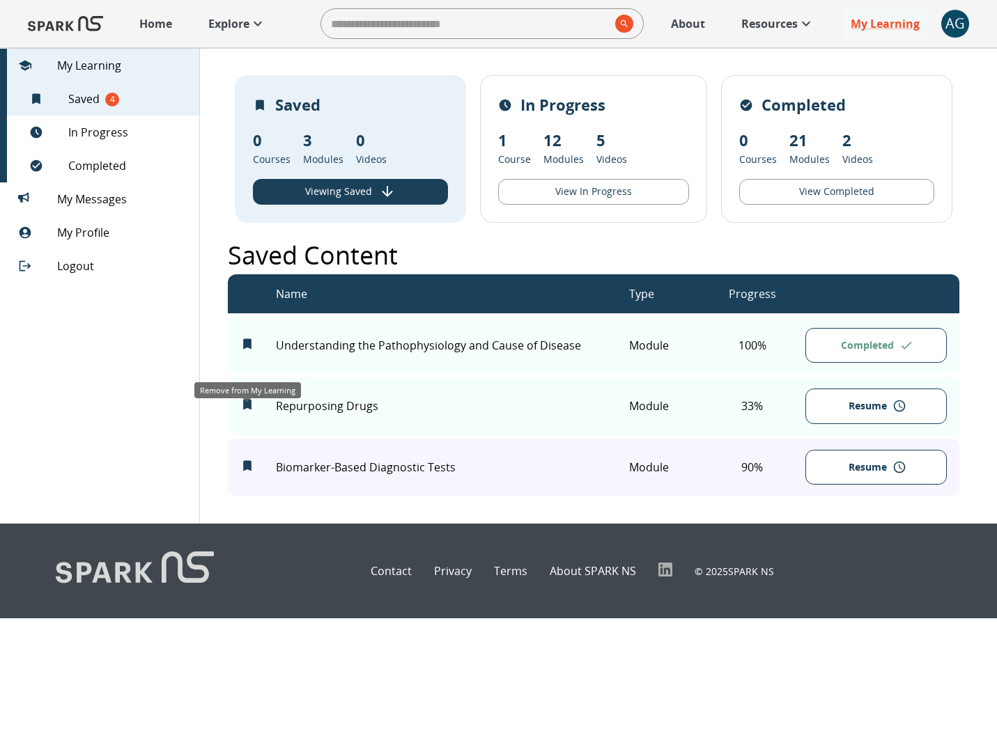
click at [243, 409] on icon "Remove from My Learning" at bounding box center [247, 405] width 14 height 14
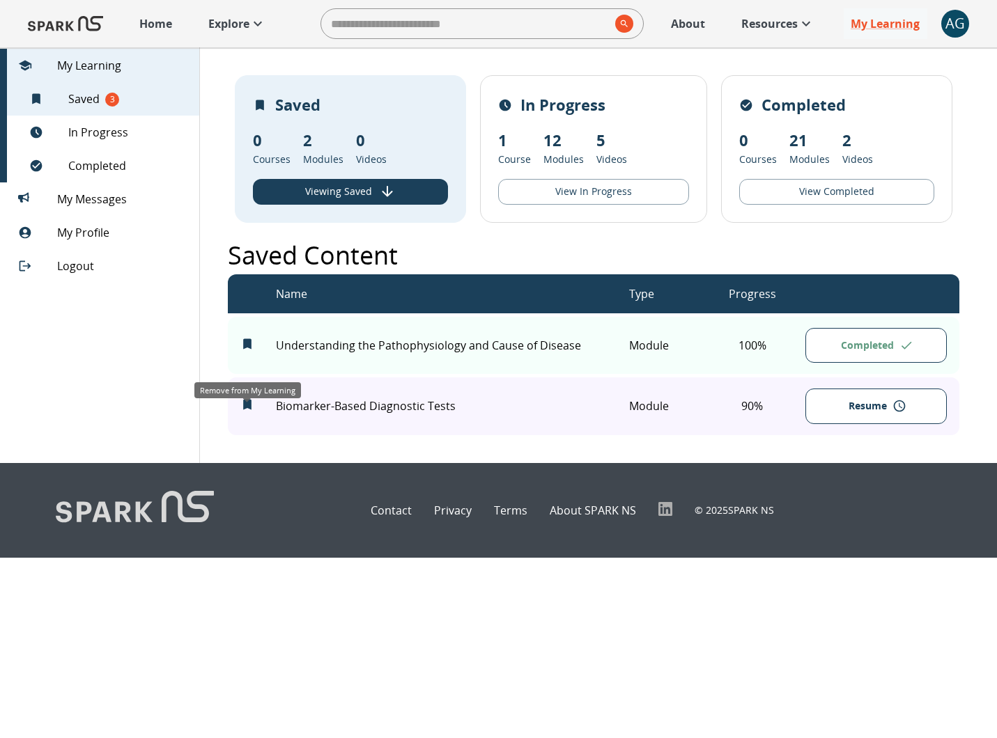
click at [243, 409] on icon "Remove from My Learning" at bounding box center [247, 405] width 14 height 14
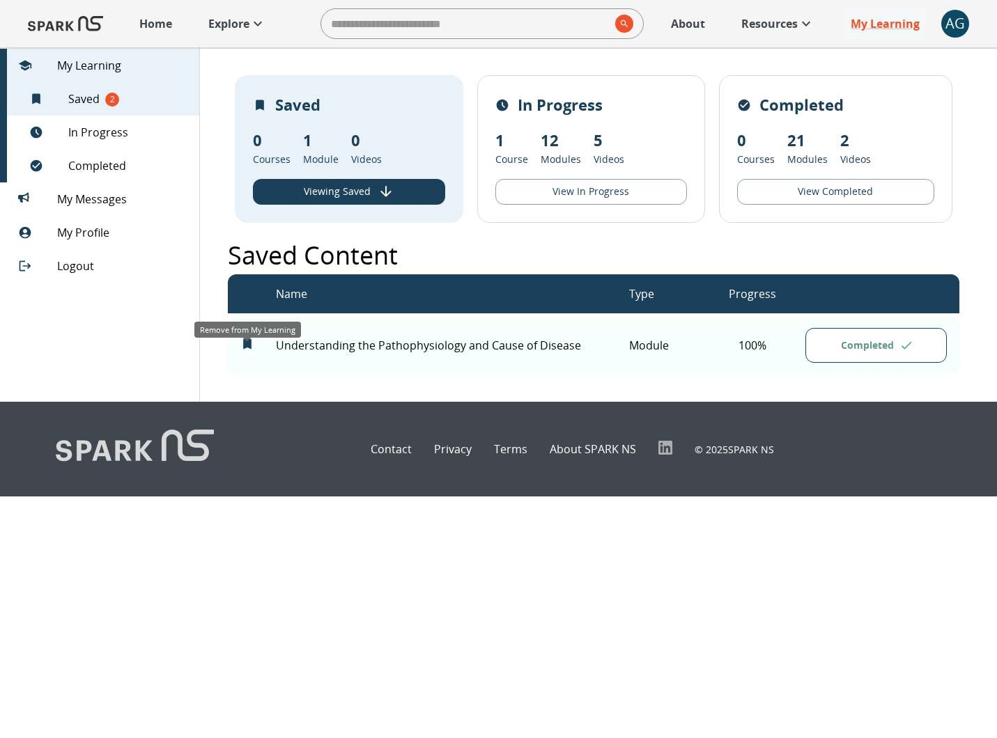
click at [248, 351] on icon "Remove from My Learning" at bounding box center [247, 344] width 14 height 14
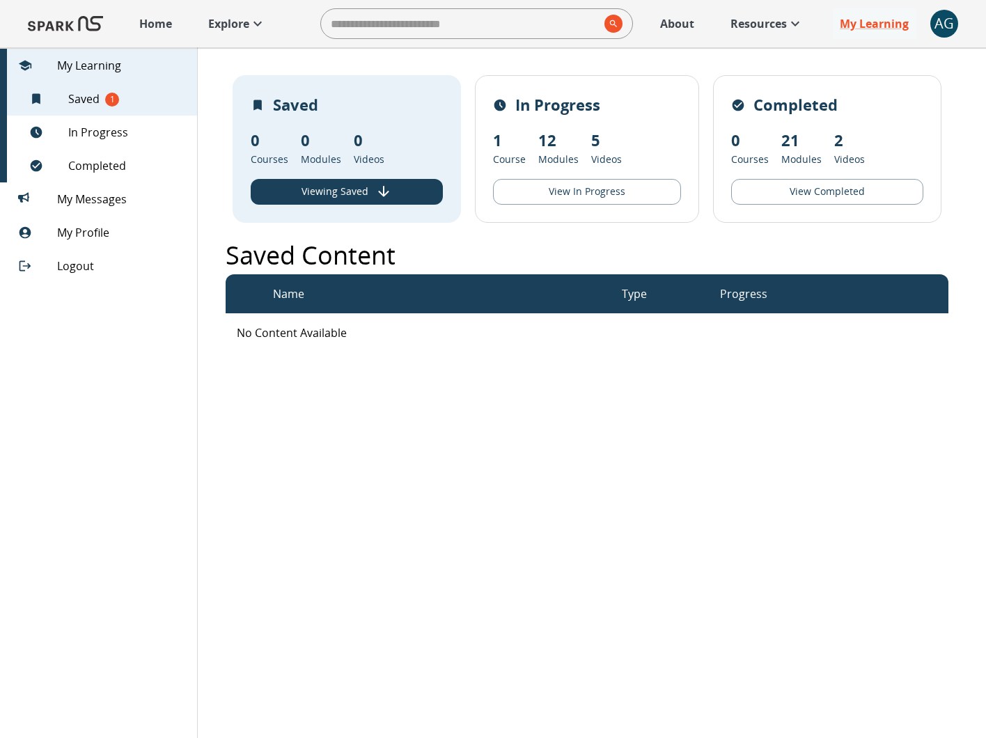
click at [587, 148] on div "1 Course 12 Modules 5 Videos" at bounding box center [557, 148] width 129 height 38
click at [559, 124] on div "In Progress 1 Course 12 Modules 5 Videos View In Progress" at bounding box center [587, 149] width 224 height 148
click at [563, 189] on button "View In Progress" at bounding box center [586, 192] width 187 height 26
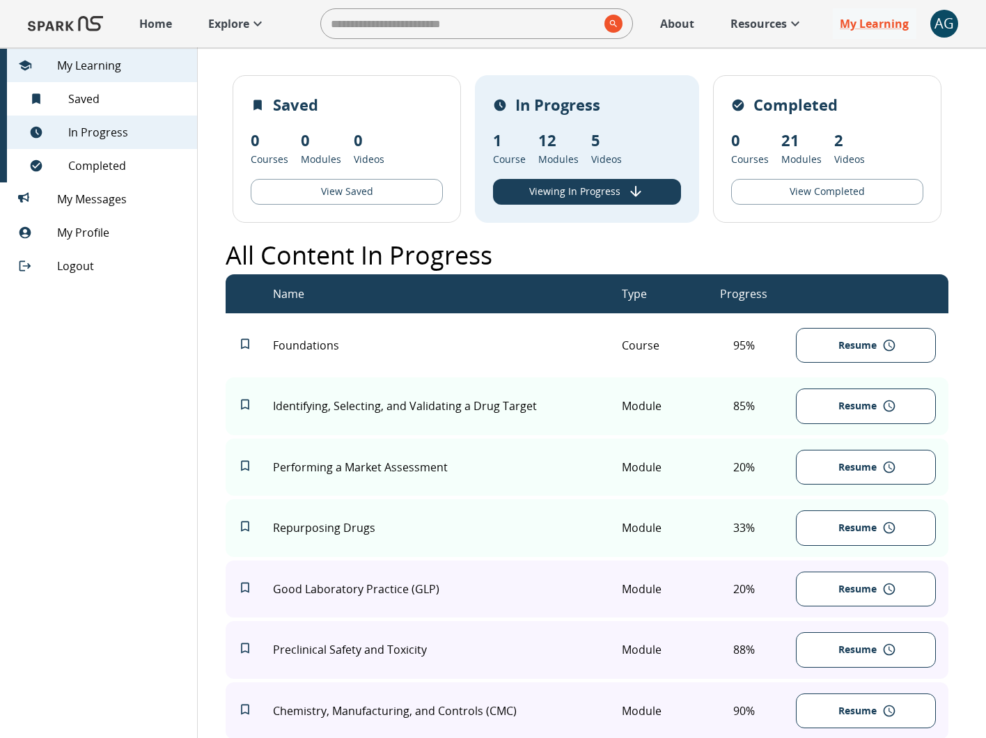
click at [555, 114] on p "In Progress" at bounding box center [557, 104] width 85 height 23
click at [745, 302] on p "Progress" at bounding box center [743, 294] width 47 height 17
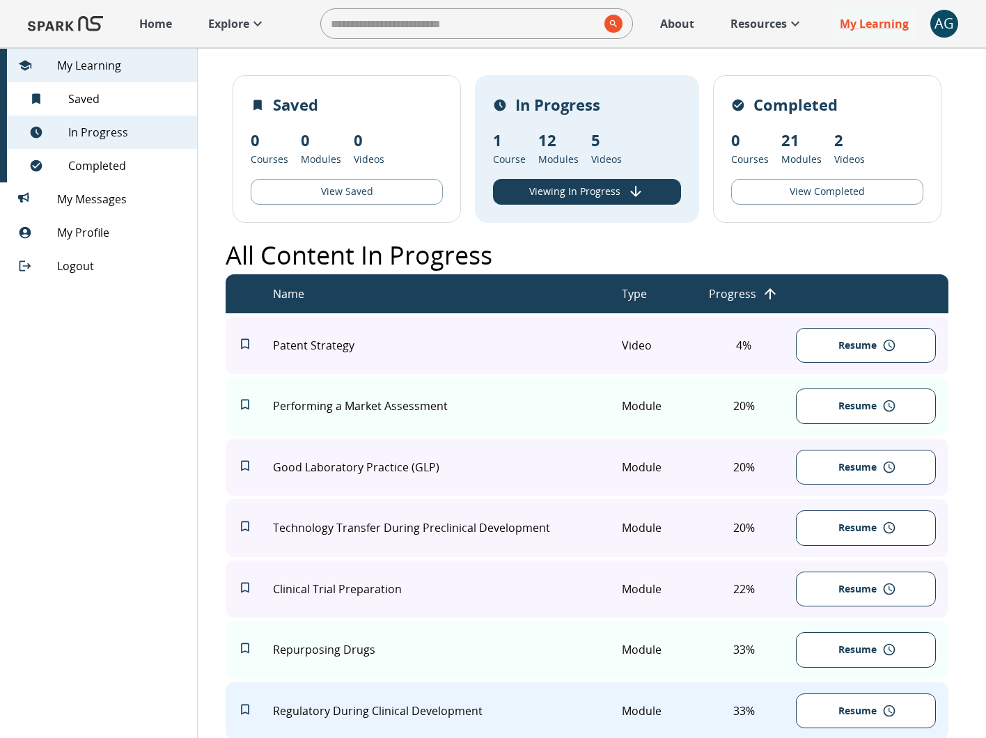
click at [768, 181] on button "View Completed" at bounding box center [827, 192] width 192 height 26
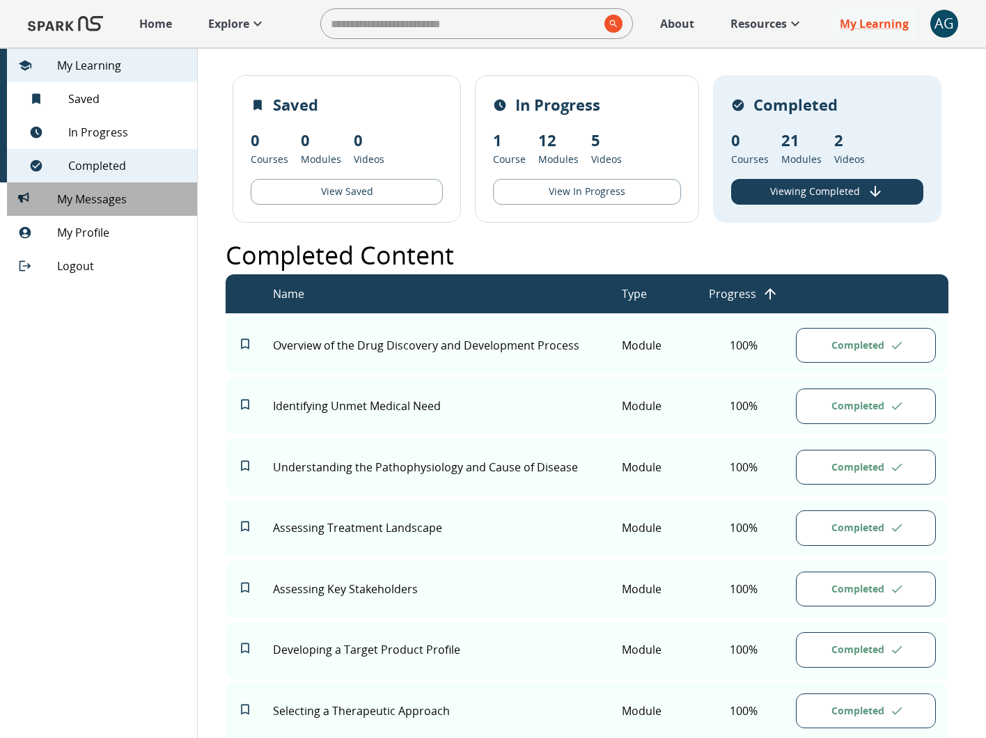
click at [107, 194] on span "My Messages 0" at bounding box center [121, 199] width 129 height 17
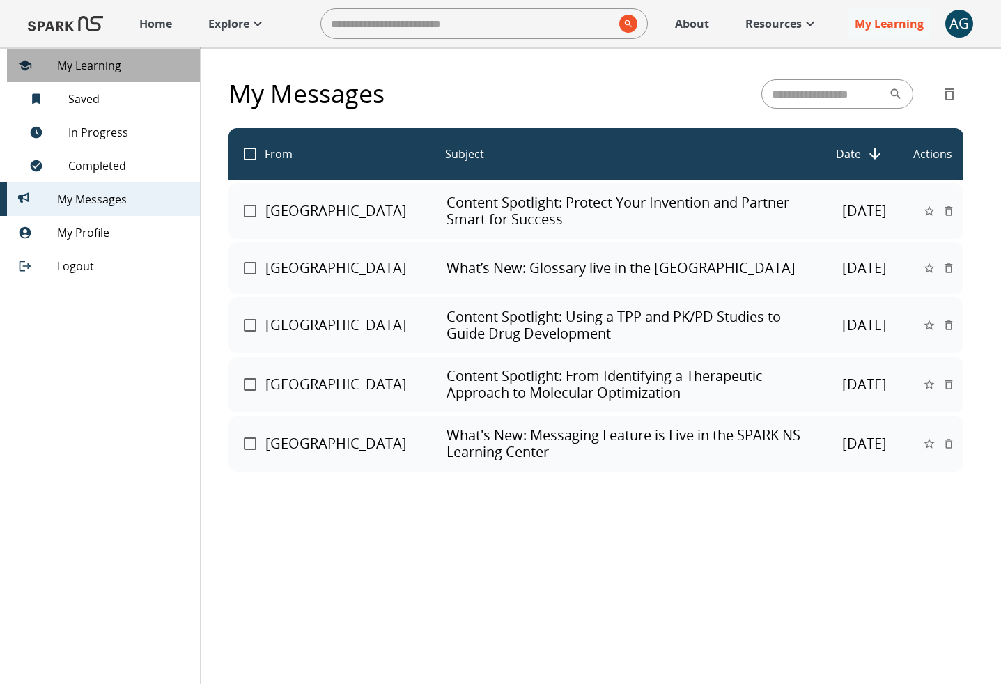
click at [120, 74] on div "My Learning" at bounding box center [103, 65] width 193 height 33
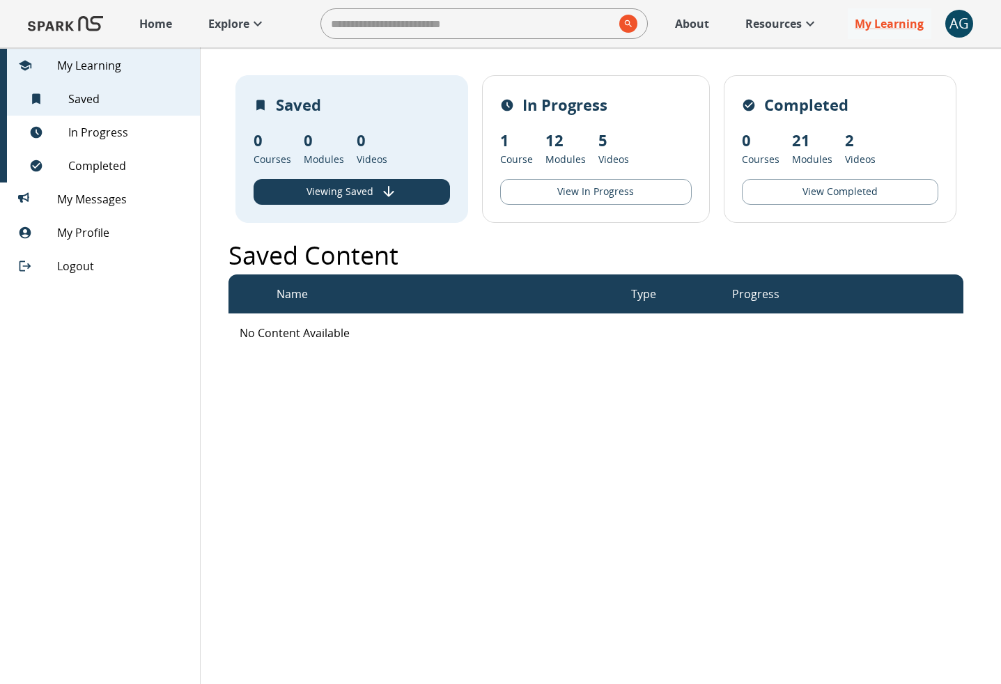
click at [238, 6] on div "Home Explore ​ About Resources My Learning + AG 0" at bounding box center [500, 23] width 1001 height 47
click at [227, 22] on p "Explore" at bounding box center [228, 23] width 41 height 17
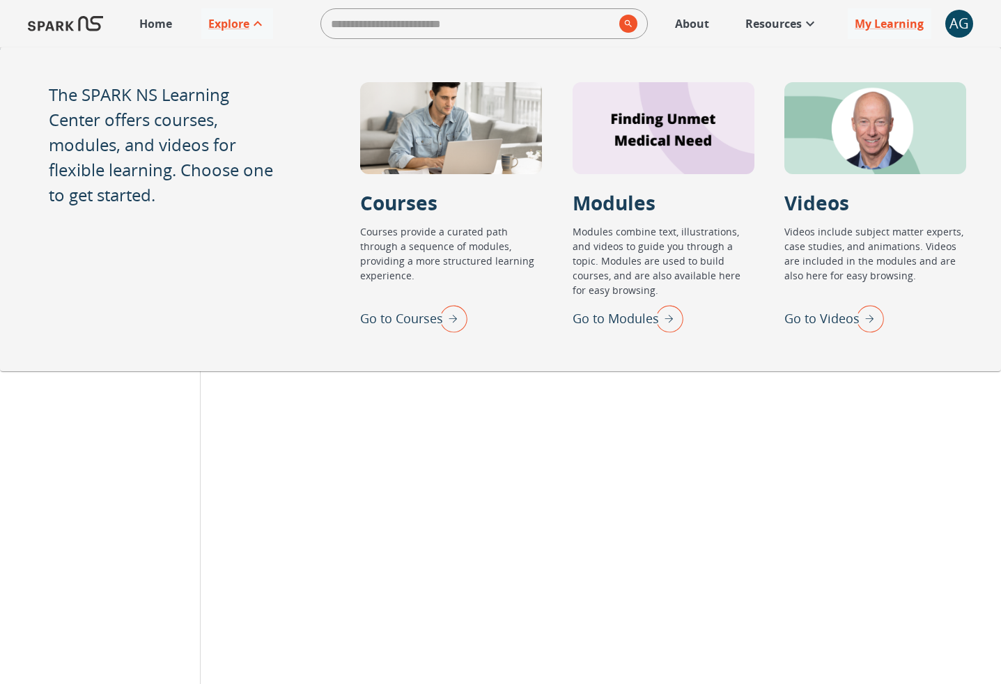
click at [773, 27] on p "Resources" at bounding box center [773, 23] width 56 height 17
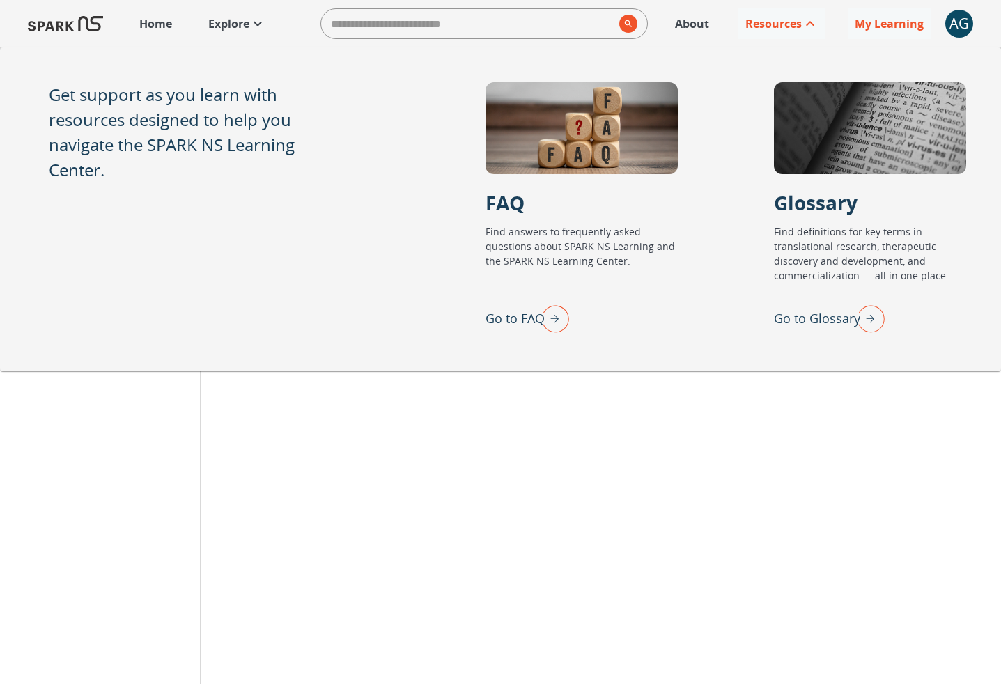
click at [84, 30] on img at bounding box center [65, 23] width 75 height 33
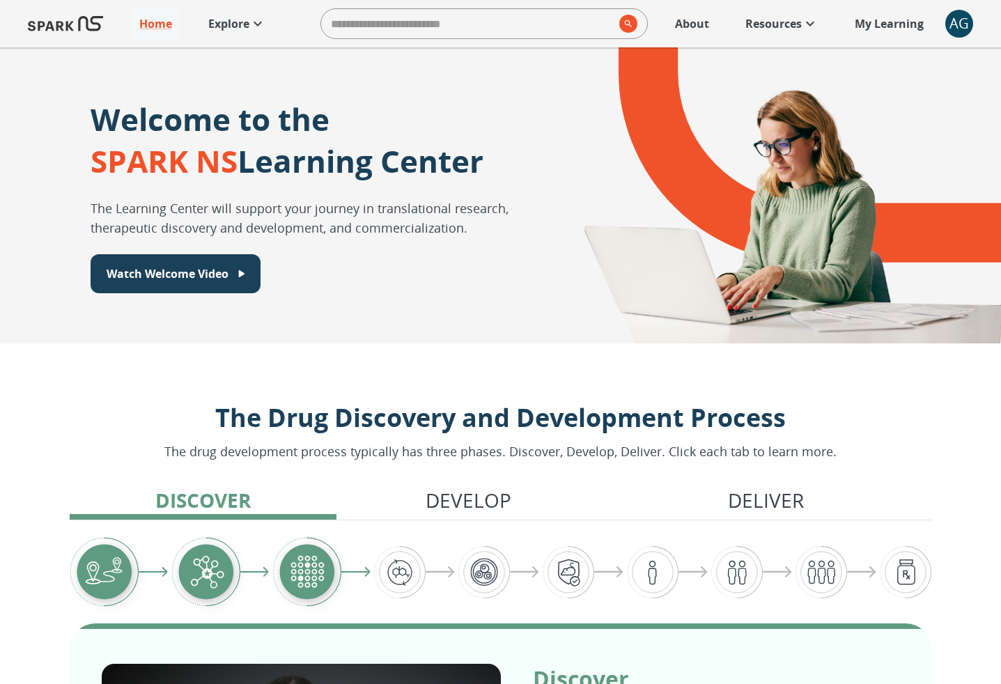
click at [234, 31] on p "Explore" at bounding box center [228, 23] width 41 height 17
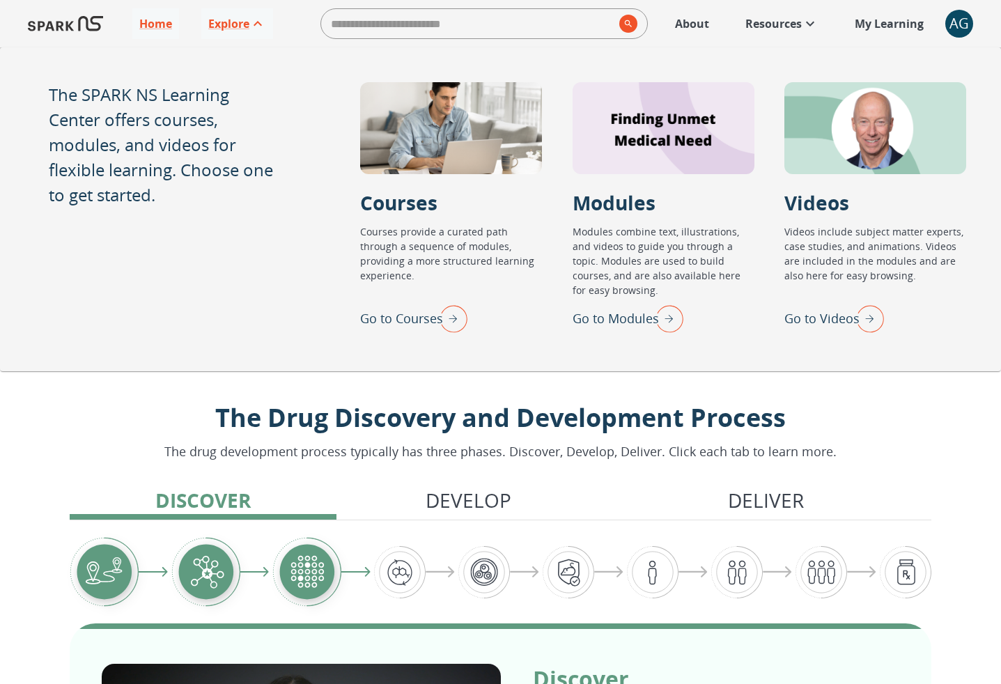
click at [669, 325] on img "Go to Modules" at bounding box center [665, 318] width 35 height 36
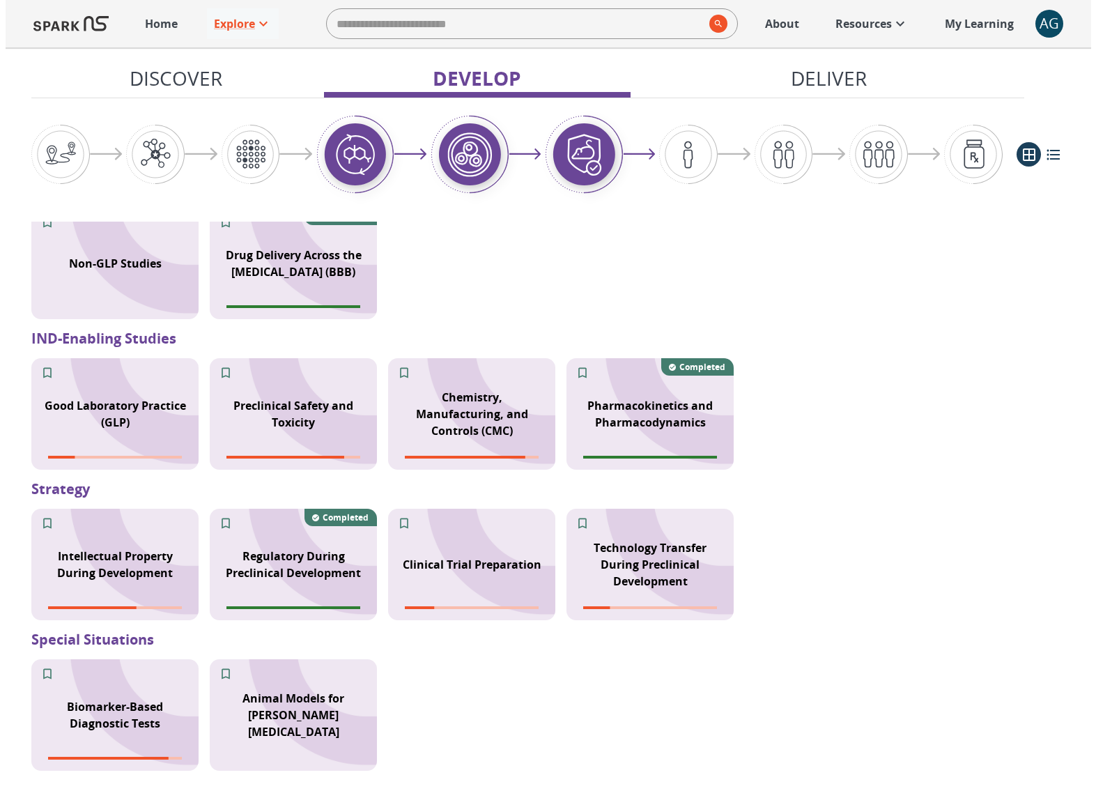
scroll to position [1220, 0]
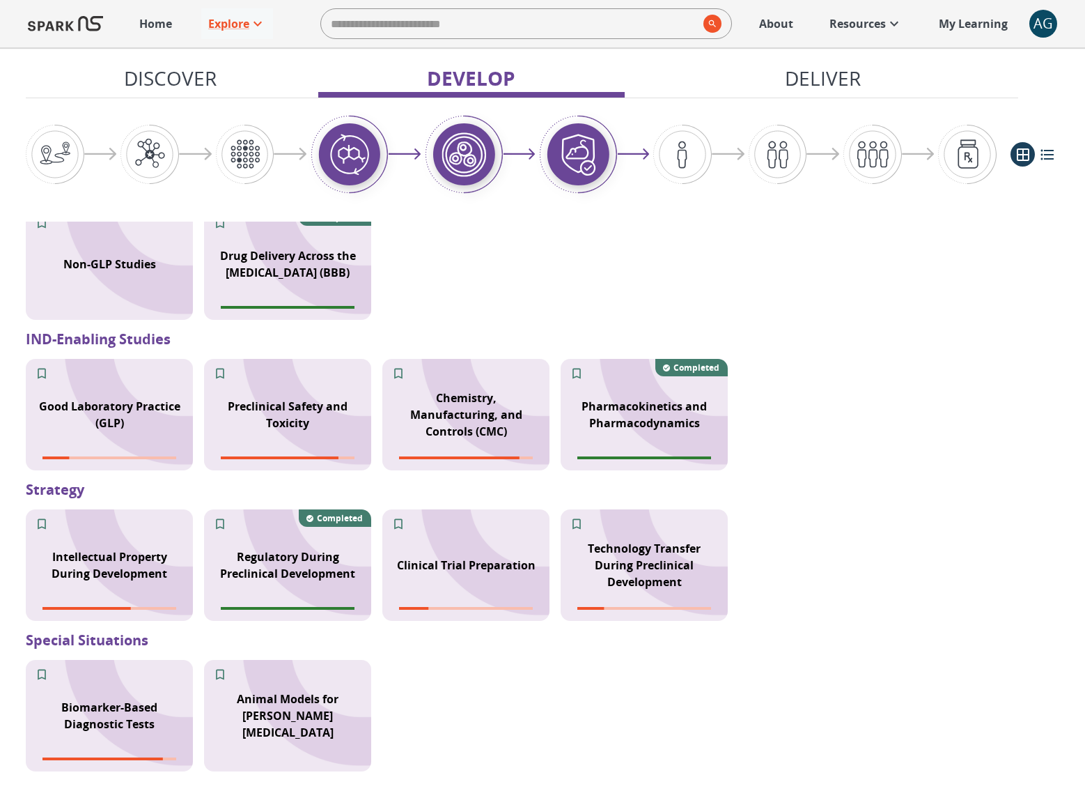
click at [257, 407] on p "Preclinical Safety and Toxicity" at bounding box center [287, 414] width 150 height 33
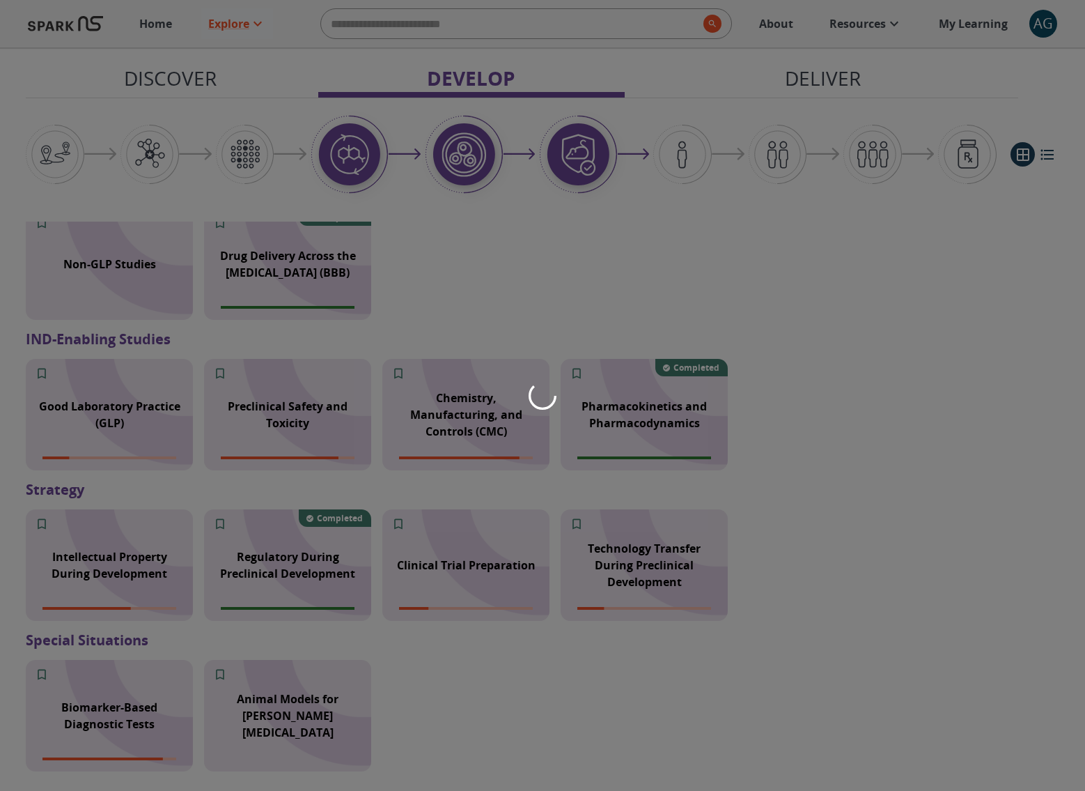
click at [257, 407] on div at bounding box center [542, 395] width 1085 height 791
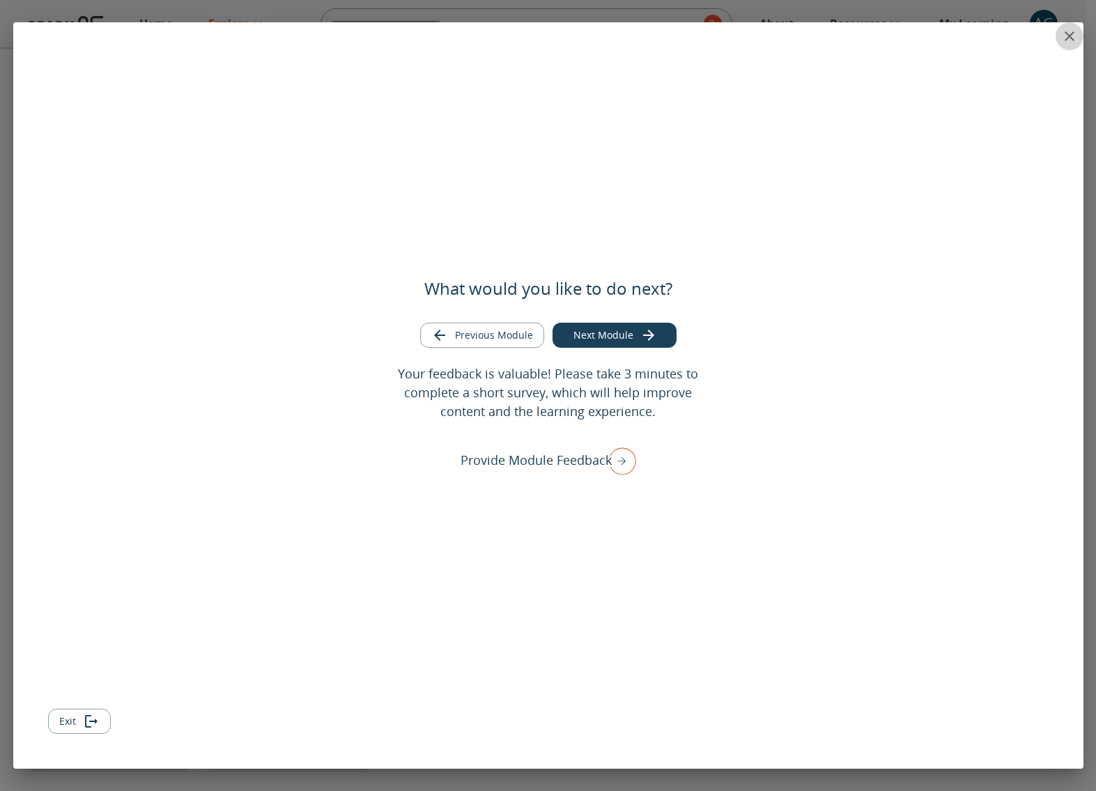
click at [898, 31] on icon "close" at bounding box center [1069, 36] width 17 height 17
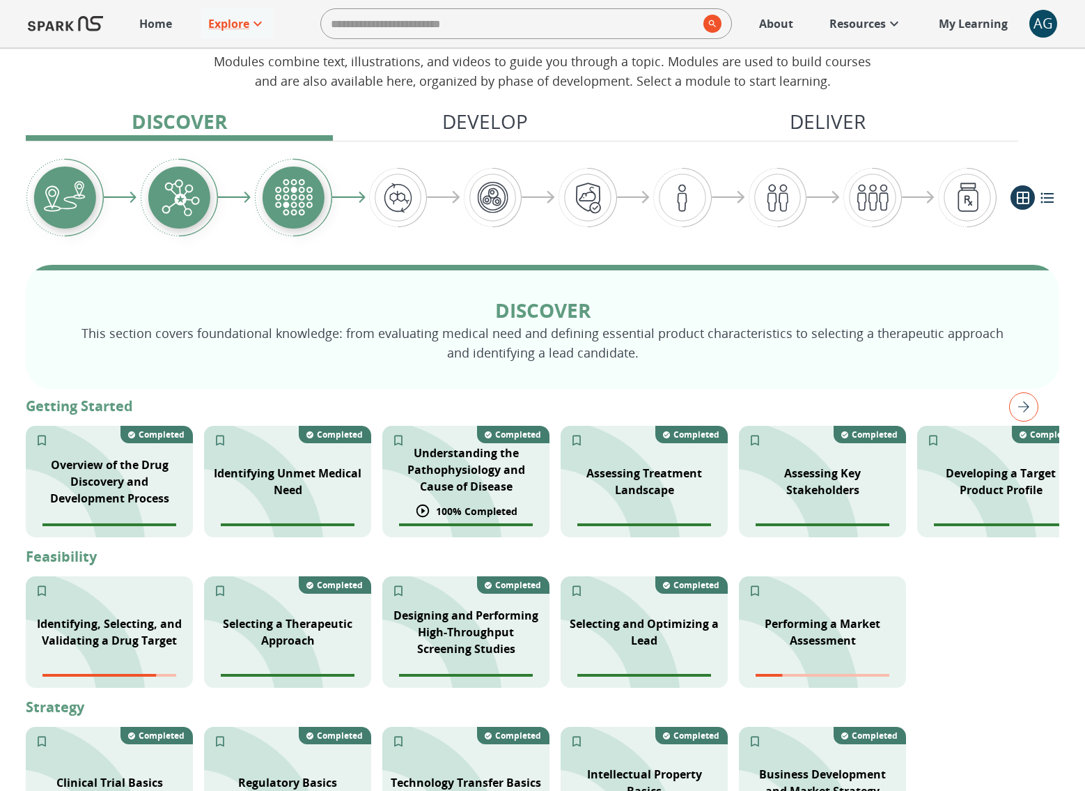
scroll to position [98, 0]
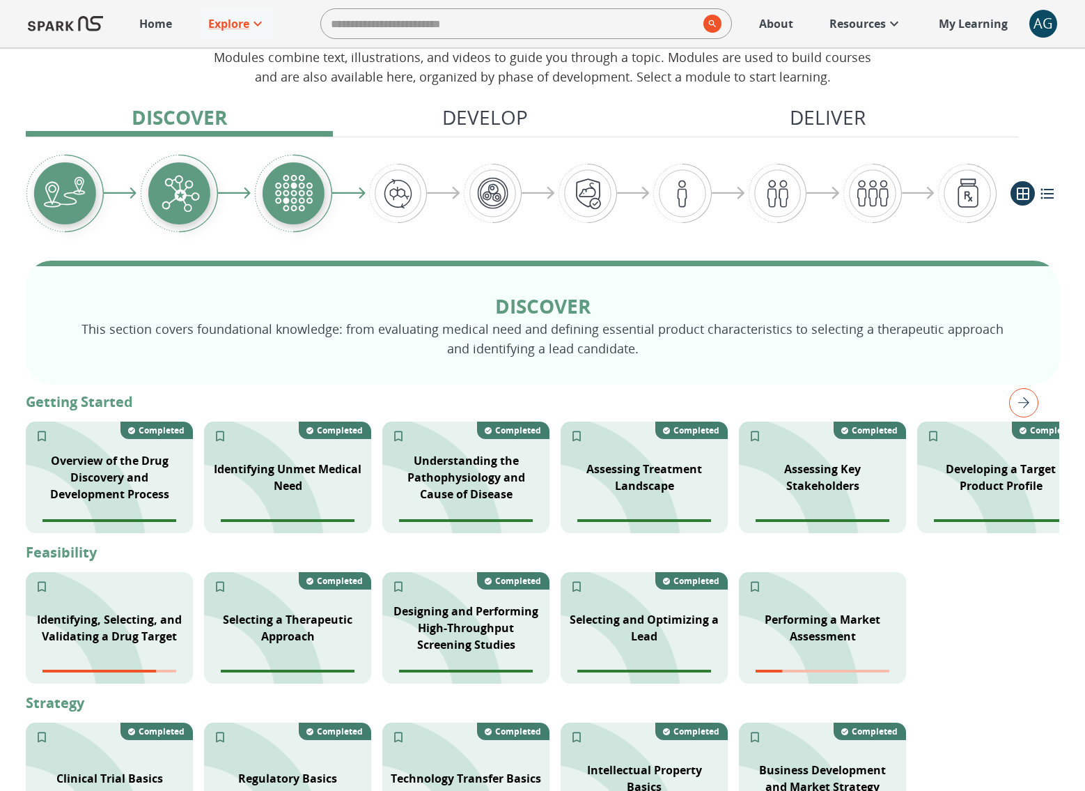
click at [898, 410] on img "right" at bounding box center [1023, 402] width 29 height 29
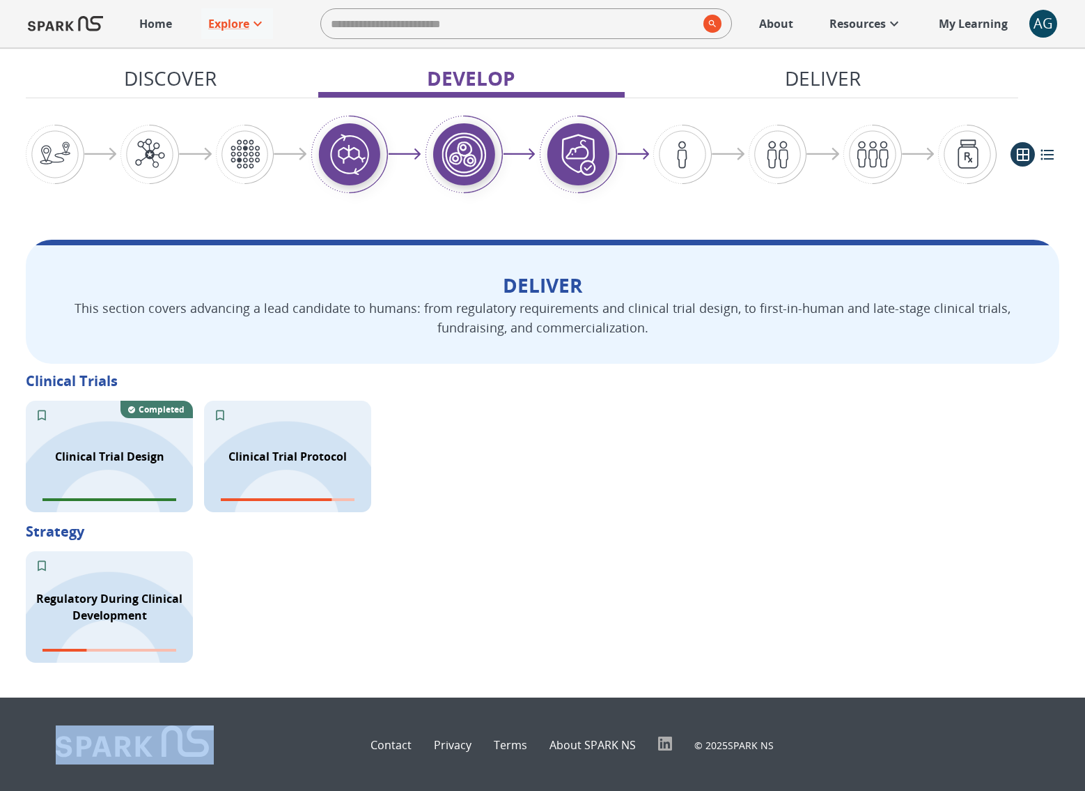
scroll to position [1788, 0]
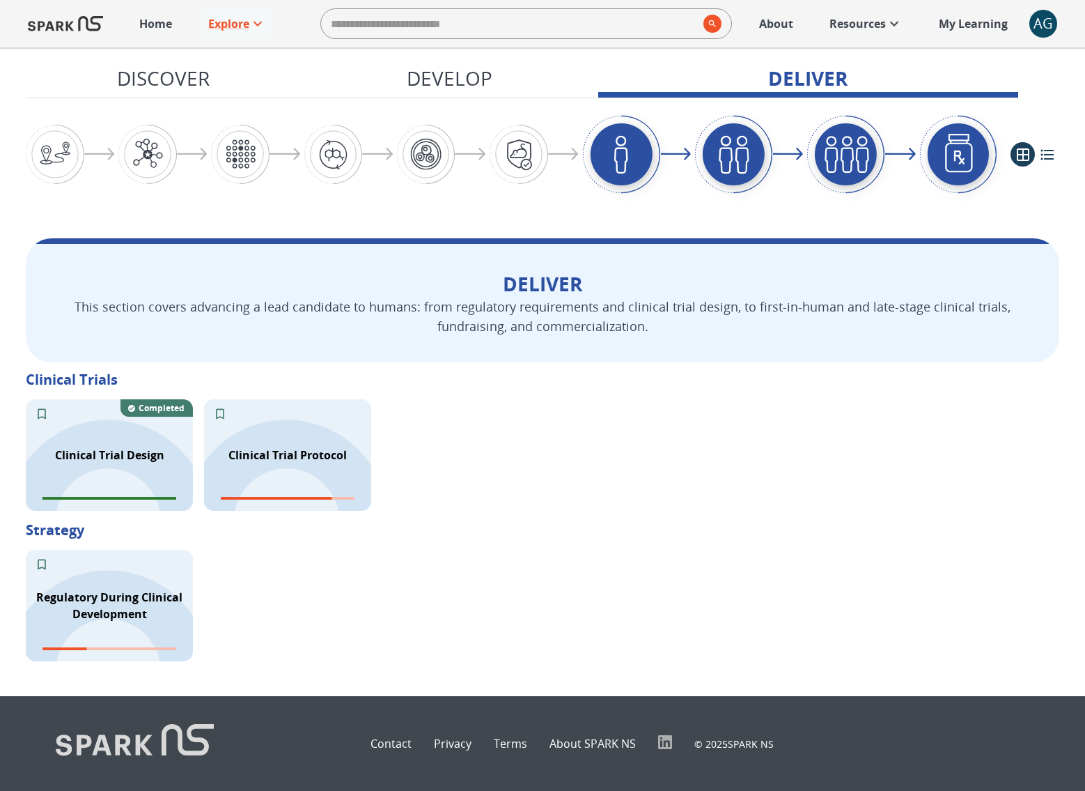
click at [898, 161] on div at bounding box center [1035, 154] width 49 height 24
click at [898, 153] on icon "list view" at bounding box center [1047, 154] width 17 height 17
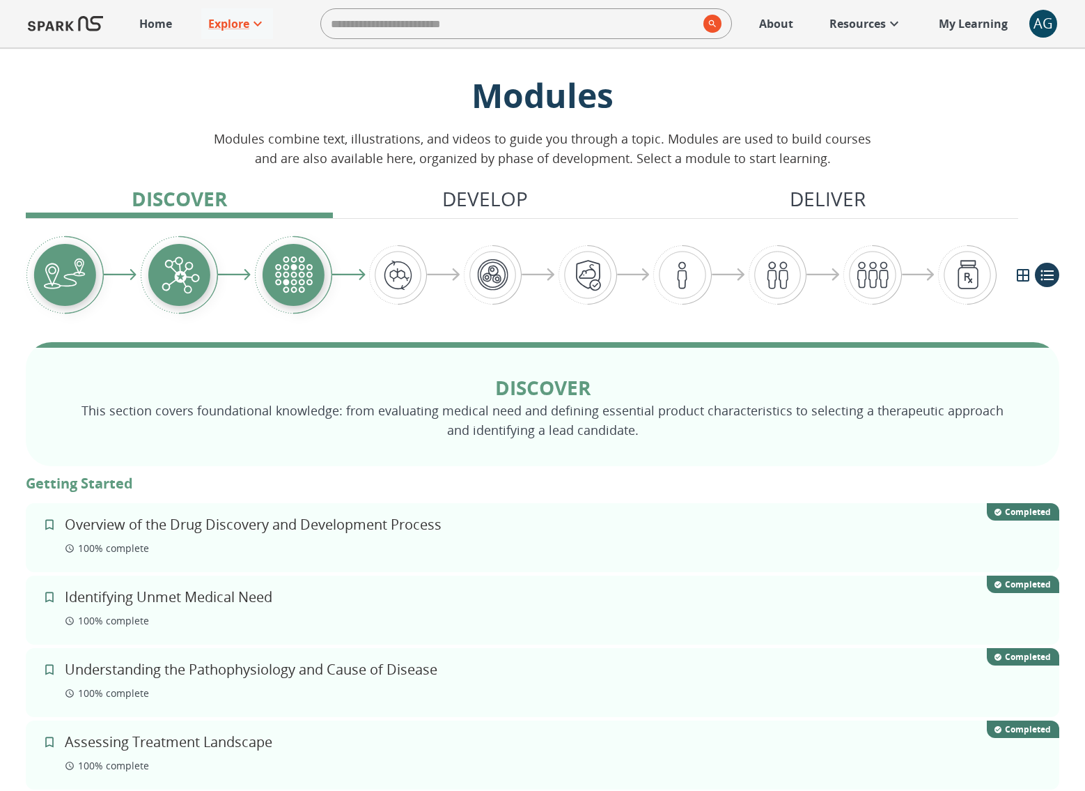
scroll to position [0, 0]
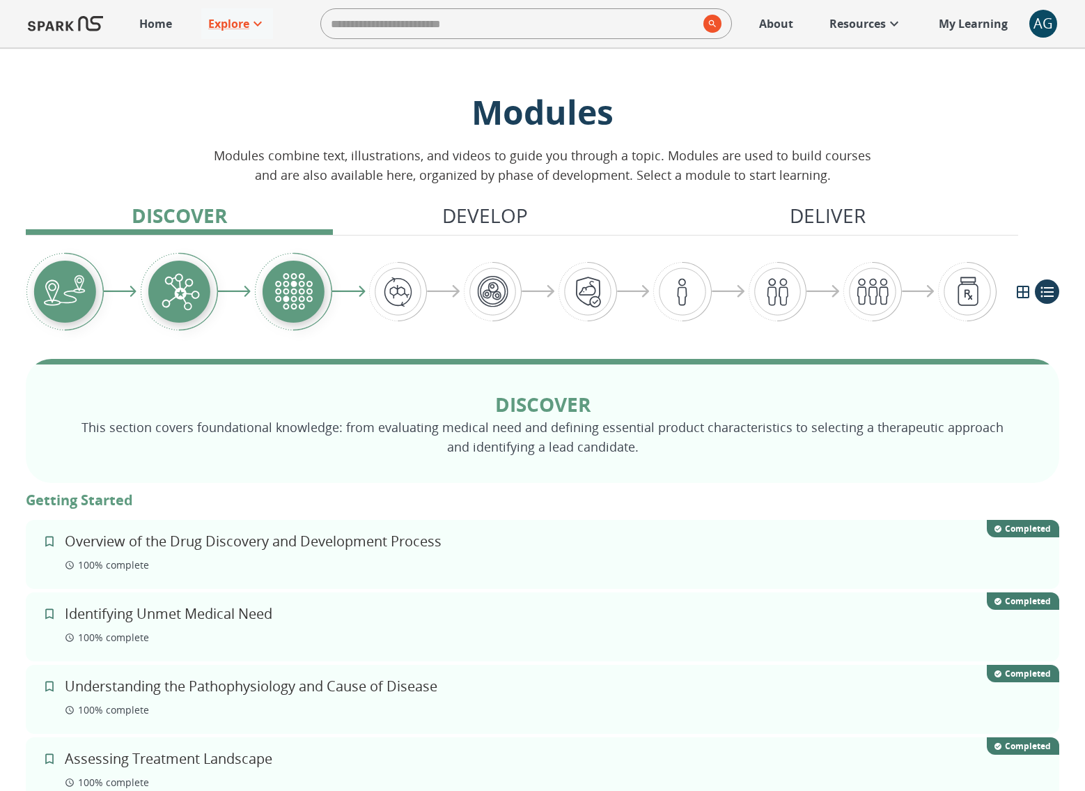
click at [845, 30] on p "Resources" at bounding box center [858, 23] width 56 height 17
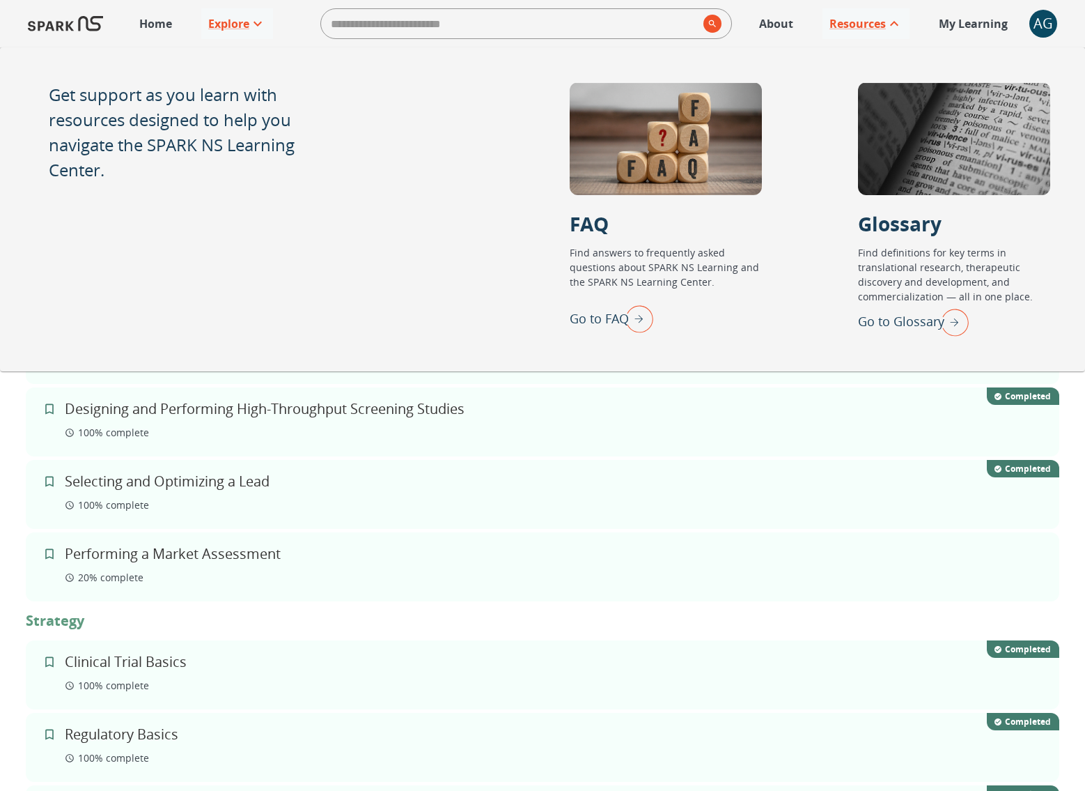
scroll to position [748, 0]
click at [504, 467] on div "Selecting and Optimizing a Lead 100 % complete Completed" at bounding box center [543, 493] width 1034 height 69
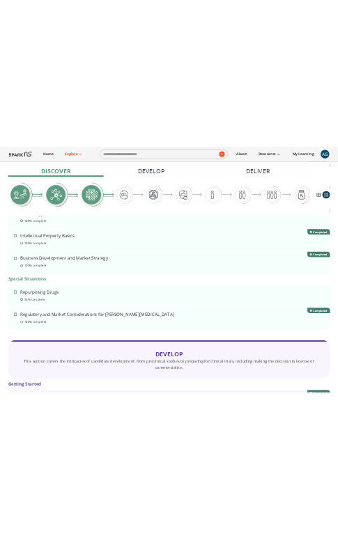
scroll to position [0, 0]
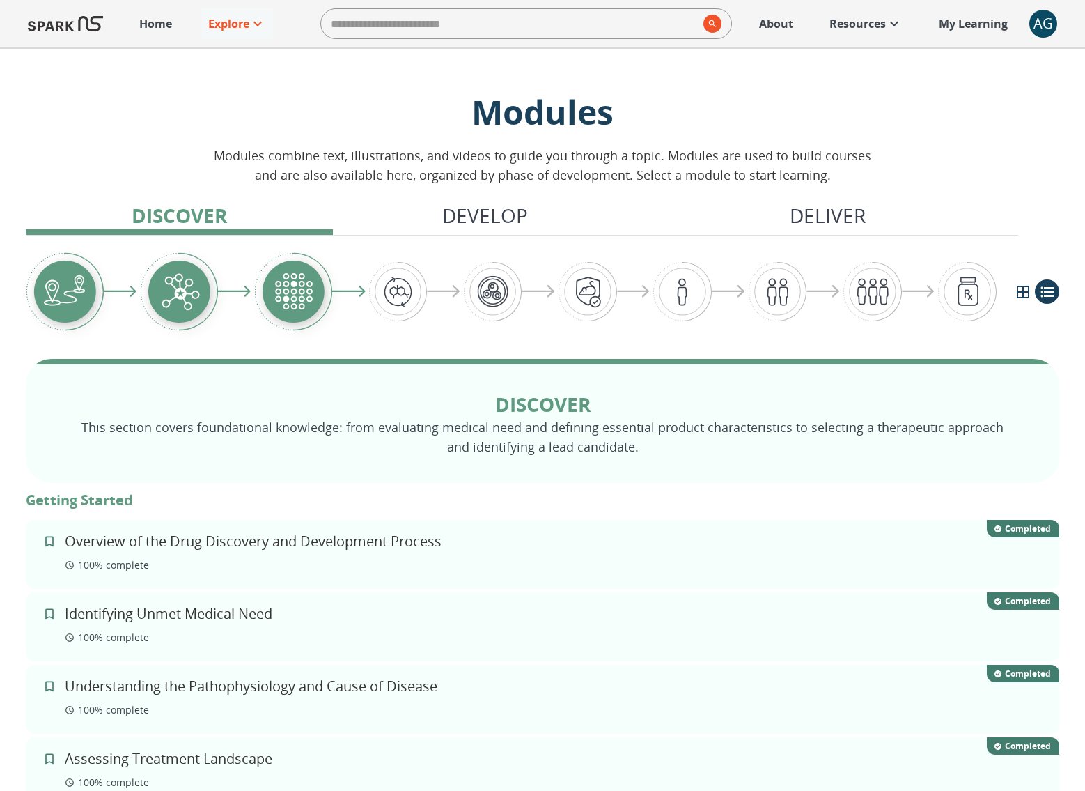
click at [877, 34] on link "Resources" at bounding box center [866, 23] width 87 height 31
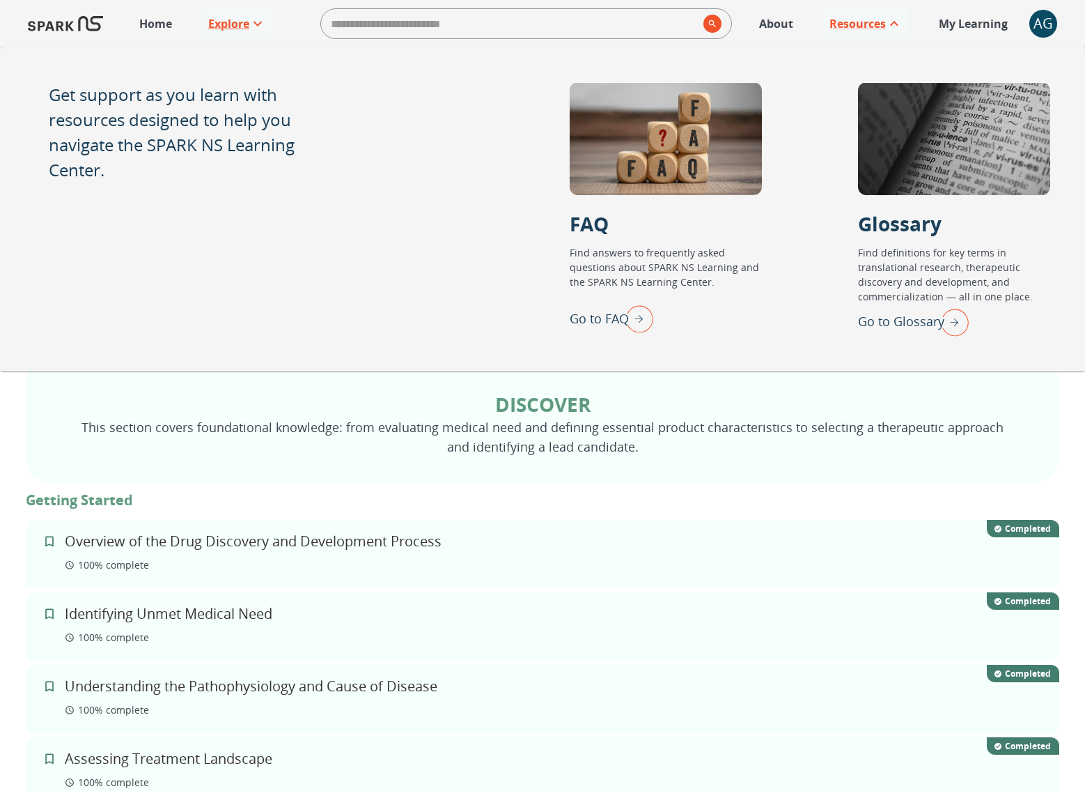
click at [256, 26] on icon at bounding box center [257, 23] width 17 height 17
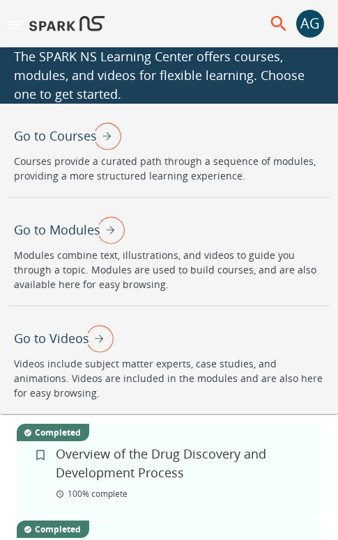
click at [132, 73] on p "The SPARK NS Learning Center offers courses, modules, and videos for flexible l…" at bounding box center [169, 75] width 310 height 56
